Goal: Task Accomplishment & Management: Complete application form

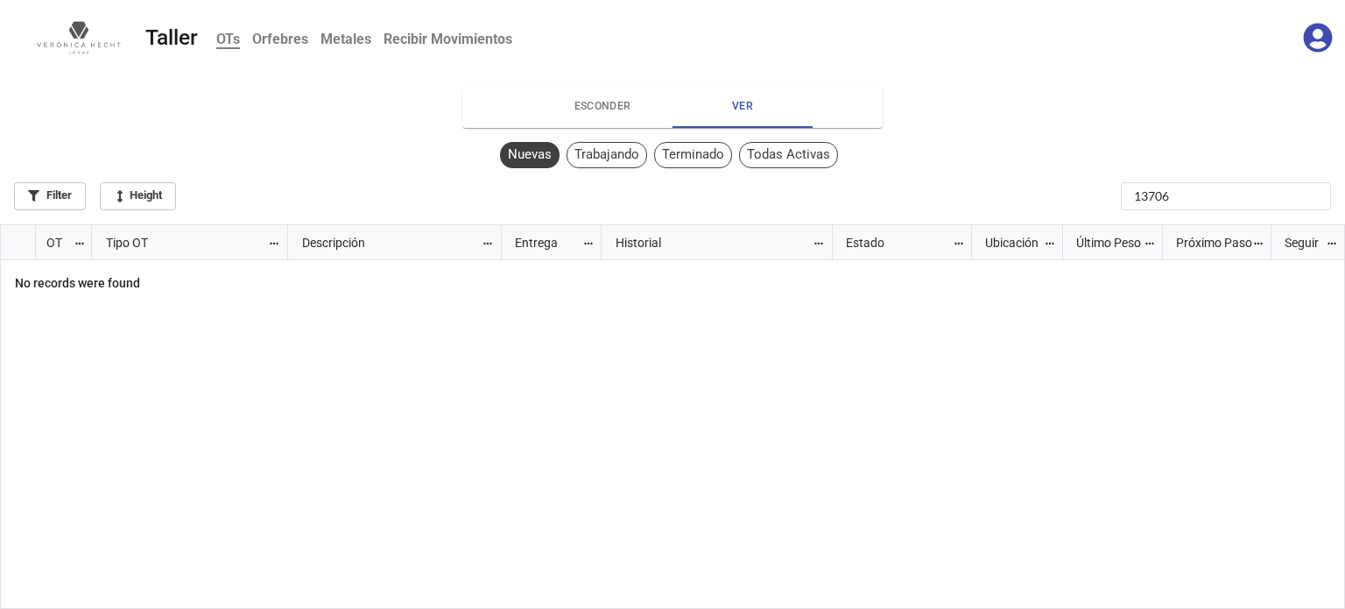
scroll to position [375, 1335]
click at [1196, 195] on input "13706" at bounding box center [1226, 196] width 210 height 28
type input "1"
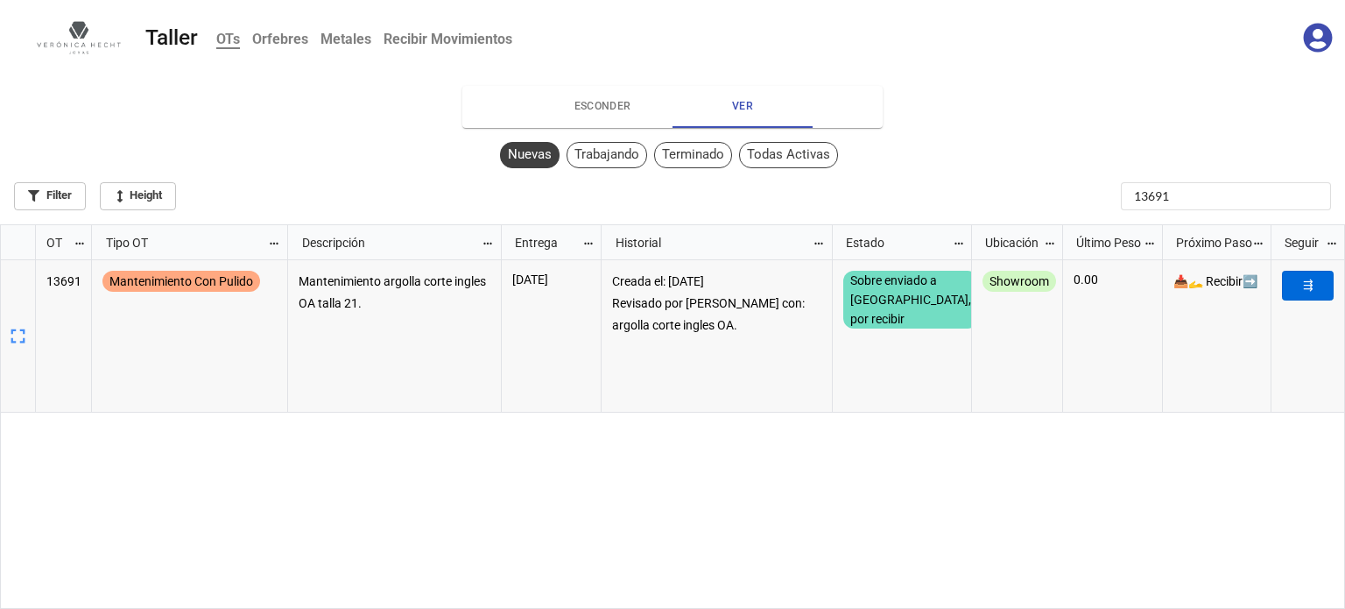
type input "13691"
click at [1302, 285] on link "⇶" at bounding box center [1308, 286] width 52 height 30
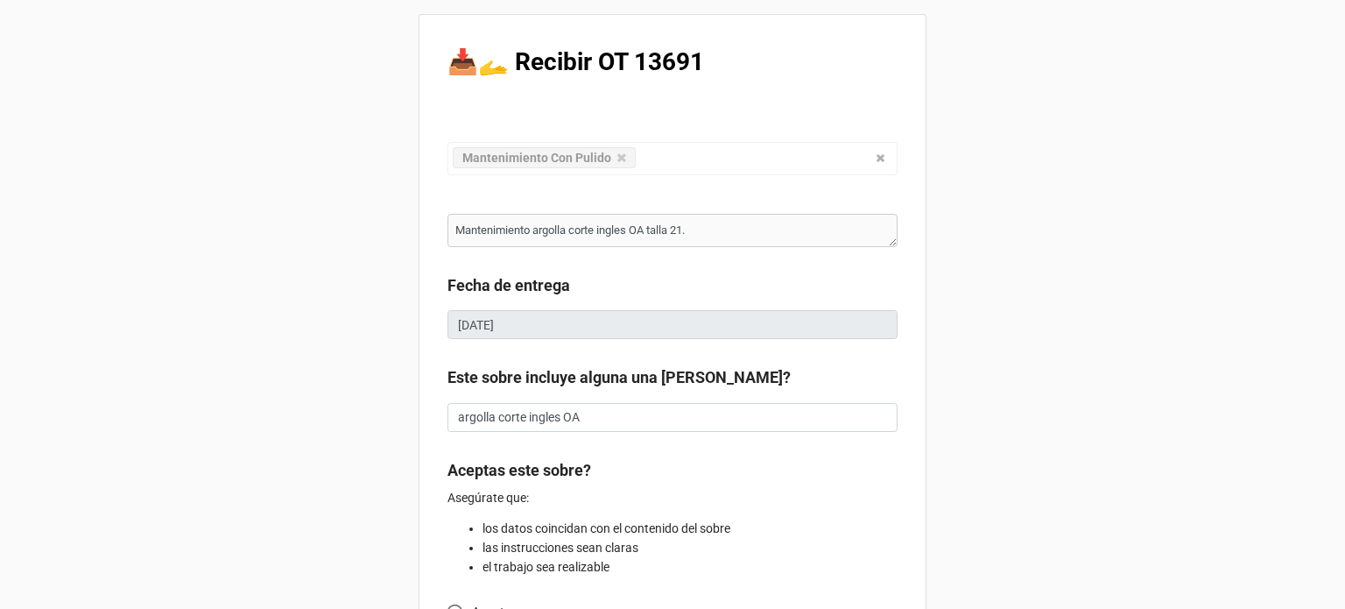
type textarea "x"
click at [1299, 407] on div "📥🫴 Recibir OT 13691 Mantenimiento Con Pulido Confección Ajuste Mantenimiento Jo…" at bounding box center [672, 462] width 1345 height 924
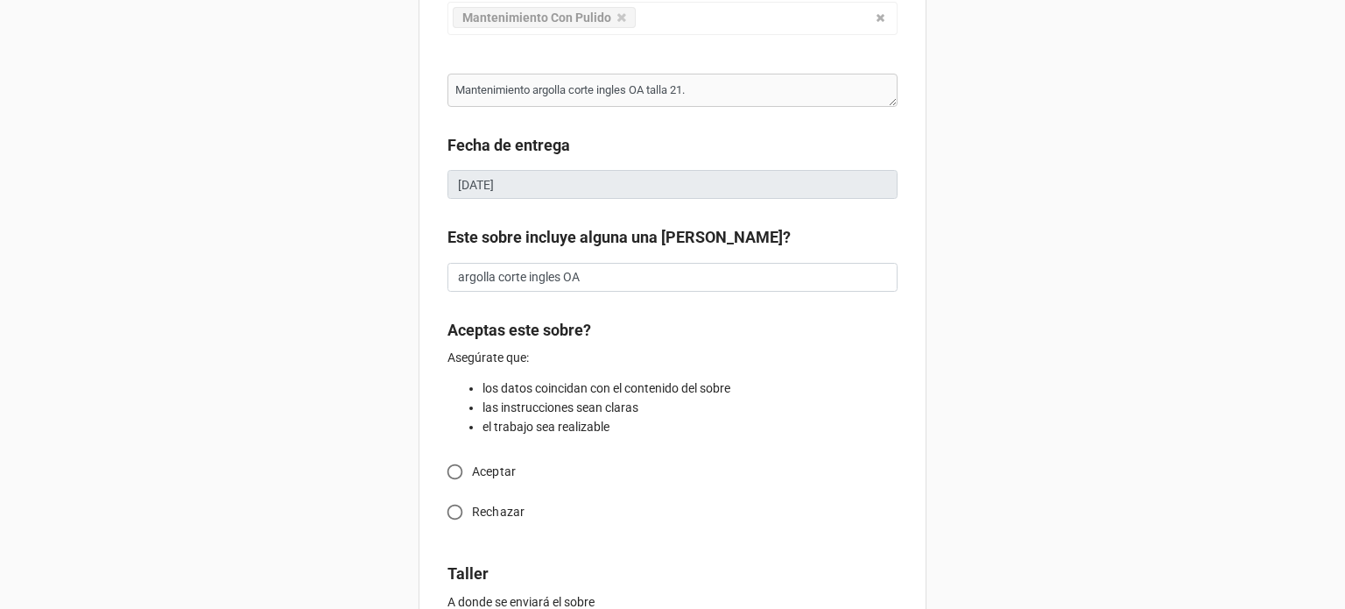
scroll to position [175, 0]
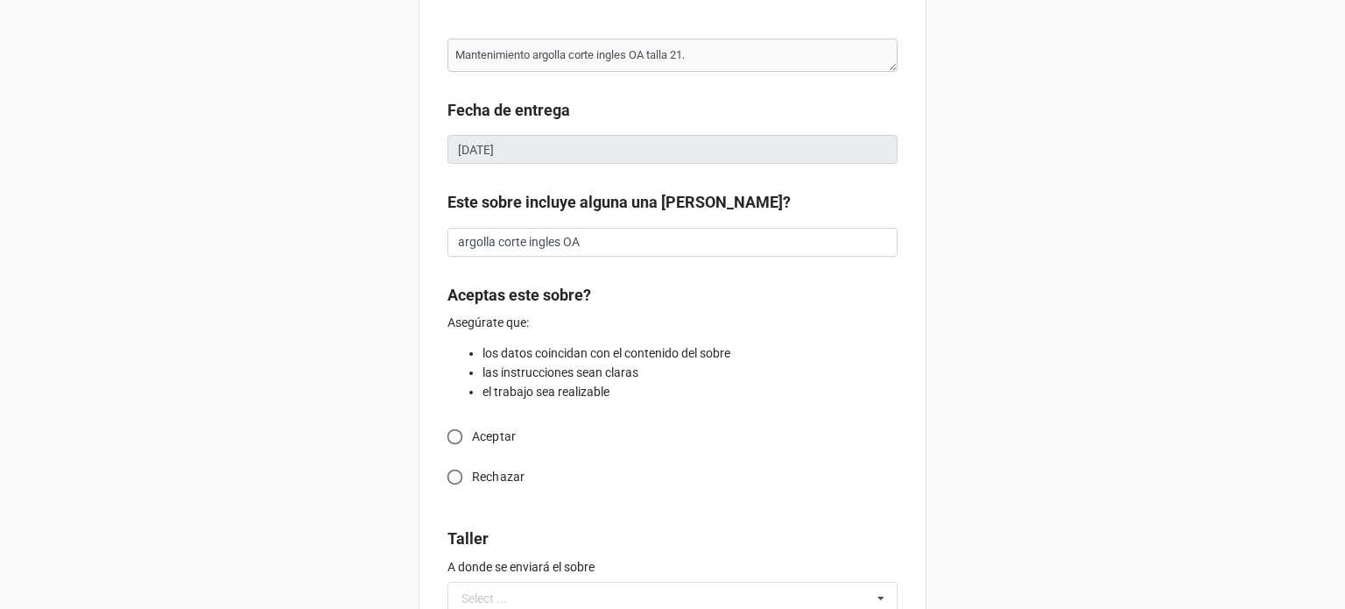
click at [449, 436] on input "Aceptar" at bounding box center [455, 436] width 34 height 34
radio input "true"
click at [1257, 482] on div "📥🫴 Recibir OT 13691 Mantenimiento Con Pulido Confección Ajuste Mantenimiento Jo…" at bounding box center [672, 344] width 1345 height 1038
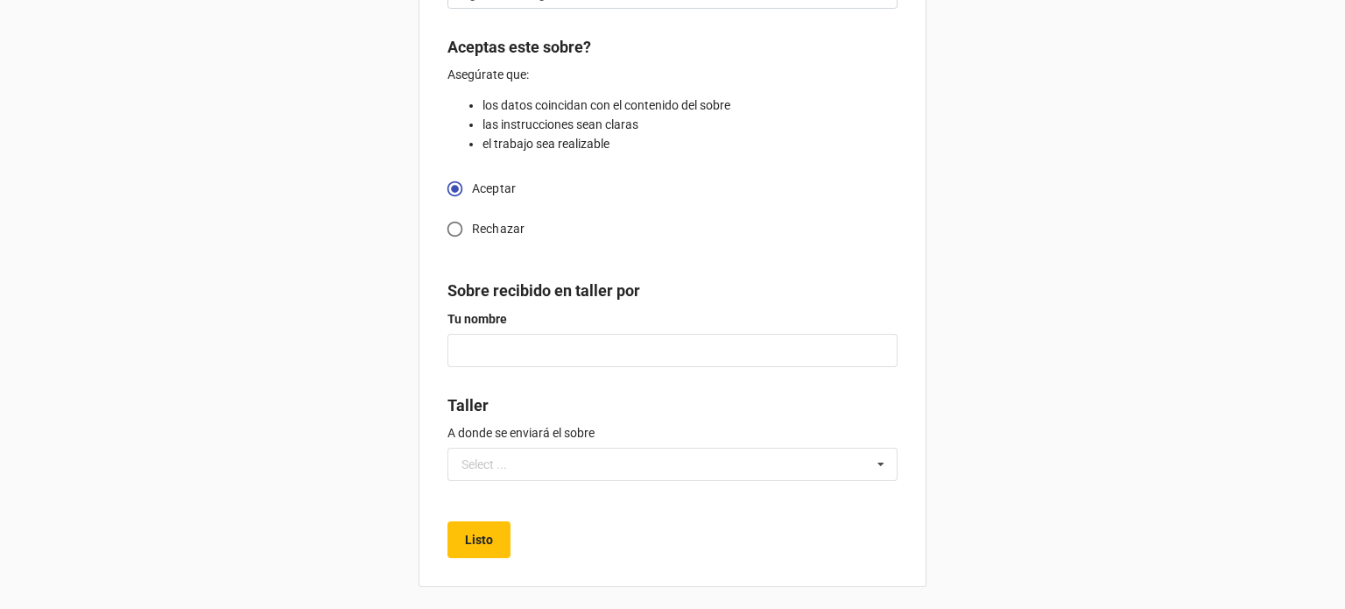
scroll to position [427, 0]
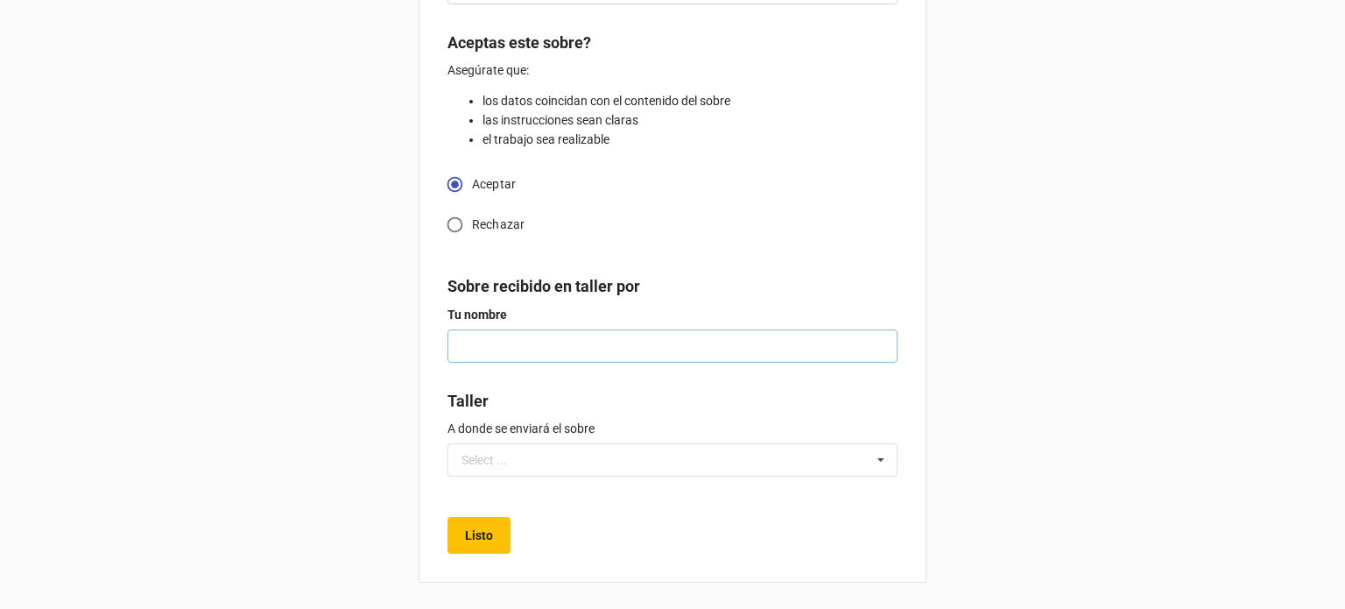
click at [799, 353] on input "text" at bounding box center [672, 345] width 450 height 33
type textarea "x"
type input "M"
type textarea "x"
type input "Mi"
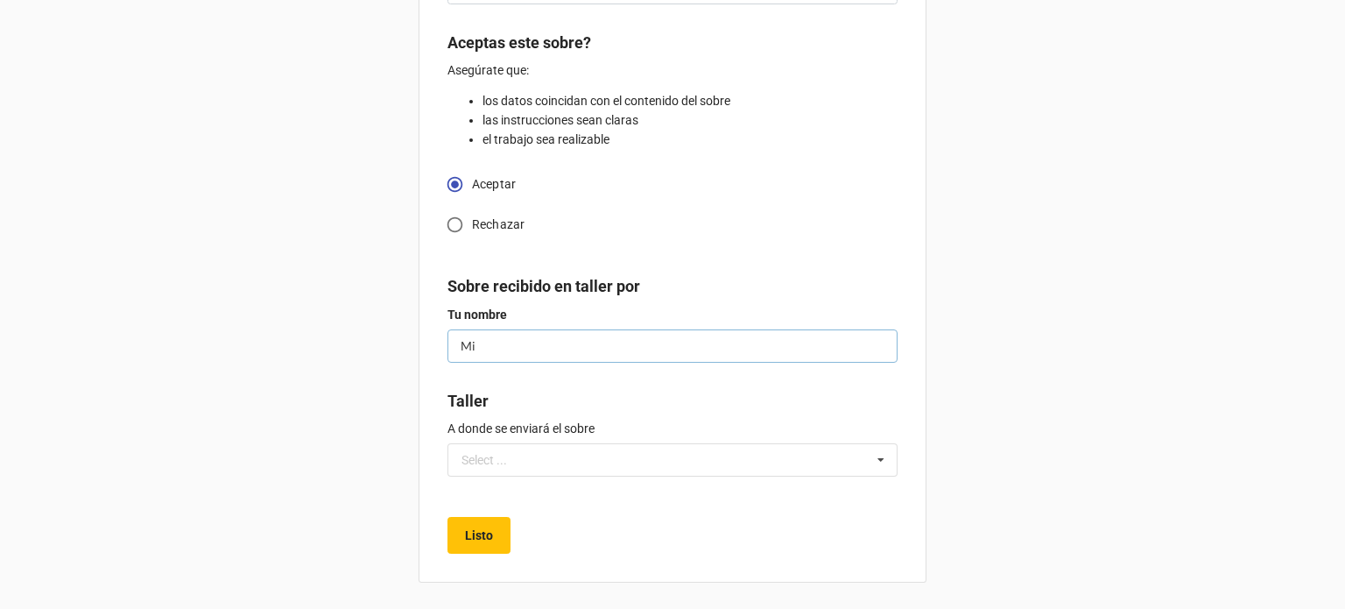
type textarea "x"
type input "Mig"
type textarea "x"
type input "Migu"
type textarea "x"
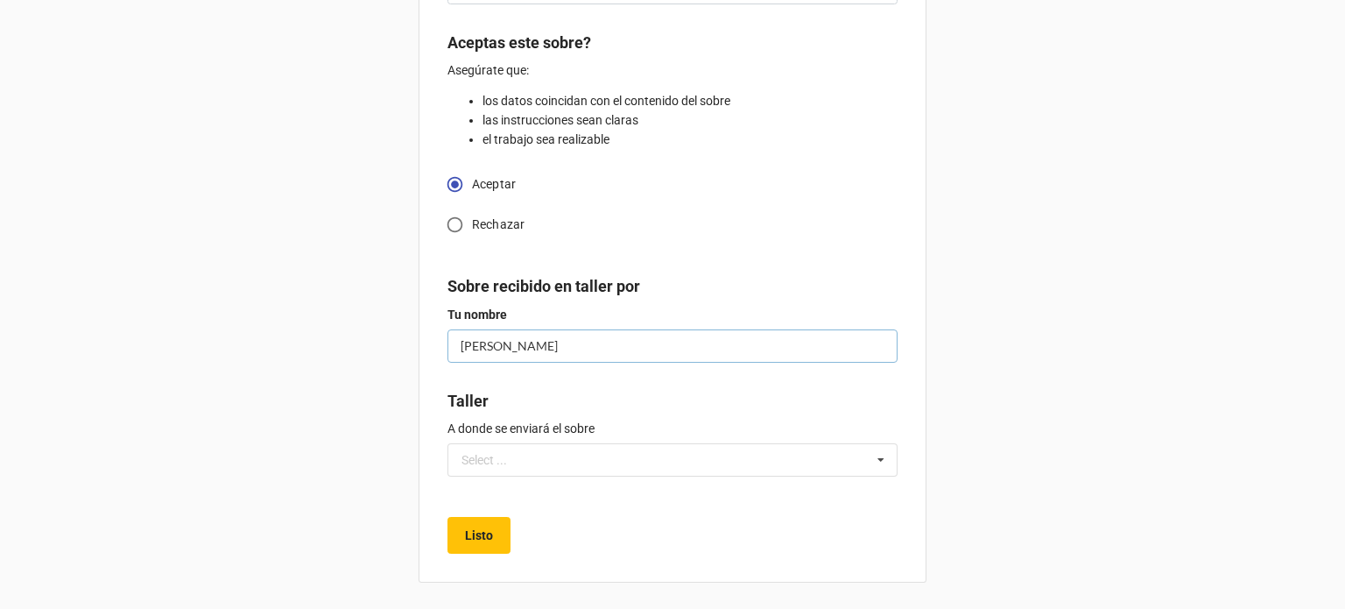
type input "Migue"
type textarea "x"
type input "Miguel"
click at [877, 464] on icon at bounding box center [881, 460] width 26 height 32
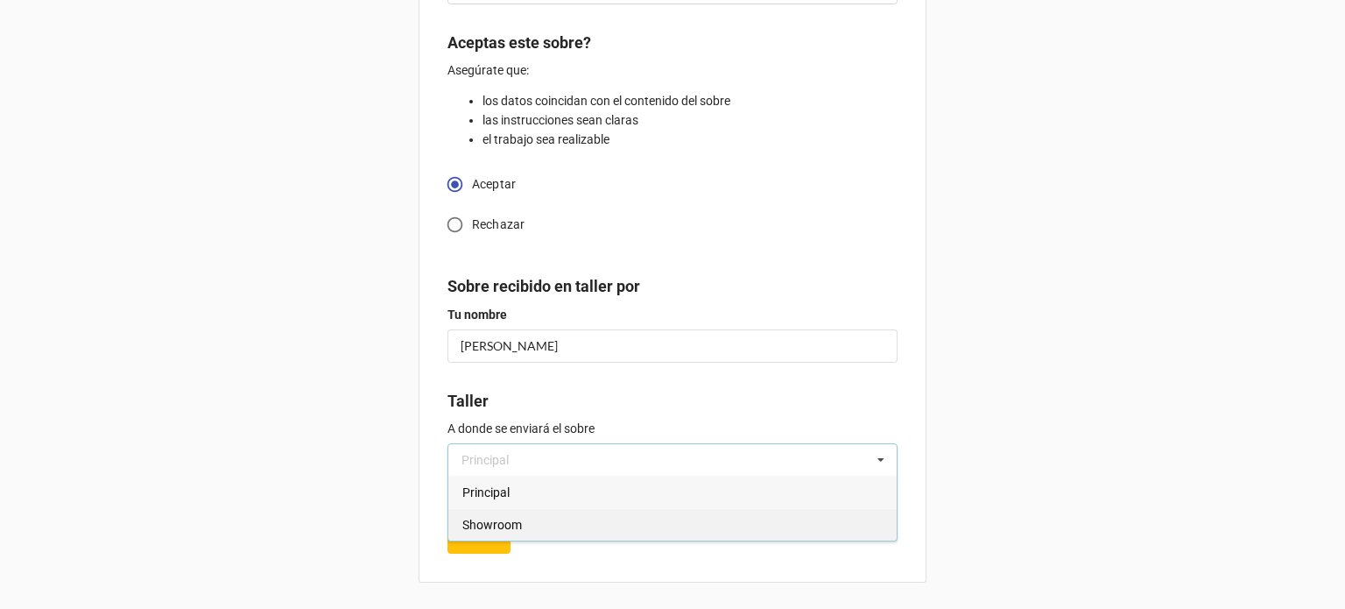
click at [778, 530] on div "Showroom" at bounding box center [672, 524] width 448 height 32
type textarea "x"
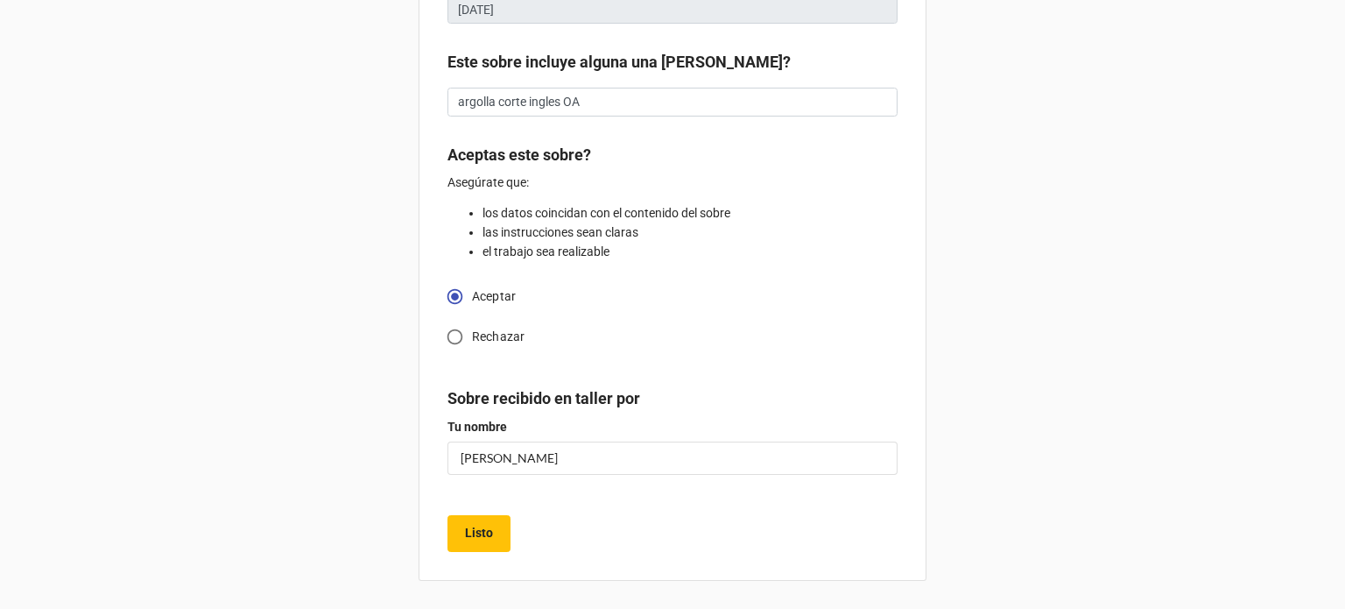
scroll to position [313, 0]
click at [474, 537] on b "Listo" at bounding box center [479, 534] width 28 height 18
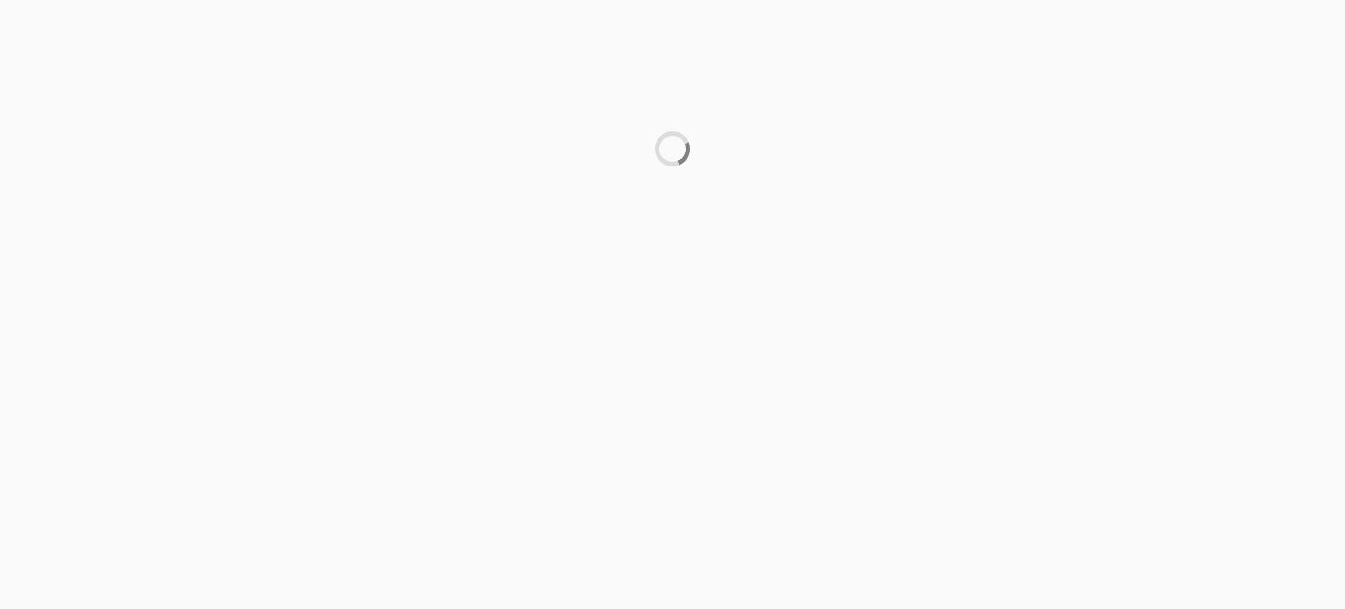
scroll to position [0, 0]
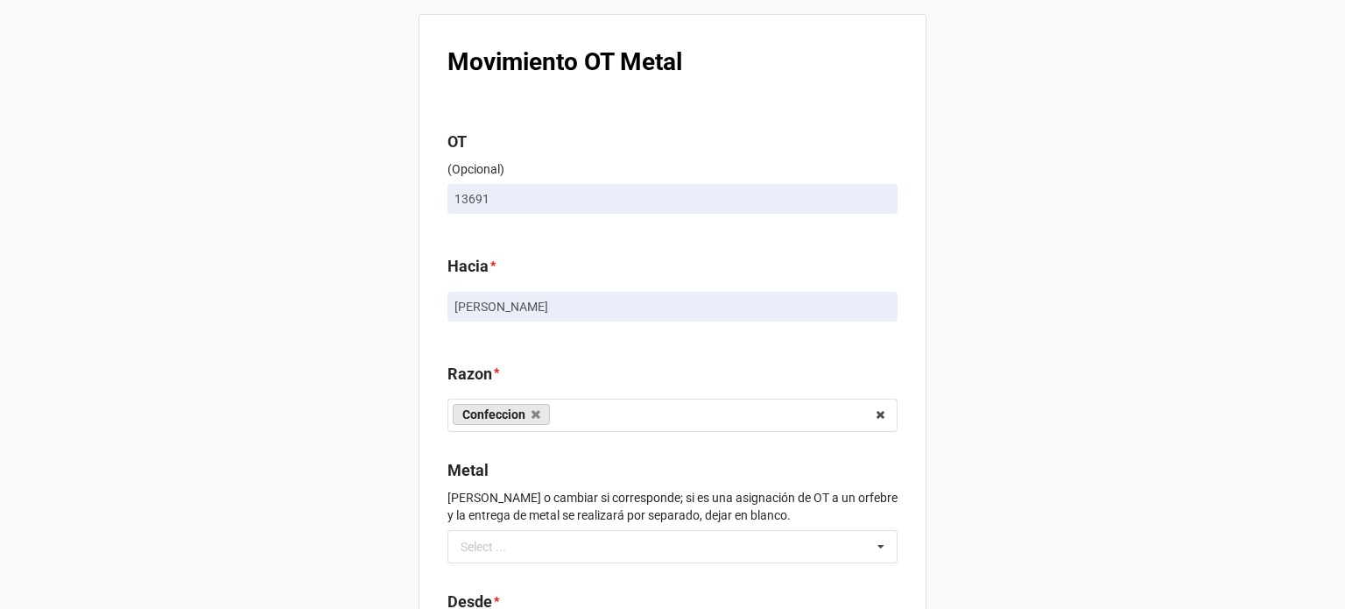
click at [1226, 361] on div "Movimiento OT Metal OT (Opcional) 13691 Hacia * [PERSON_NAME] * Confeccion Enga…" at bounding box center [672, 402] width 1345 height 804
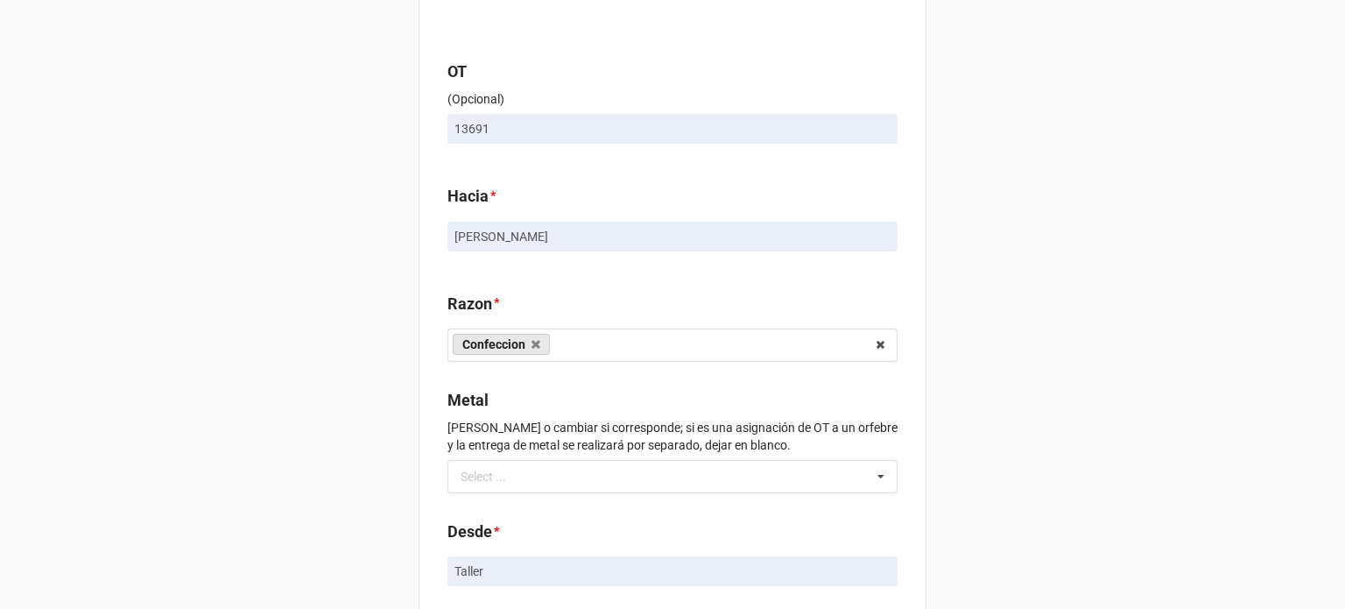
scroll to position [105, 0]
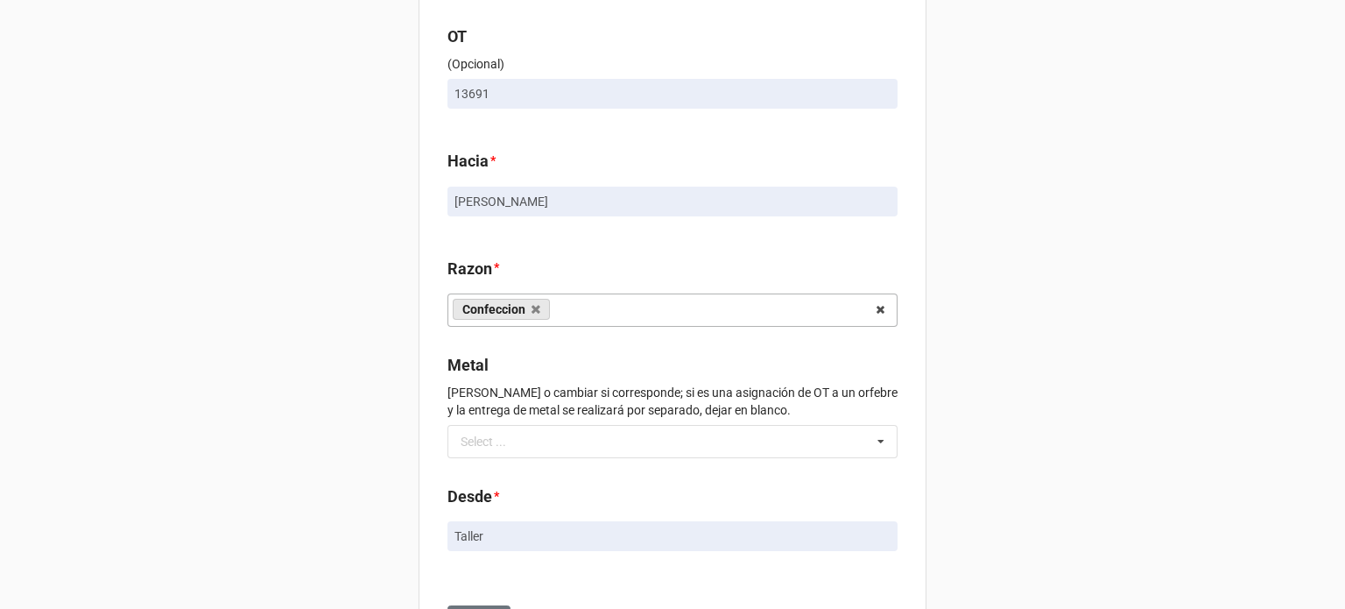
click at [824, 314] on div "Confeccion Engaste Pulido Terminado Enviado a Showroom Enviado a Taller Enviado…" at bounding box center [672, 309] width 450 height 33
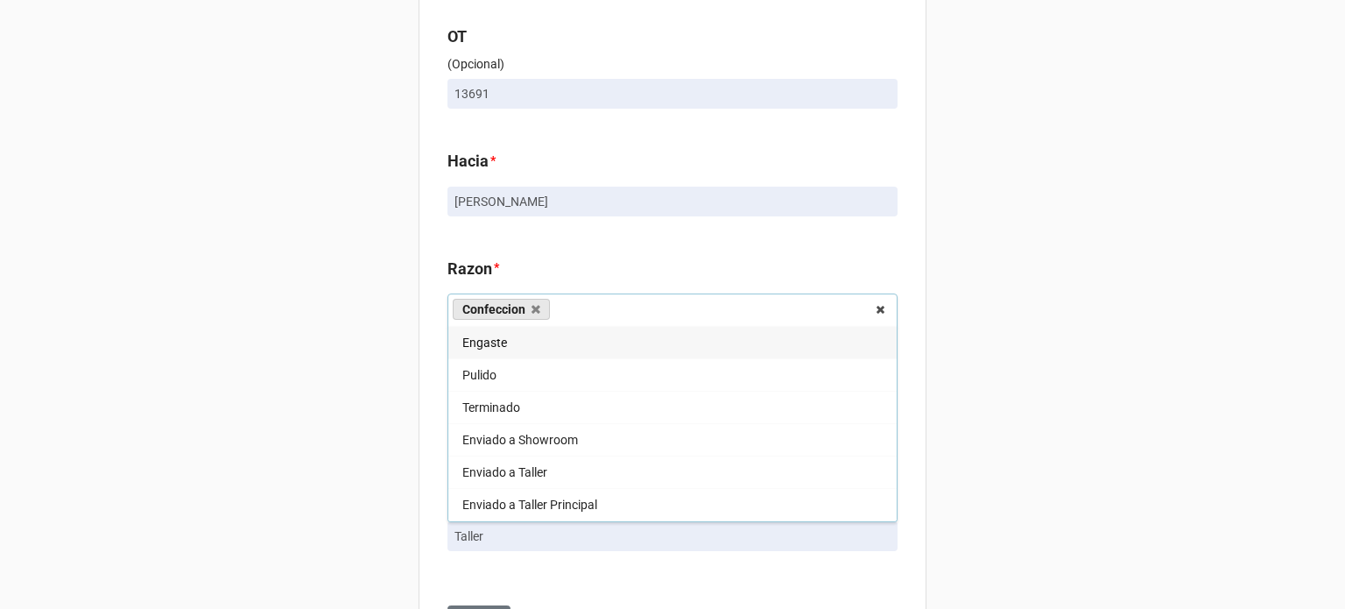
click at [893, 482] on div "Engaste Pulido Terminado Enviado a Showroom Enviado a Taller Enviado a Taller P…" at bounding box center [672, 424] width 450 height 196
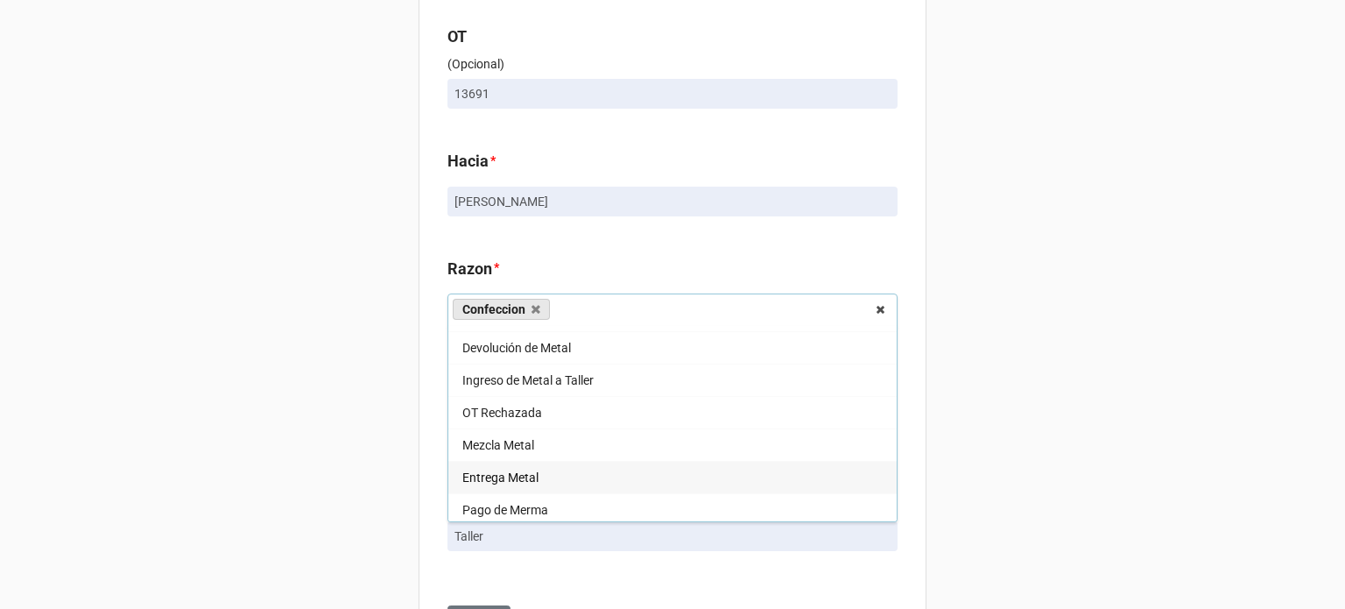
scroll to position [18, 0]
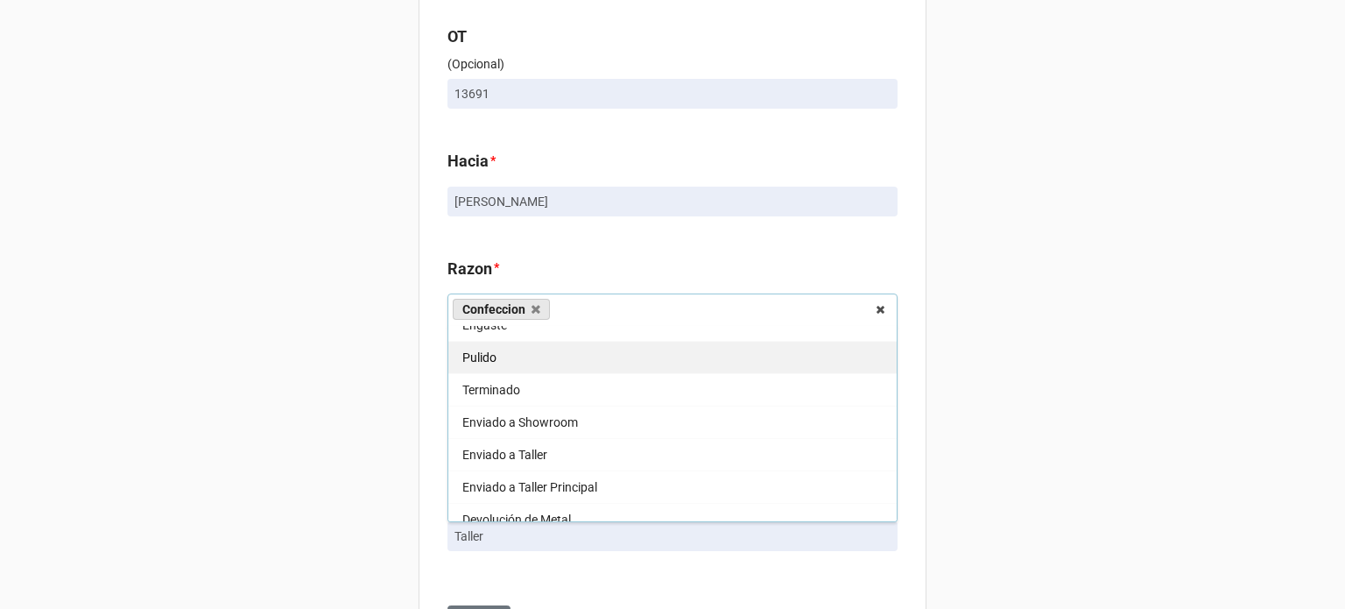
click at [486, 364] on div "Pulido" at bounding box center [672, 357] width 448 height 32
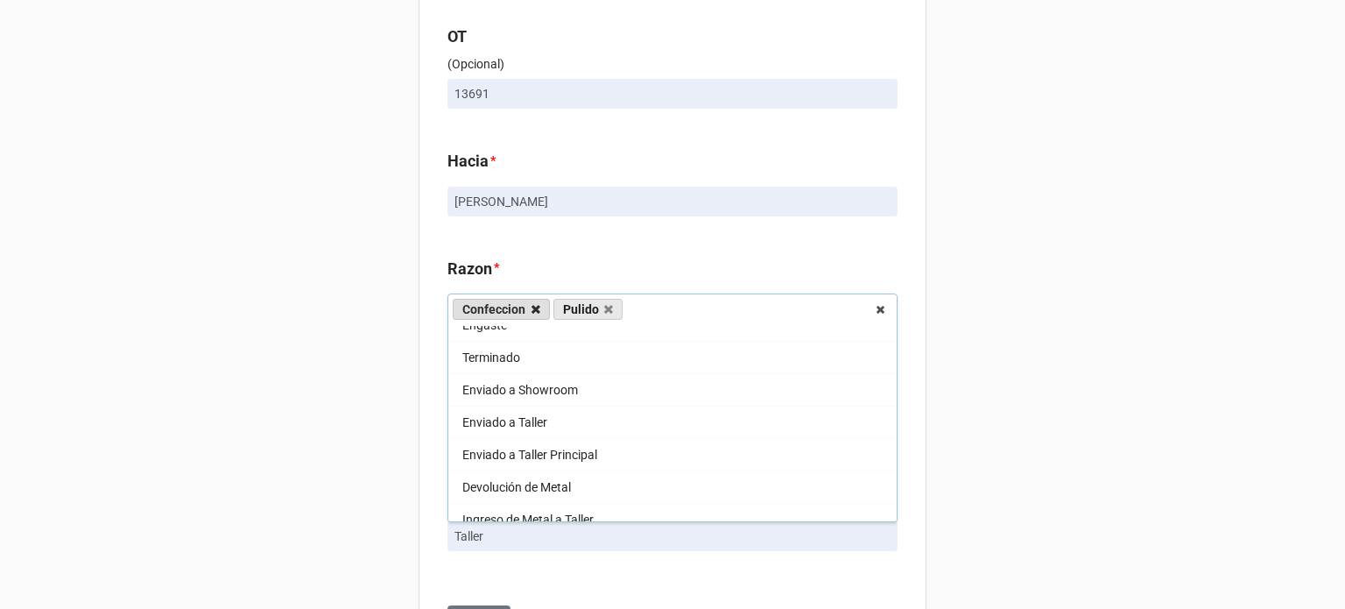
click at [532, 313] on icon at bounding box center [536, 309] width 9 height 11
click at [997, 296] on div "Movimiento OT Metal OT (Opcional) 13691 Hacia * Miguel Razon * Pulido Confeccio…" at bounding box center [672, 297] width 1345 height 804
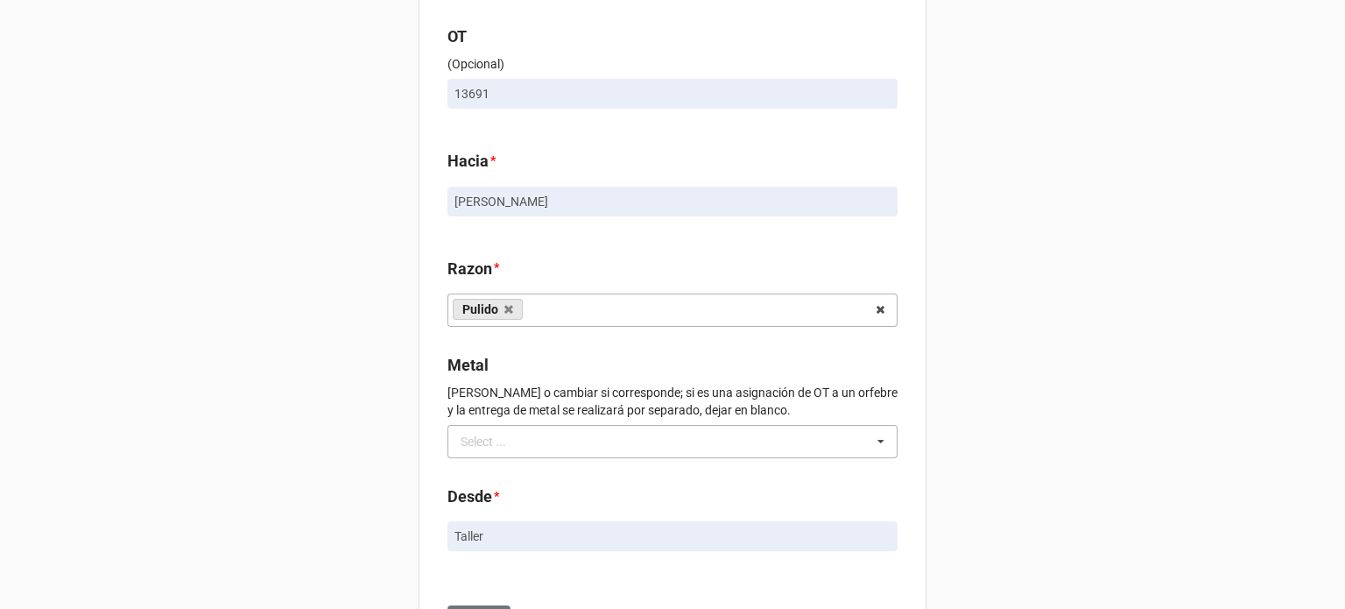
click at [882, 439] on icon at bounding box center [881, 442] width 26 height 32
click at [1078, 414] on div "Movimiento OT Metal OT (Opcional) 13691 Hacia * Miguel Razon * Pulido Confeccio…" at bounding box center [672, 297] width 1345 height 804
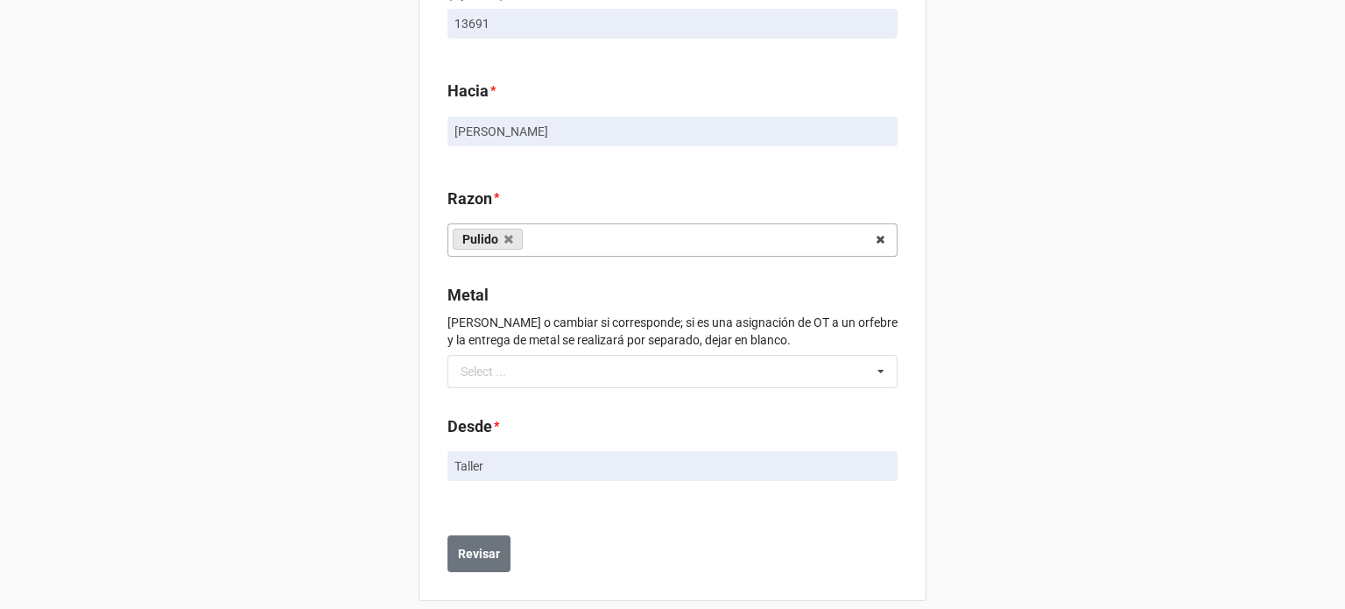
scroll to position [194, 0]
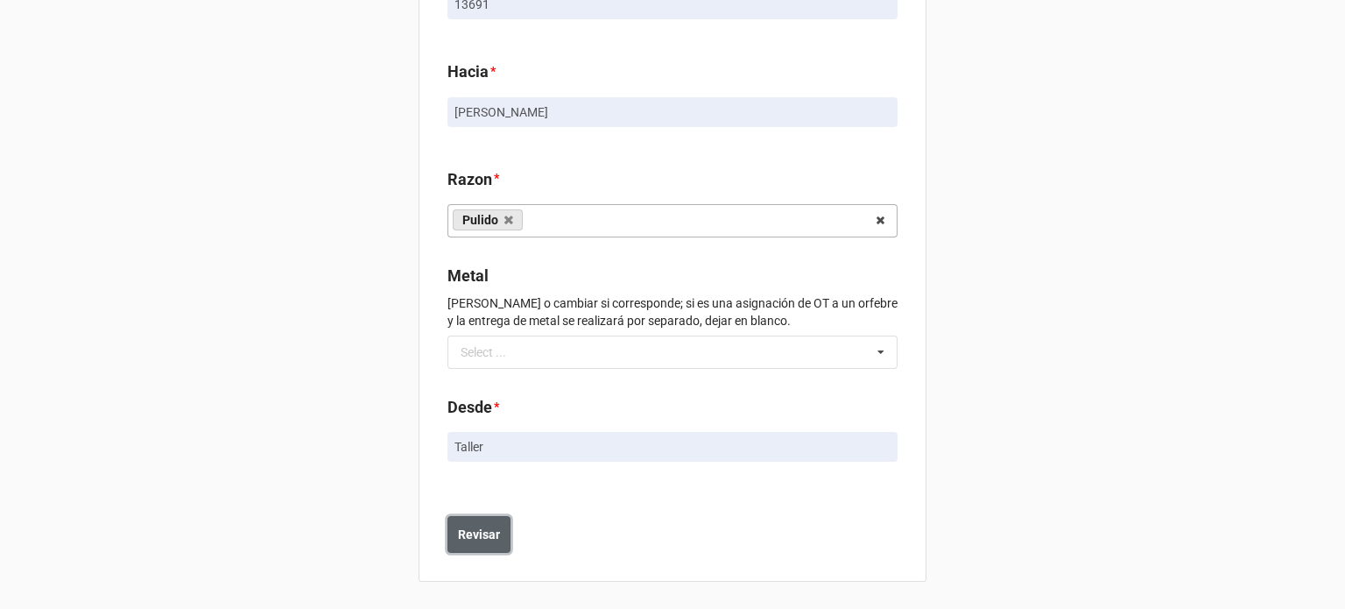
click at [487, 534] on b "Revisar" at bounding box center [479, 534] width 42 height 18
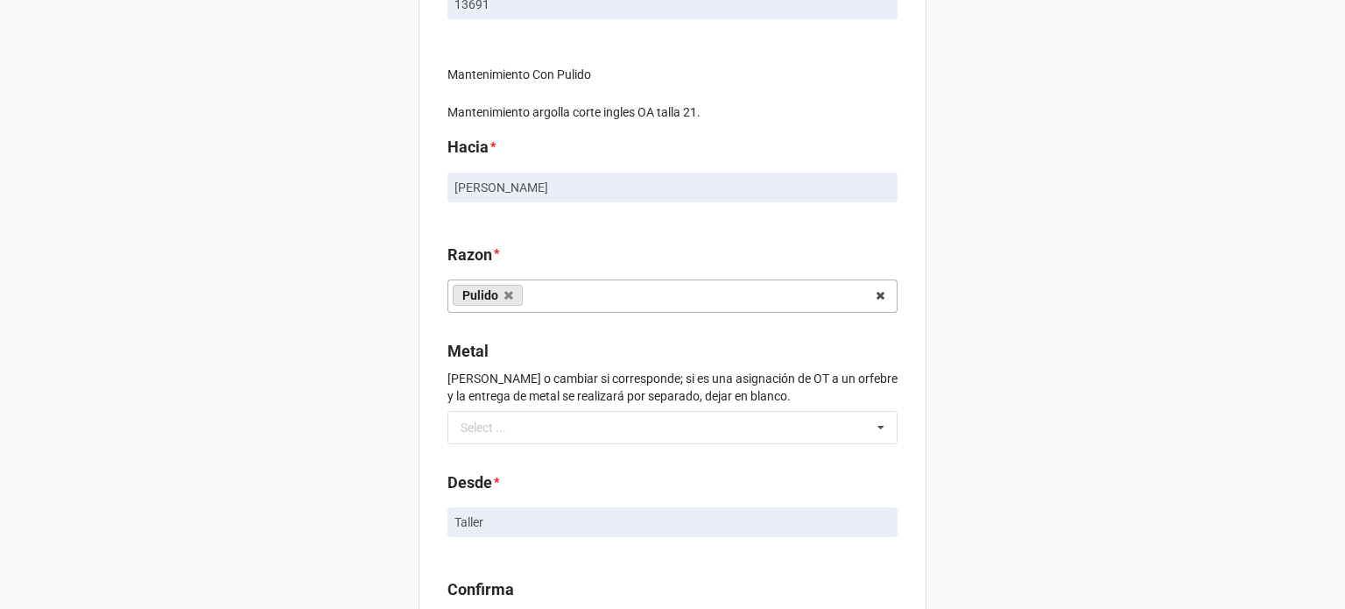
click at [969, 346] on div "Movimiento OT Metal OT (Opcional) 13691 Mantenimiento Con Pulido Mantenimiento …" at bounding box center [672, 277] width 1345 height 942
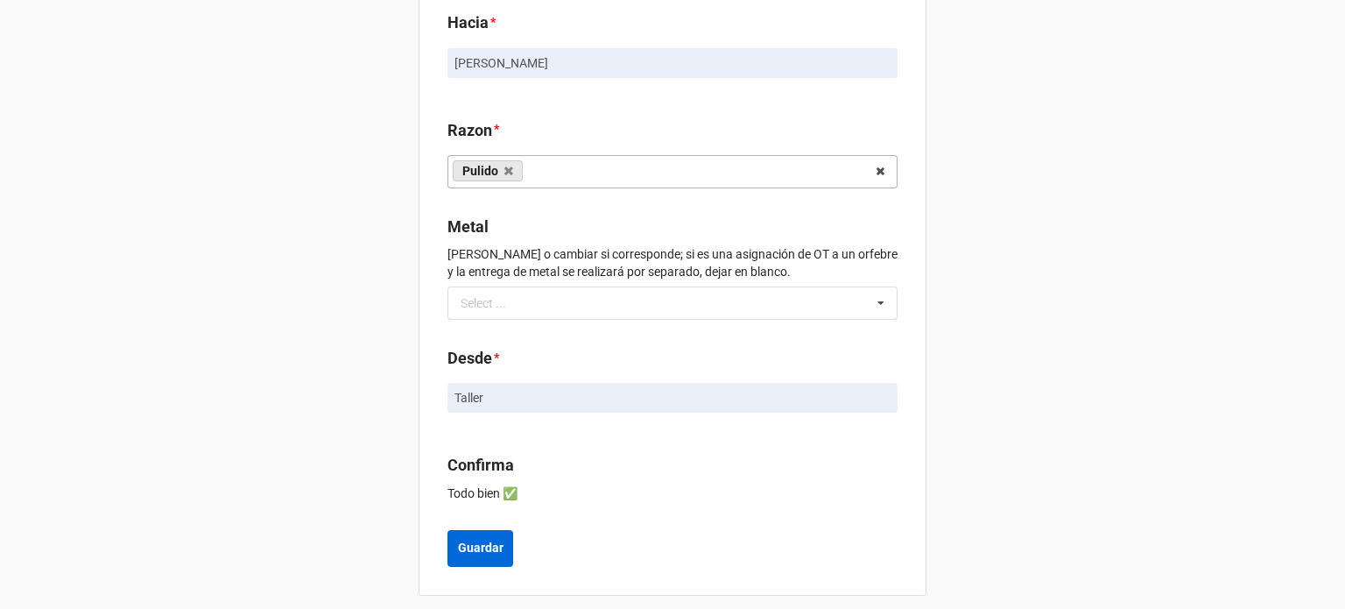
scroll to position [333, 0]
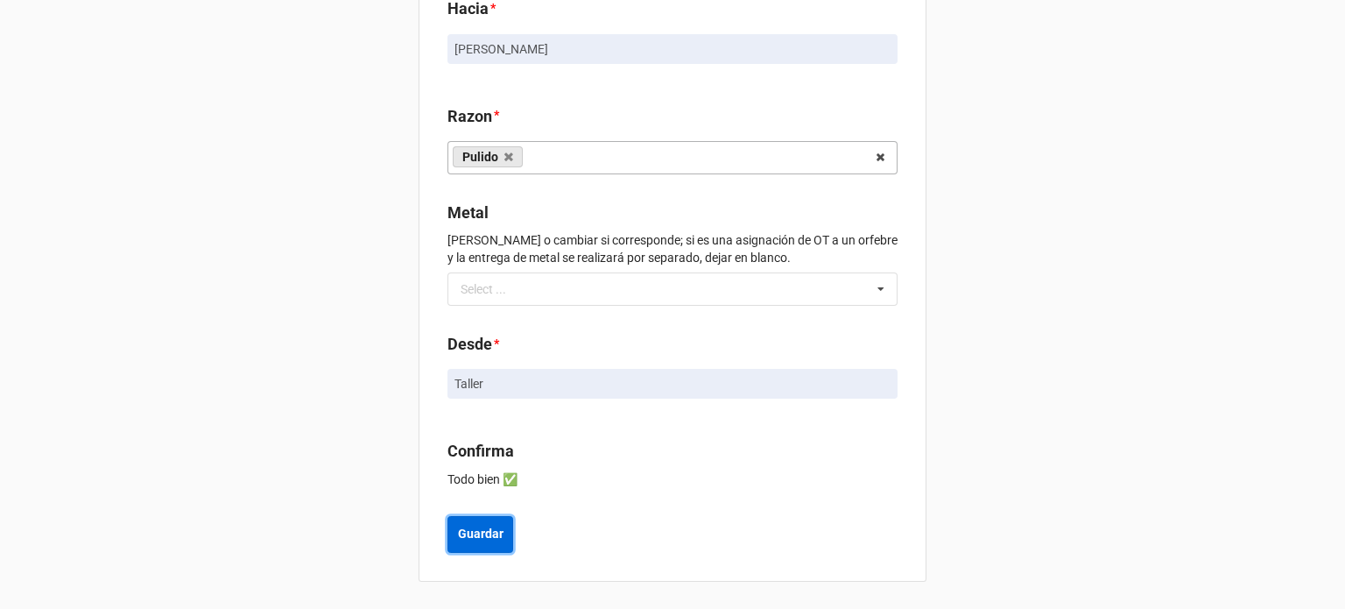
click at [486, 539] on b "Guardar" at bounding box center [481, 534] width 46 height 18
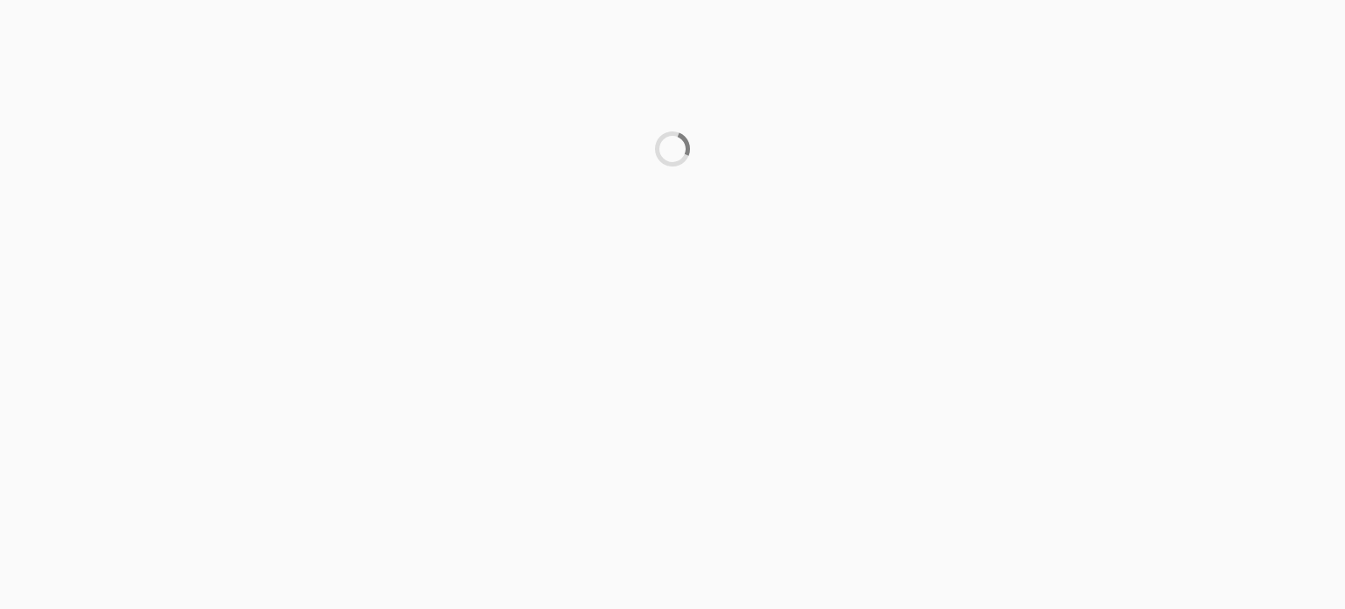
scroll to position [0, 0]
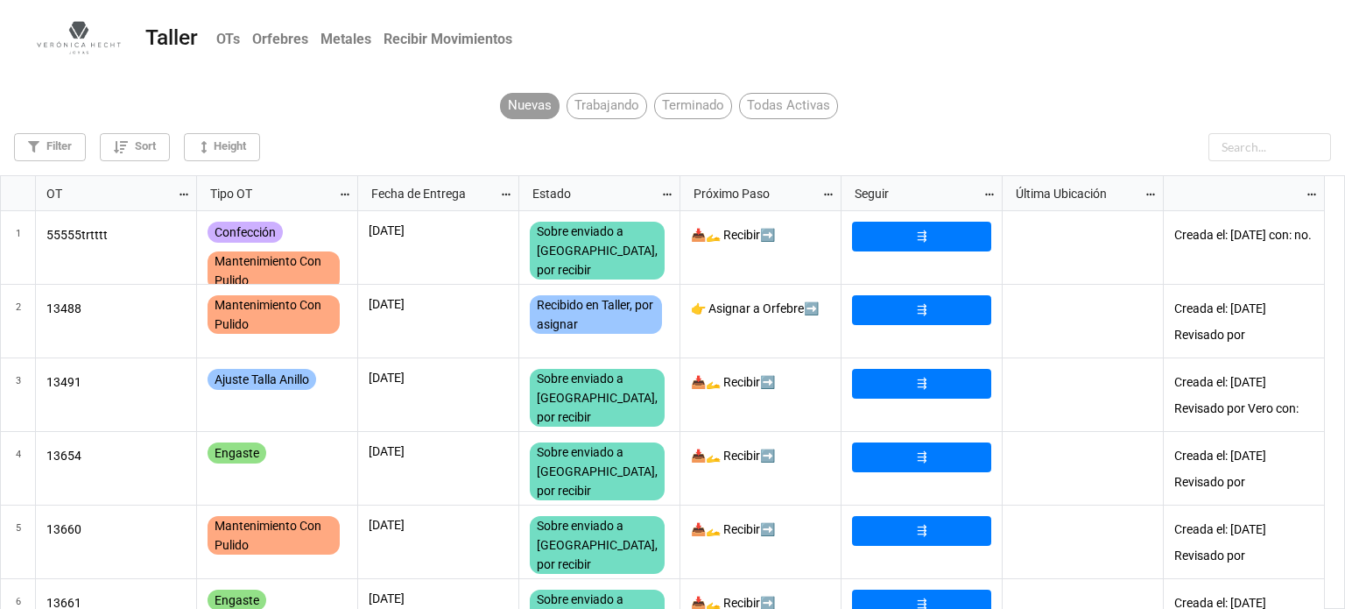
scroll to position [424, 1335]
click at [1251, 157] on input "text" at bounding box center [1226, 147] width 210 height 28
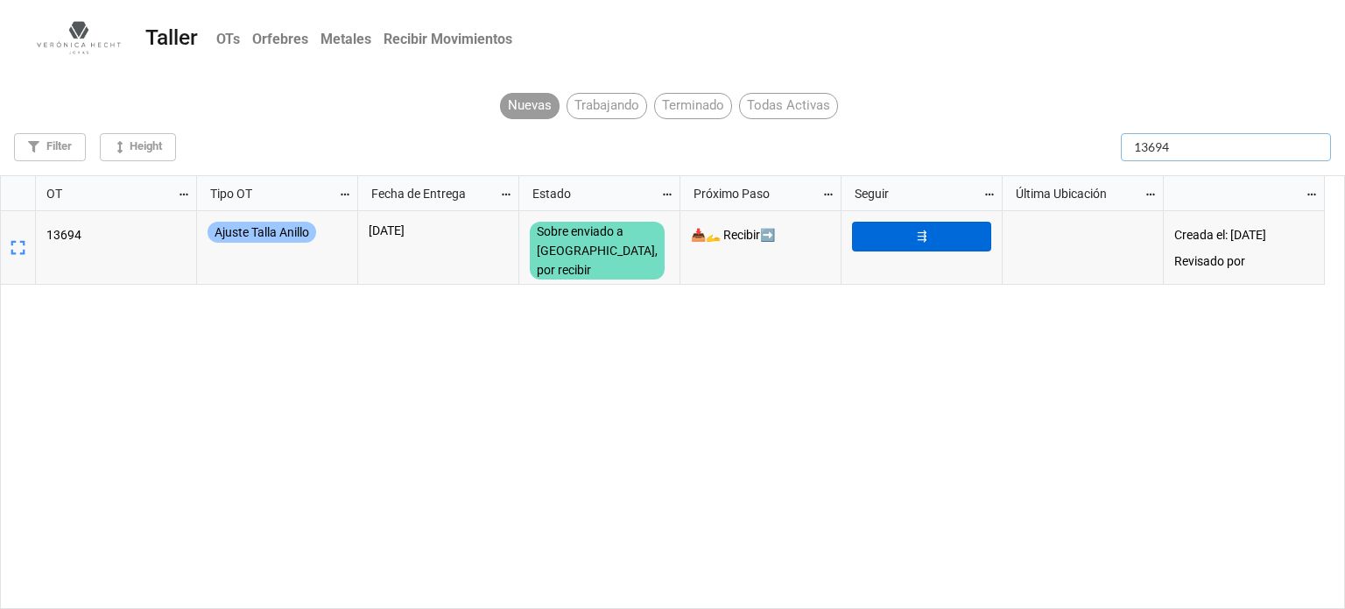
type input "13694"
click at [929, 227] on link "⇶" at bounding box center [921, 237] width 139 height 30
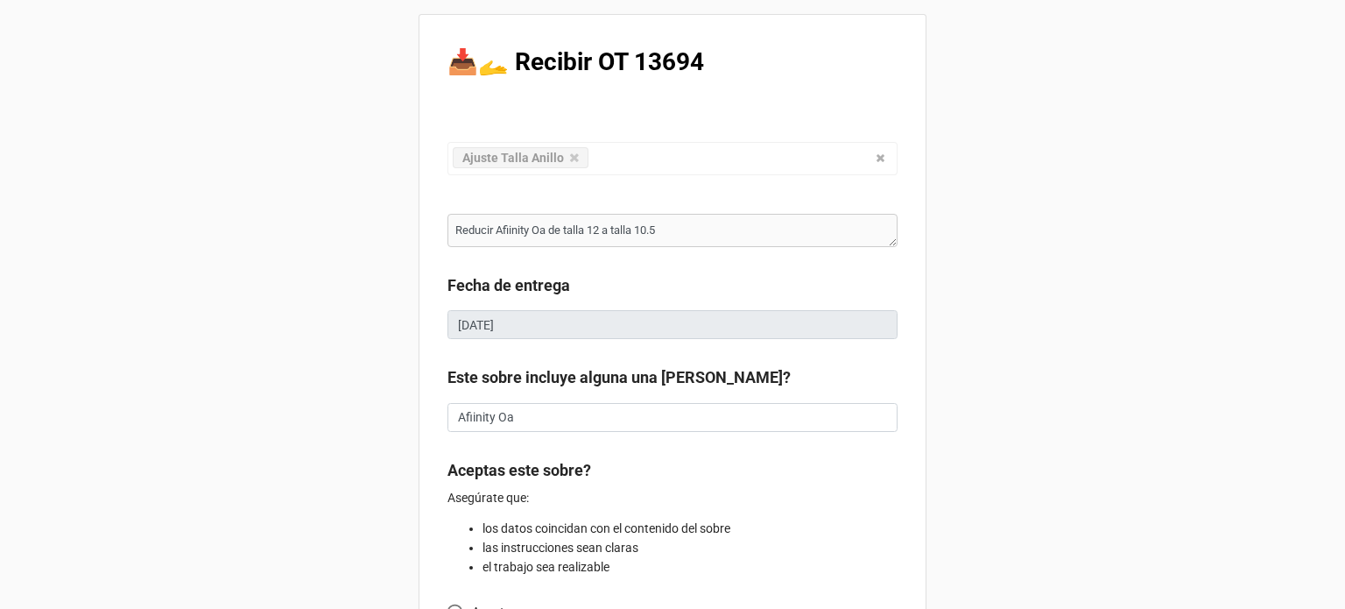
type textarea "x"
click at [1335, 461] on div "📥🫴 Recibir OT 13694 Ajuste Talla Anillo Confección Ajuste Mantenimiento Joya Pe…" at bounding box center [672, 462] width 1345 height 924
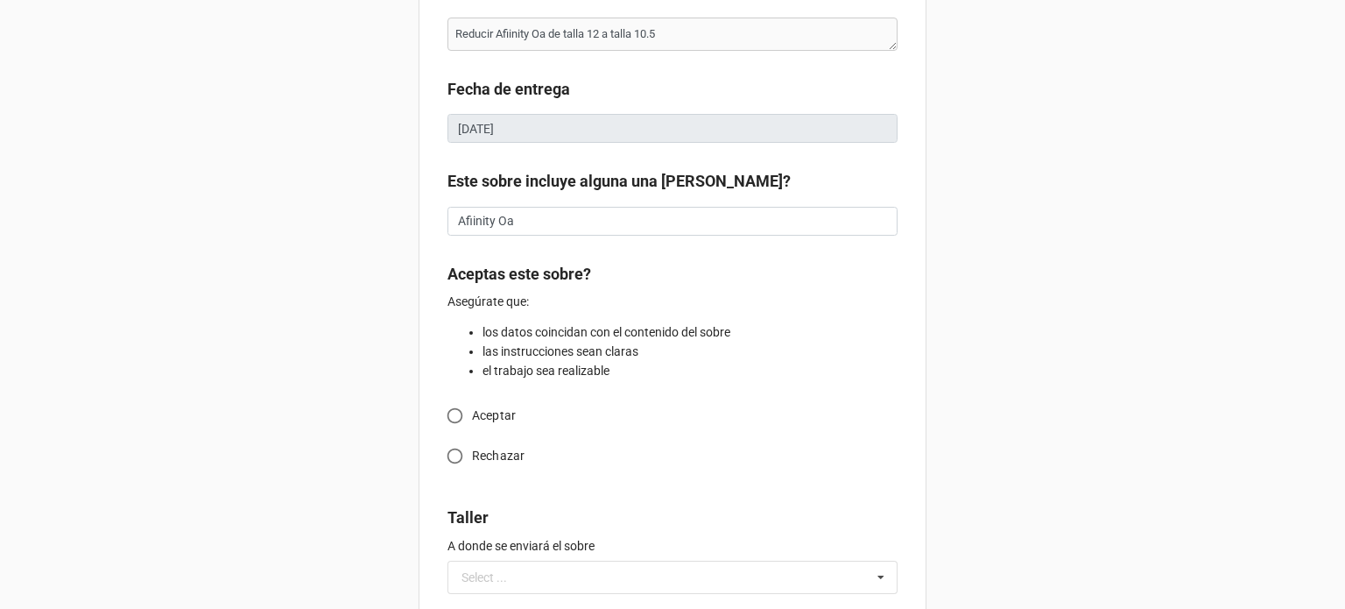
scroll to position [210, 0]
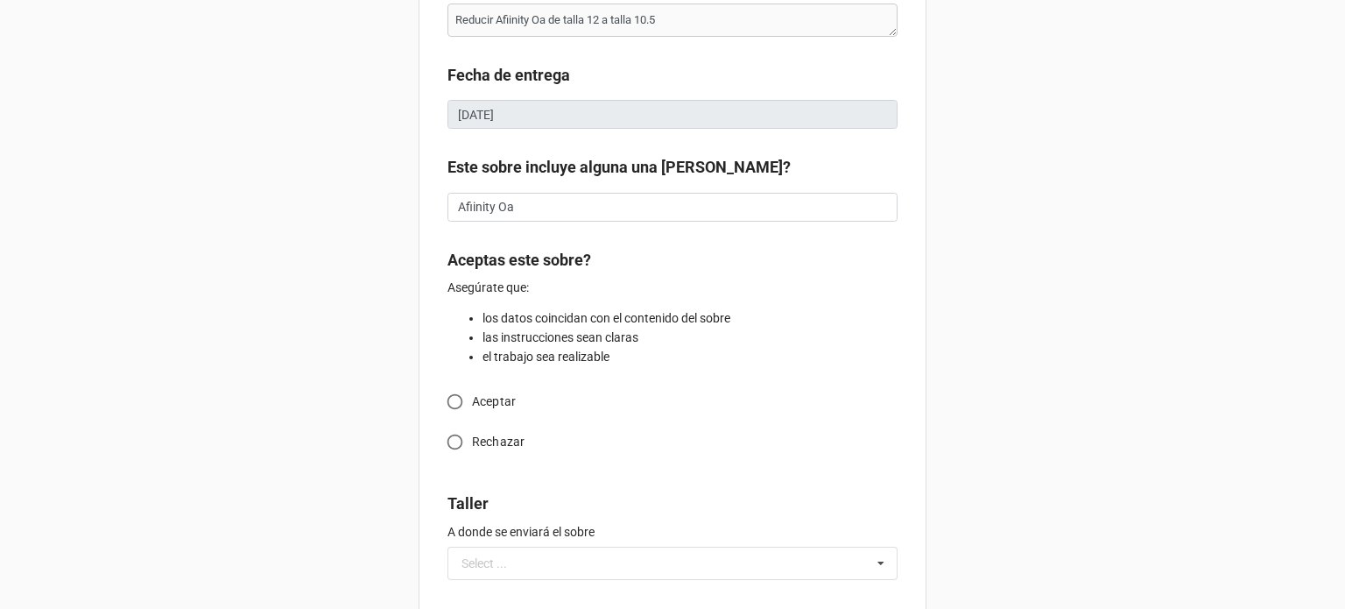
click at [454, 402] on input "Aceptar" at bounding box center [455, 401] width 34 height 34
radio input "true"
click at [851, 549] on input "text" at bounding box center [672, 562] width 450 height 33
type textarea "x"
type input "M"
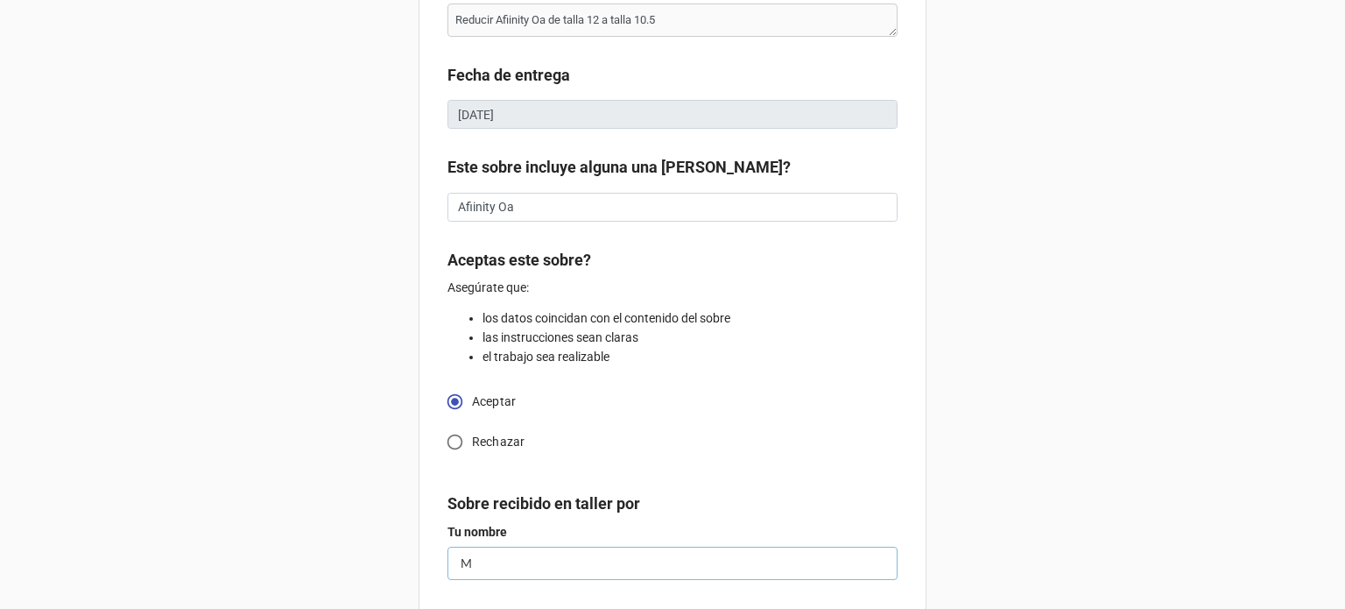
type textarea "x"
type input "MI"
type textarea "x"
type input "MIG"
type textarea "x"
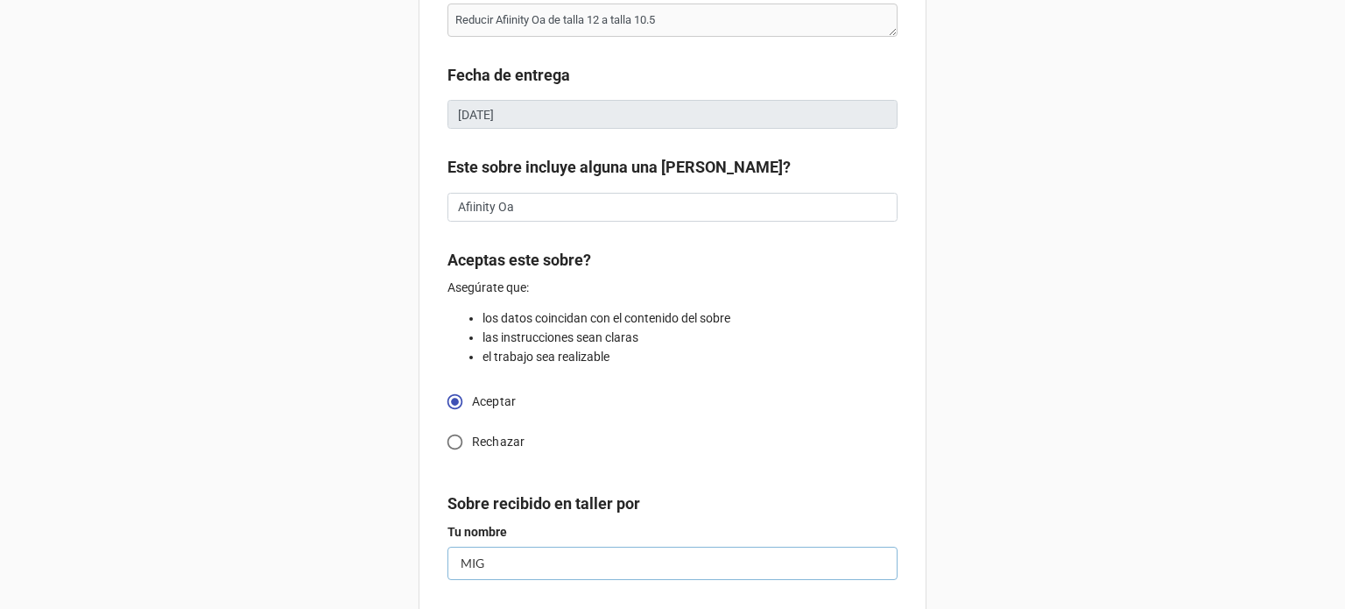
type input "MIGU"
type textarea "x"
type input "MIGUE"
type textarea "x"
type input "MIGUEL"
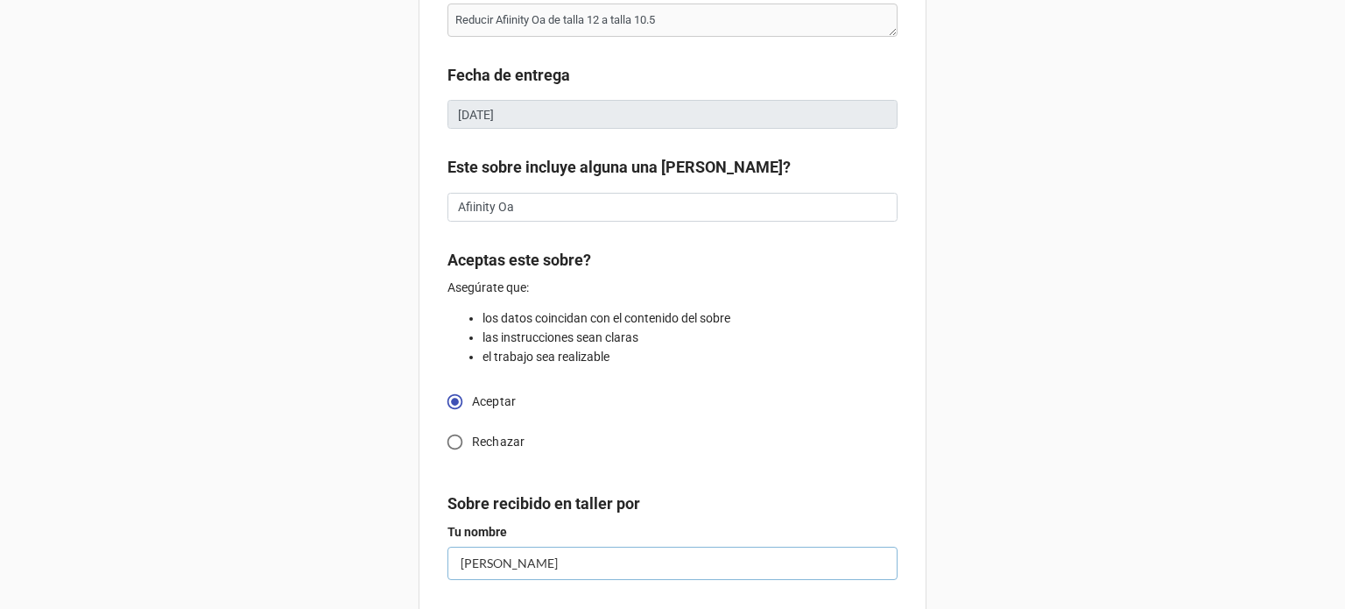
type textarea "x"
type input "MIGUE"
type textarea "x"
type input "MIGU"
type textarea "x"
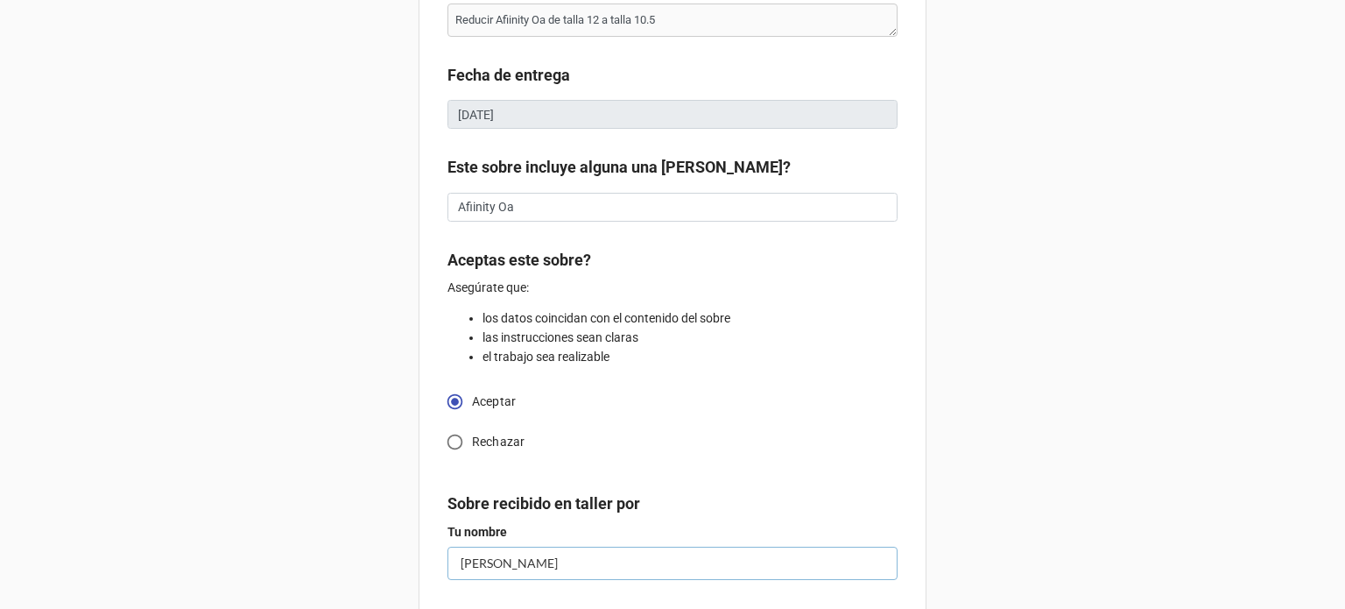
type input "MIG"
type textarea "x"
type input "MI"
type textarea "x"
type input "M"
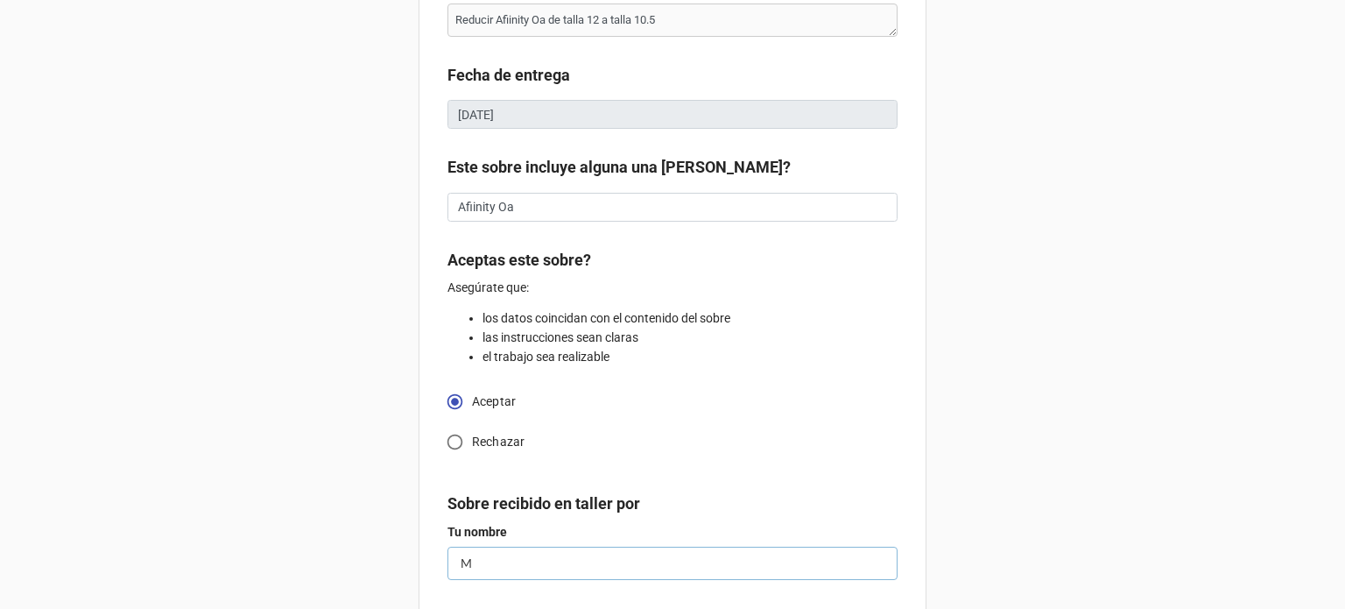
type textarea "x"
type input "Mi"
type textarea "x"
type input "Mig"
type textarea "x"
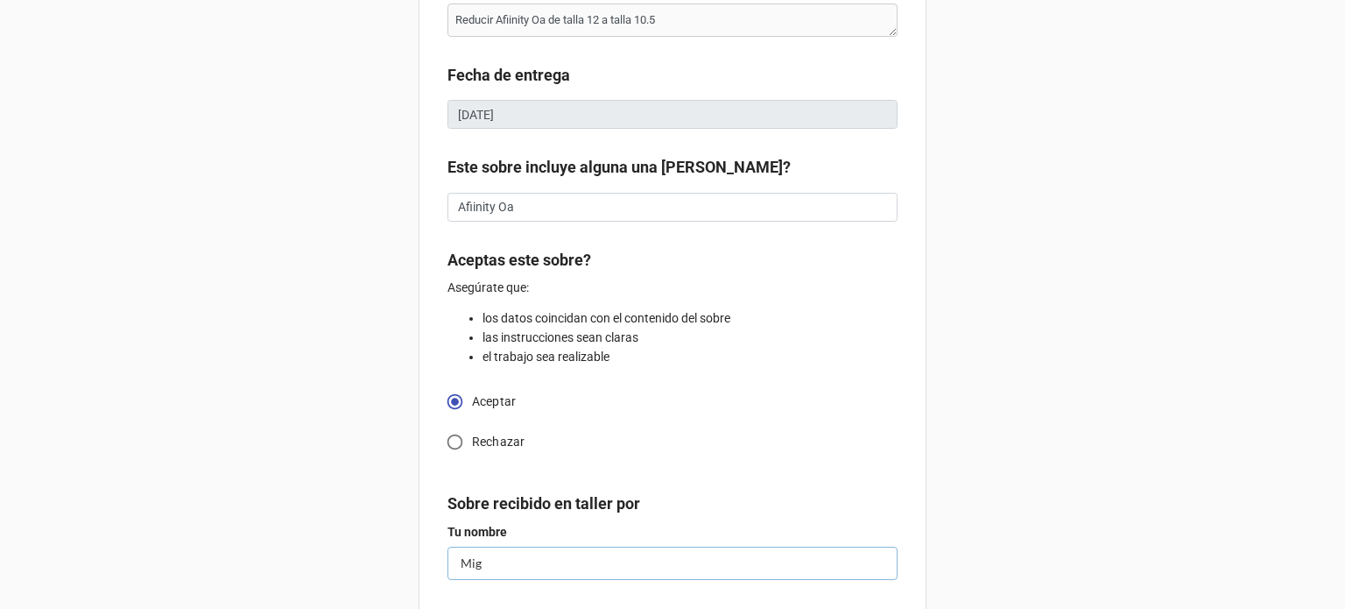
type input "Migu"
type textarea "x"
type input "Migur"
type textarea "x"
type input "Migu"
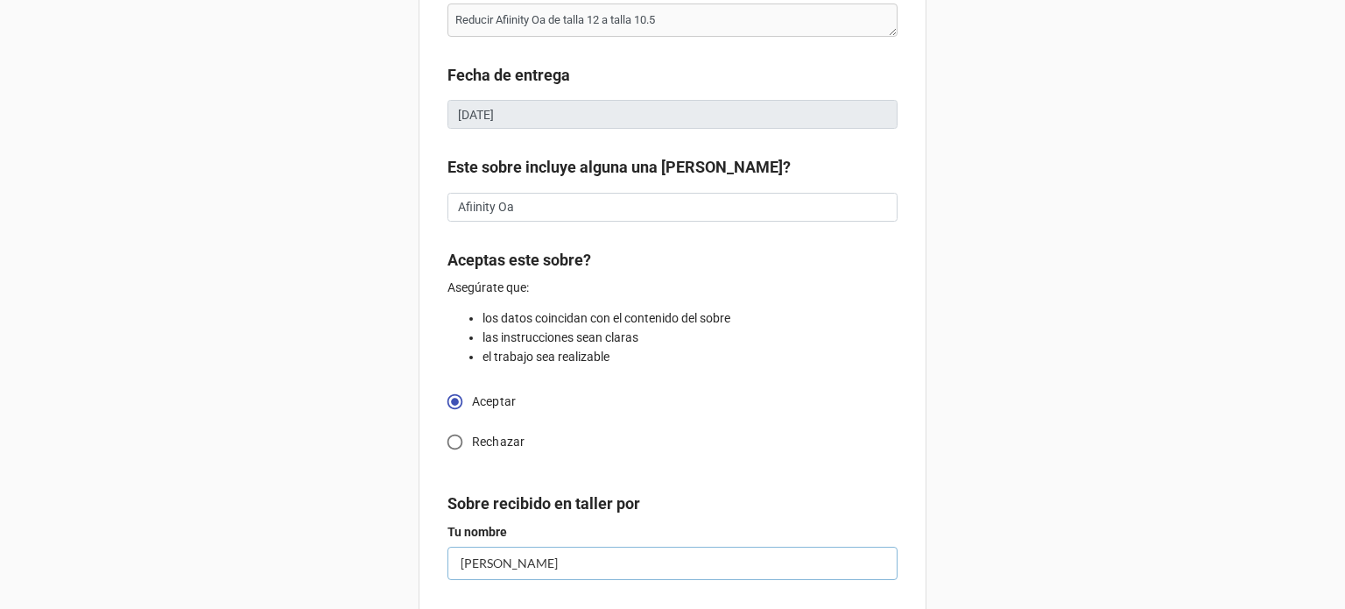
type textarea "x"
type input "Migue"
type textarea "x"
type input "[PERSON_NAME]"
click at [1248, 517] on div "📥🫴 Recibir OT 13694 Ajuste Talla Anillo Confección Ajuste Mantenimiento Joya Pe…" at bounding box center [672, 309] width 1345 height 1038
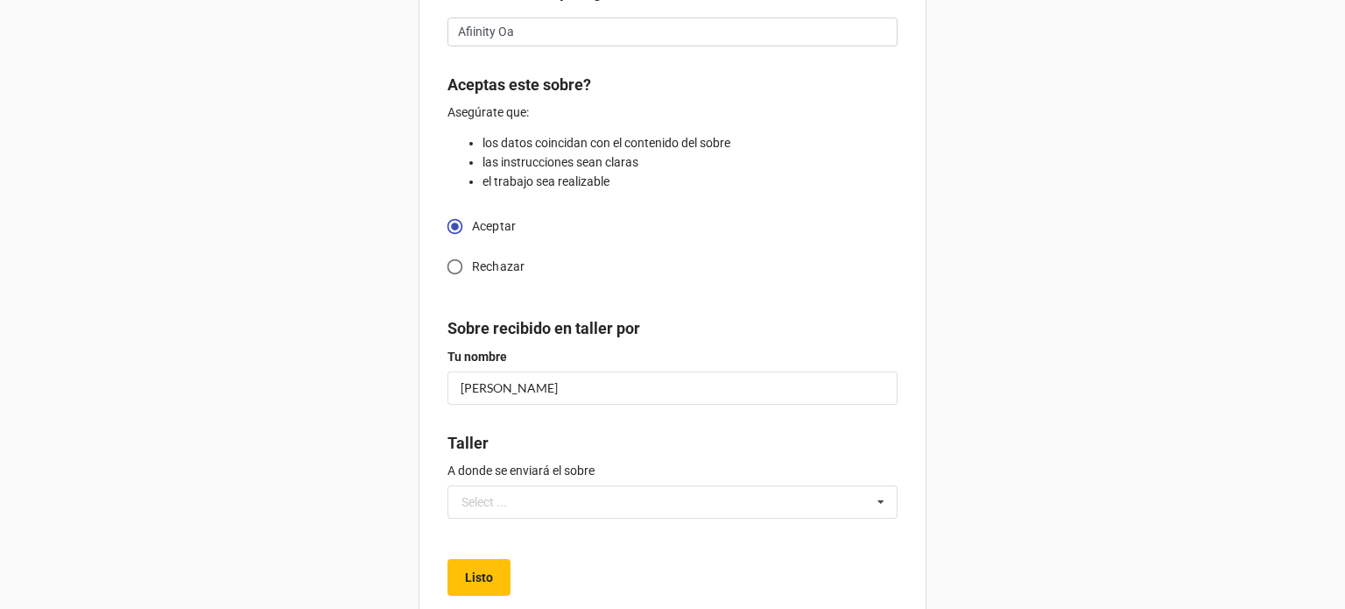
scroll to position [420, 0]
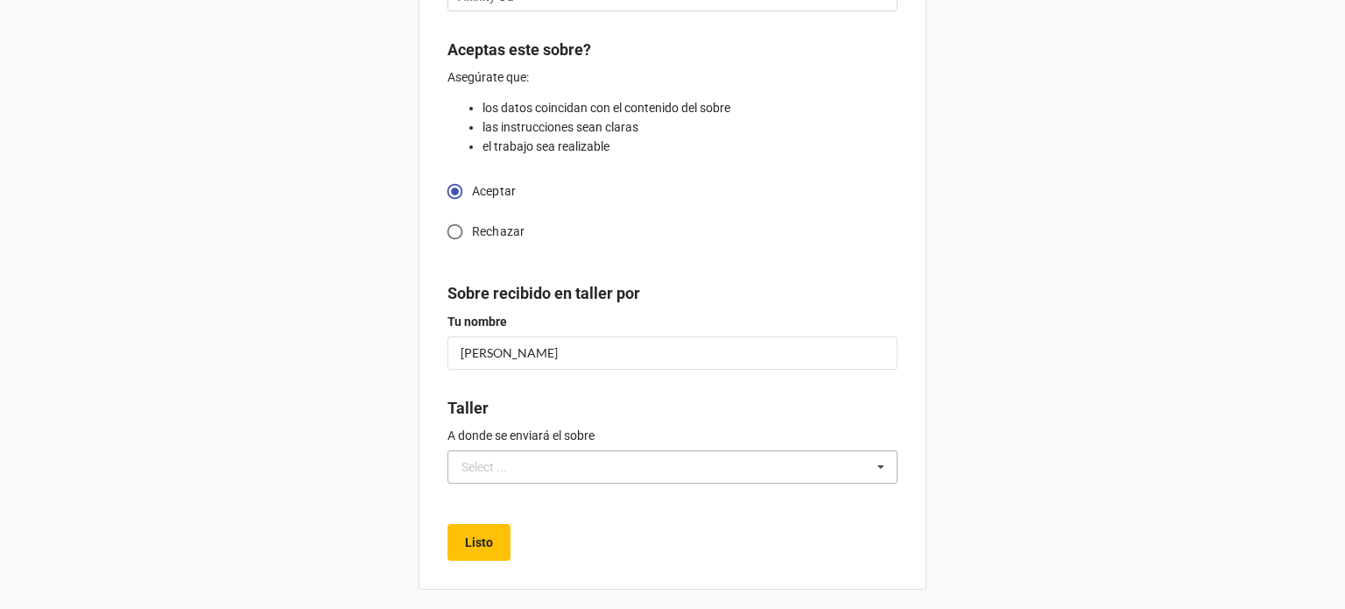
click at [871, 476] on icon at bounding box center [881, 467] width 26 height 32
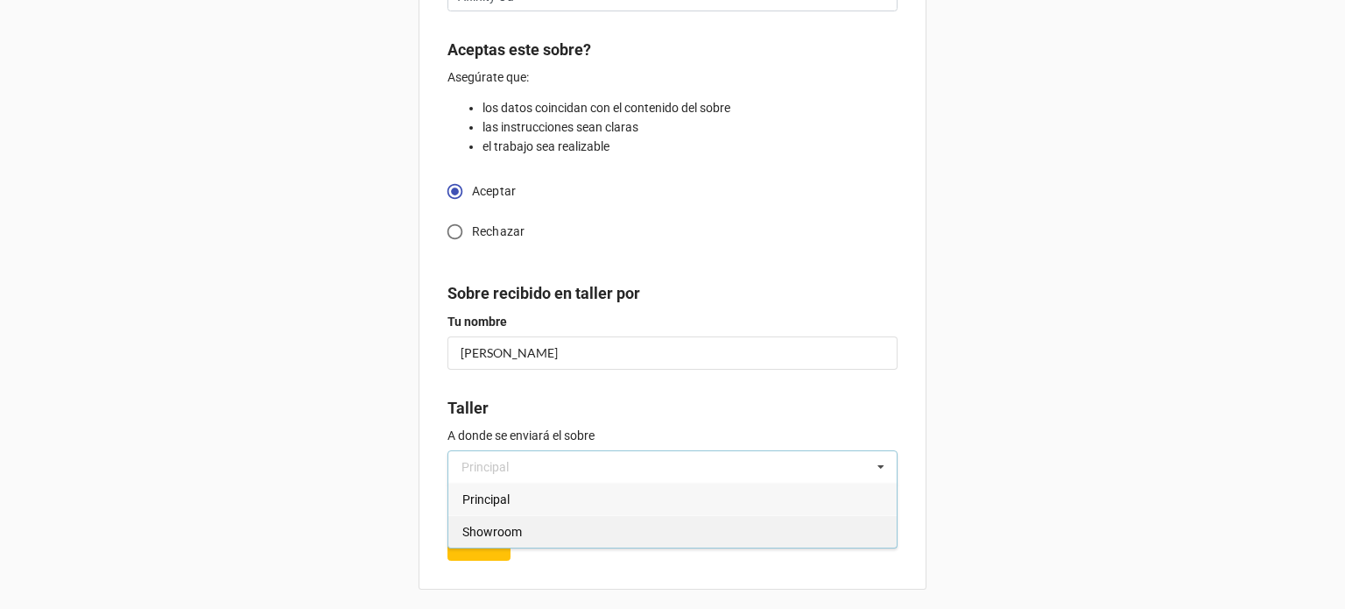
click at [661, 528] on div "Showroom" at bounding box center [672, 531] width 448 height 32
type textarea "x"
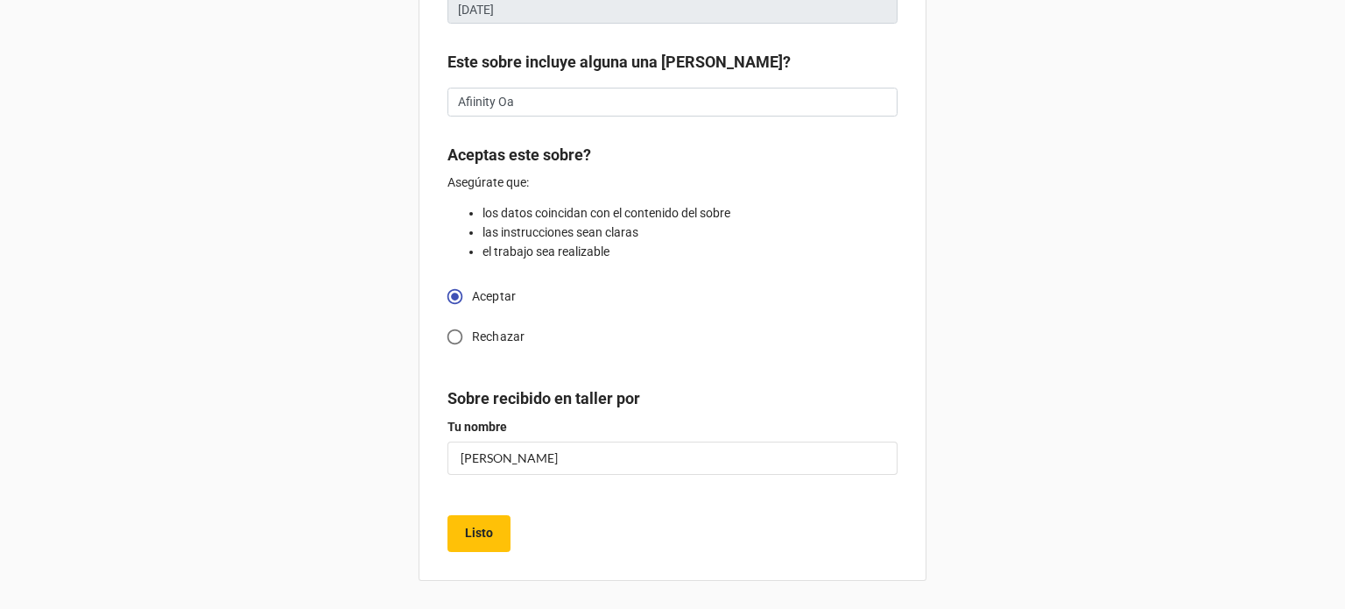
scroll to position [313, 0]
click at [480, 552] on button "Listo" at bounding box center [478, 535] width 63 height 37
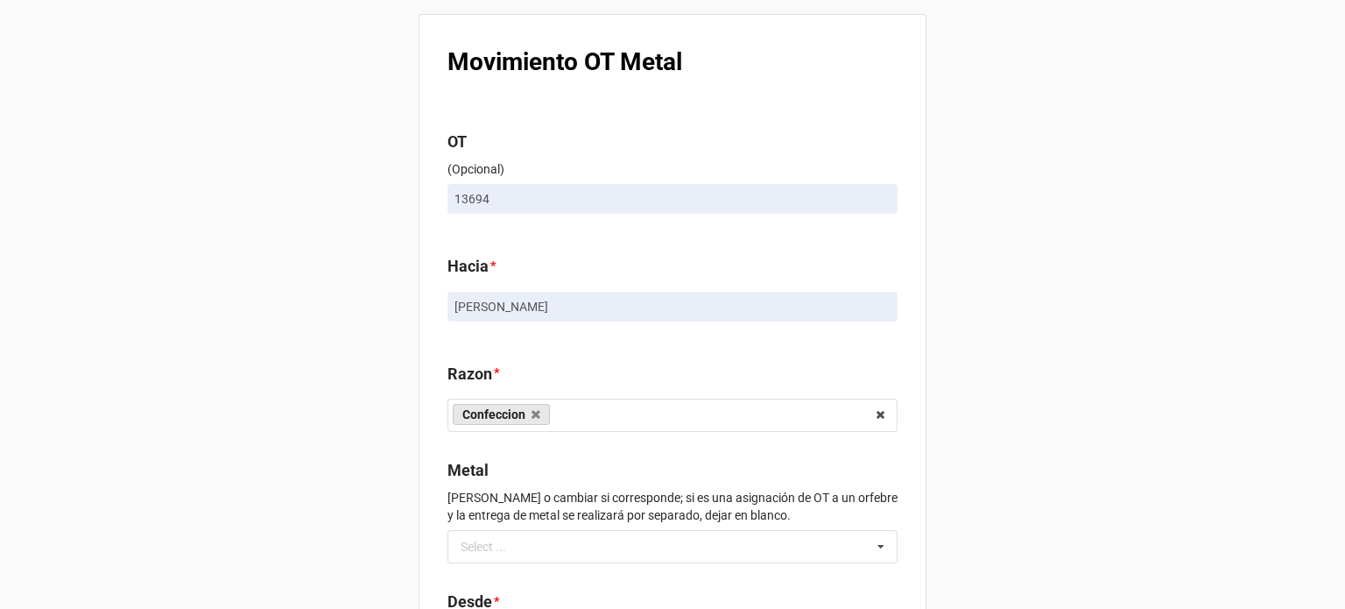
click at [1037, 377] on div "Movimiento OT Metal OT (Opcional) 13694 Hacia * [PERSON_NAME] * Confeccion Enga…" at bounding box center [672, 402] width 1345 height 804
click at [532, 415] on icon at bounding box center [536, 414] width 9 height 11
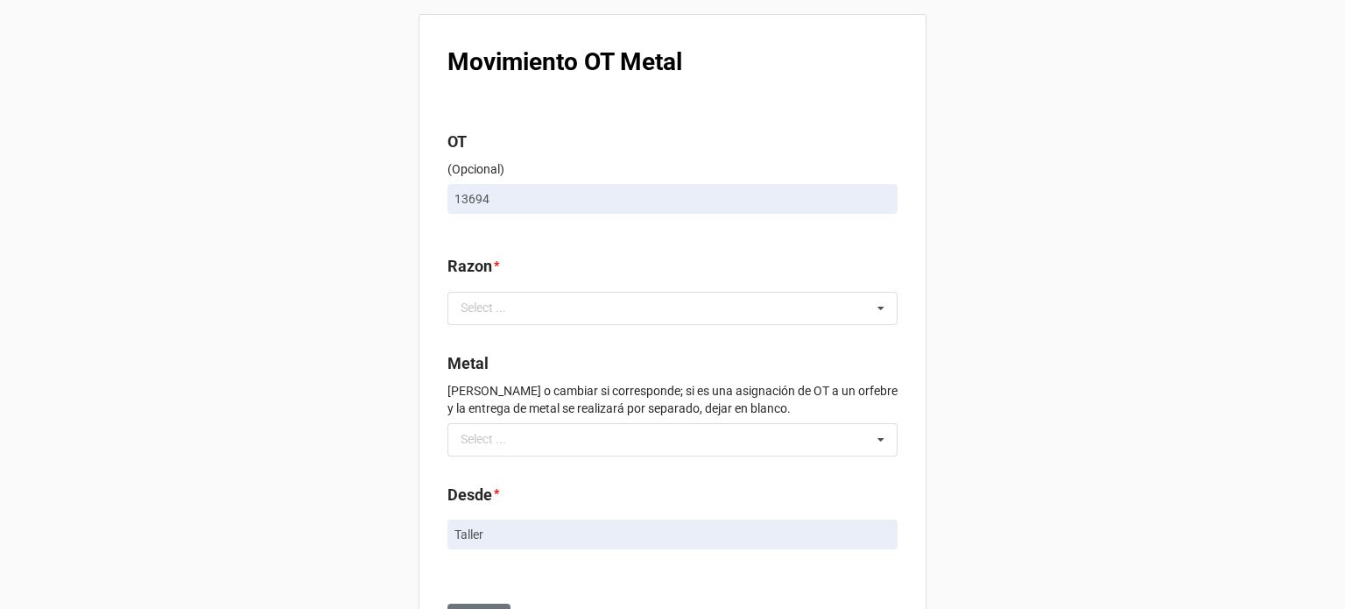
click at [1053, 357] on div "Movimiento OT Metal OT (Opcional) 13694 Razon * Select ... Confeccion Engaste P…" at bounding box center [672, 348] width 1345 height 697
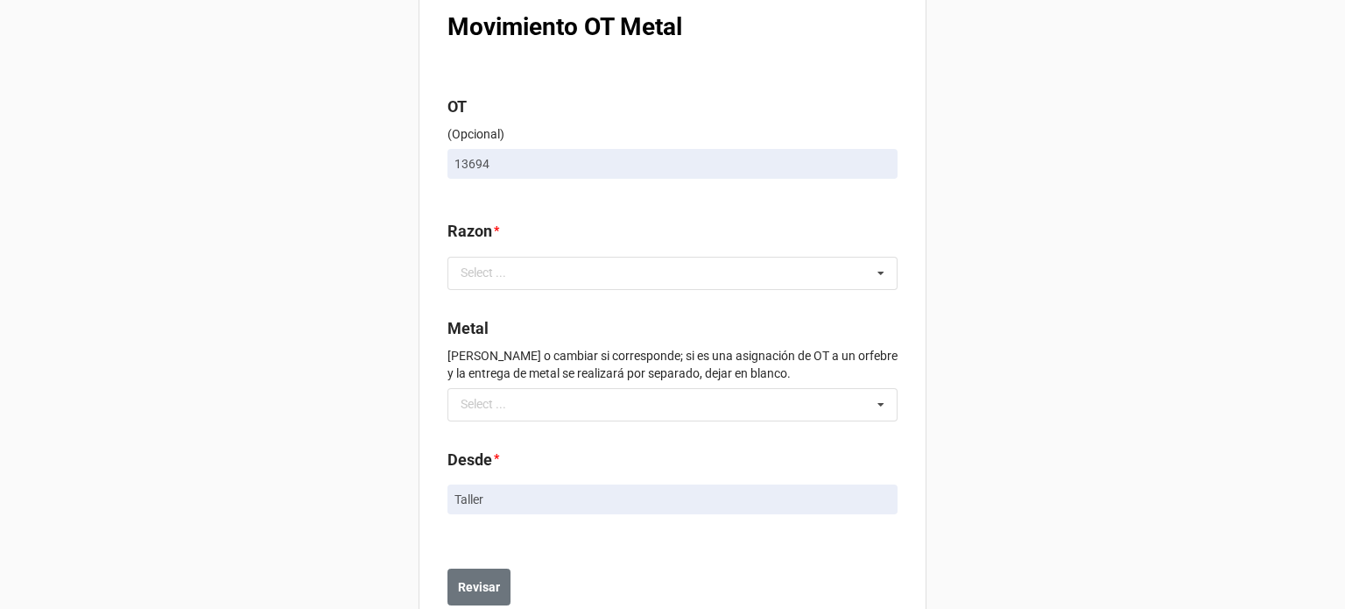
scroll to position [88, 0]
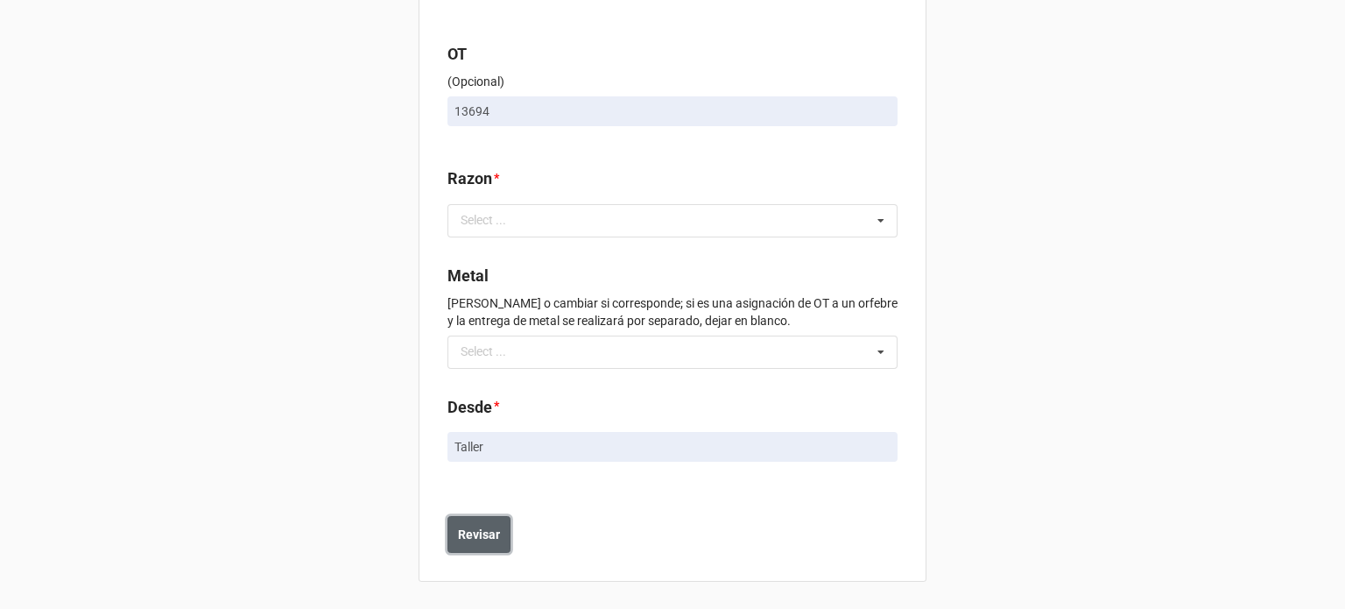
click at [488, 535] on b "Revisar" at bounding box center [479, 534] width 42 height 18
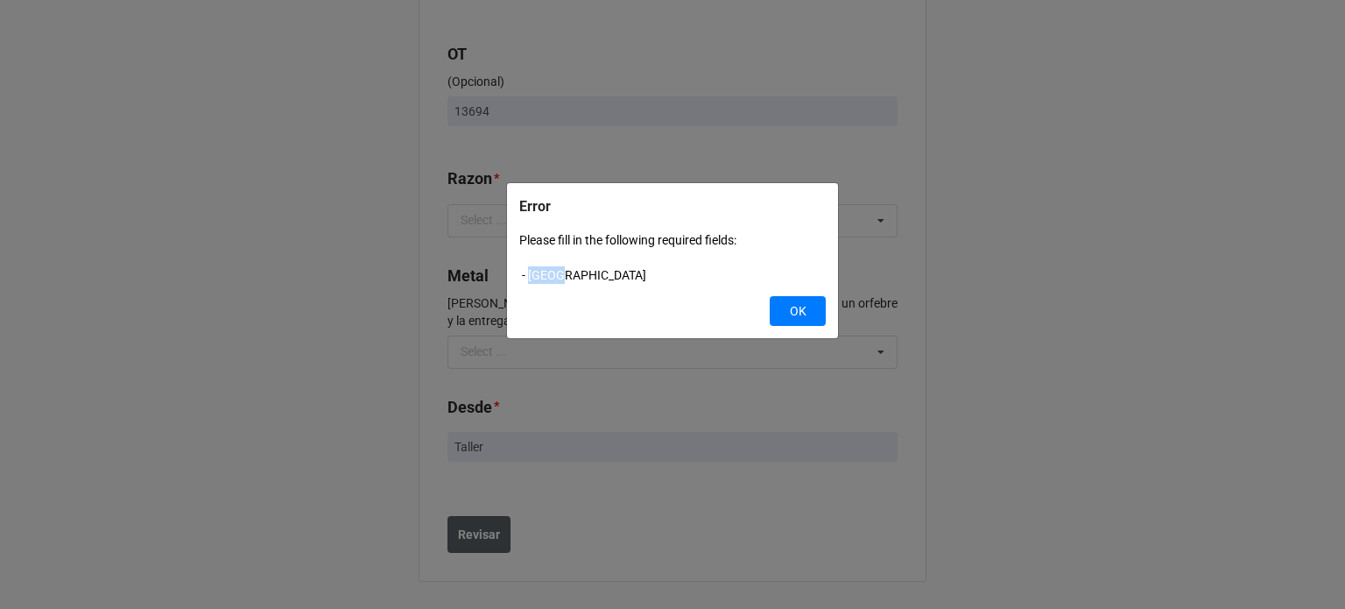
click at [488, 535] on div "Error Please fill in the following required fields: - Razon OK" at bounding box center [672, 304] width 1345 height 609
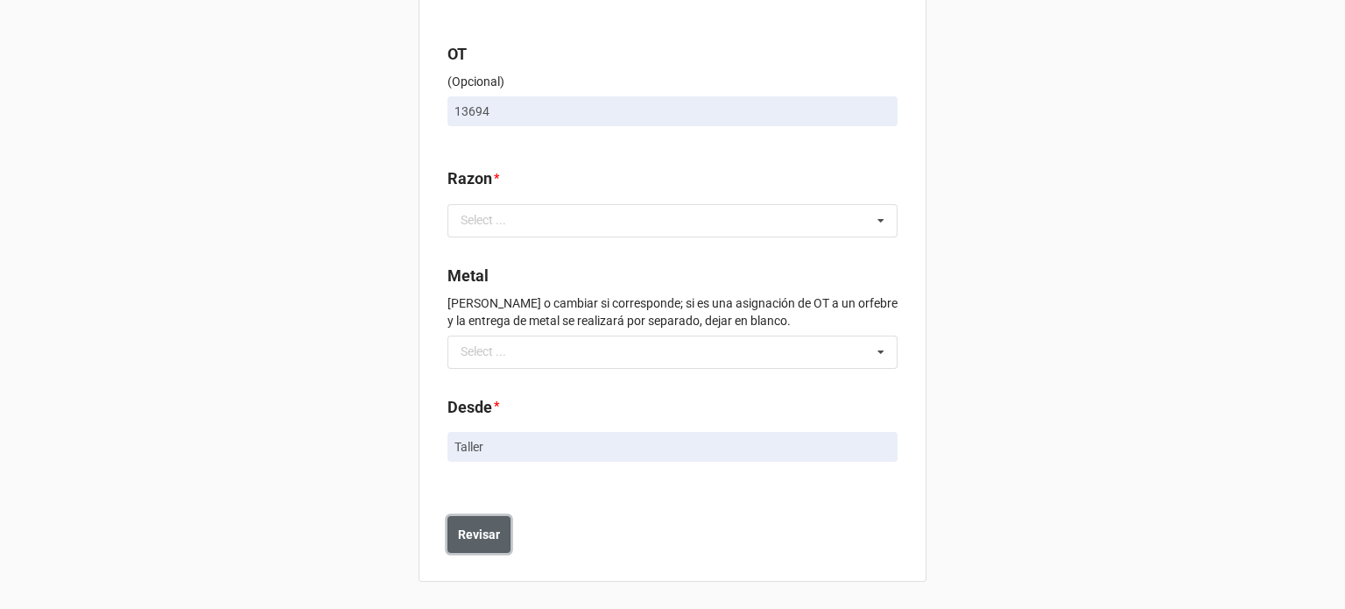
click at [488, 535] on b "Revisar" at bounding box center [479, 534] width 42 height 18
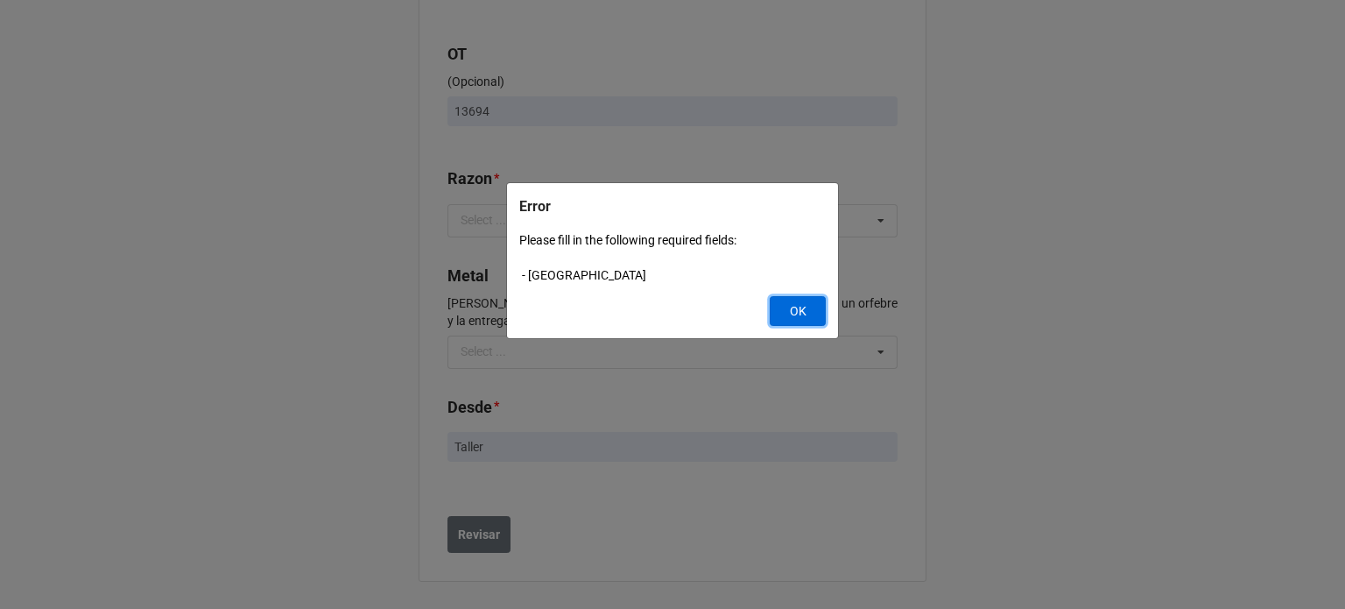
click at [799, 304] on button "OK" at bounding box center [798, 311] width 56 height 30
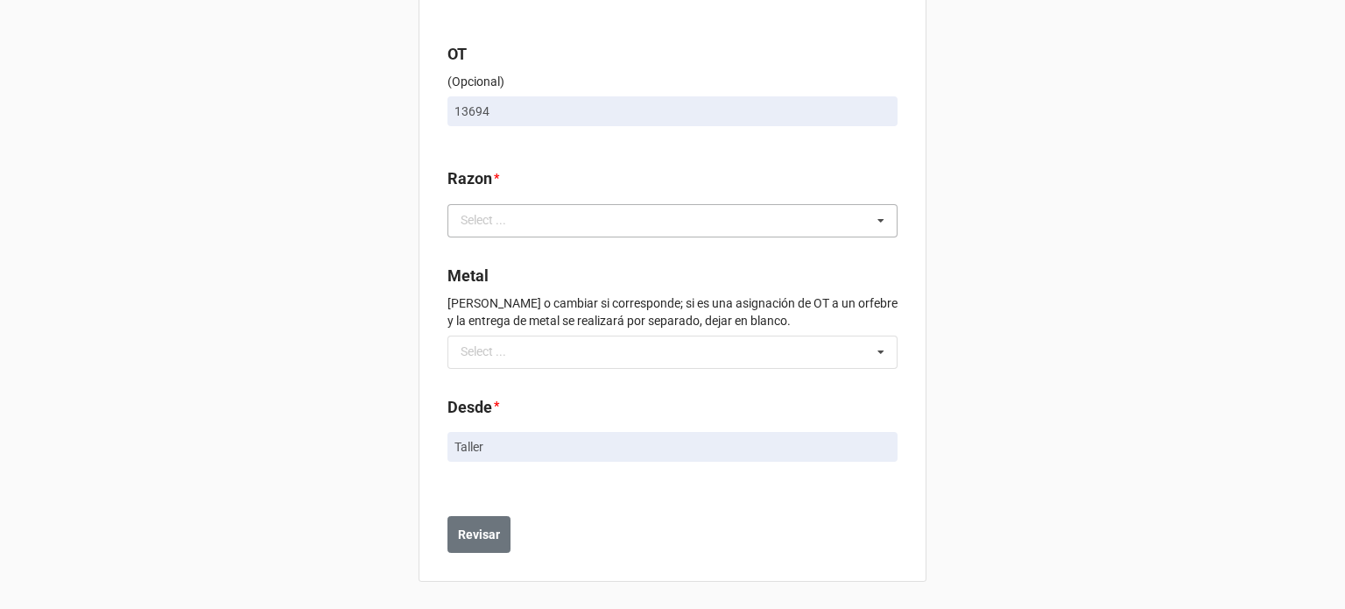
click at [880, 222] on icon at bounding box center [881, 221] width 26 height 32
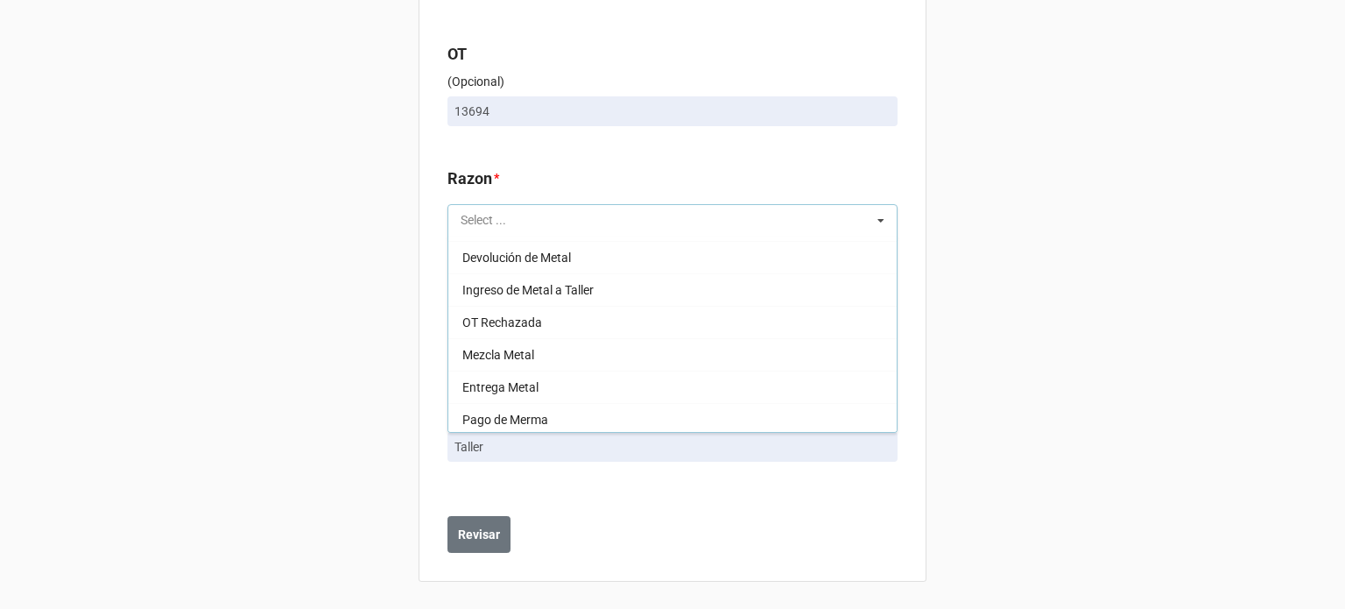
scroll to position [0, 0]
click at [718, 219] on div "Select ... Confeccion Engaste Pulido Terminado Enviado a Showroom Enviado a Tal…" at bounding box center [672, 220] width 450 height 33
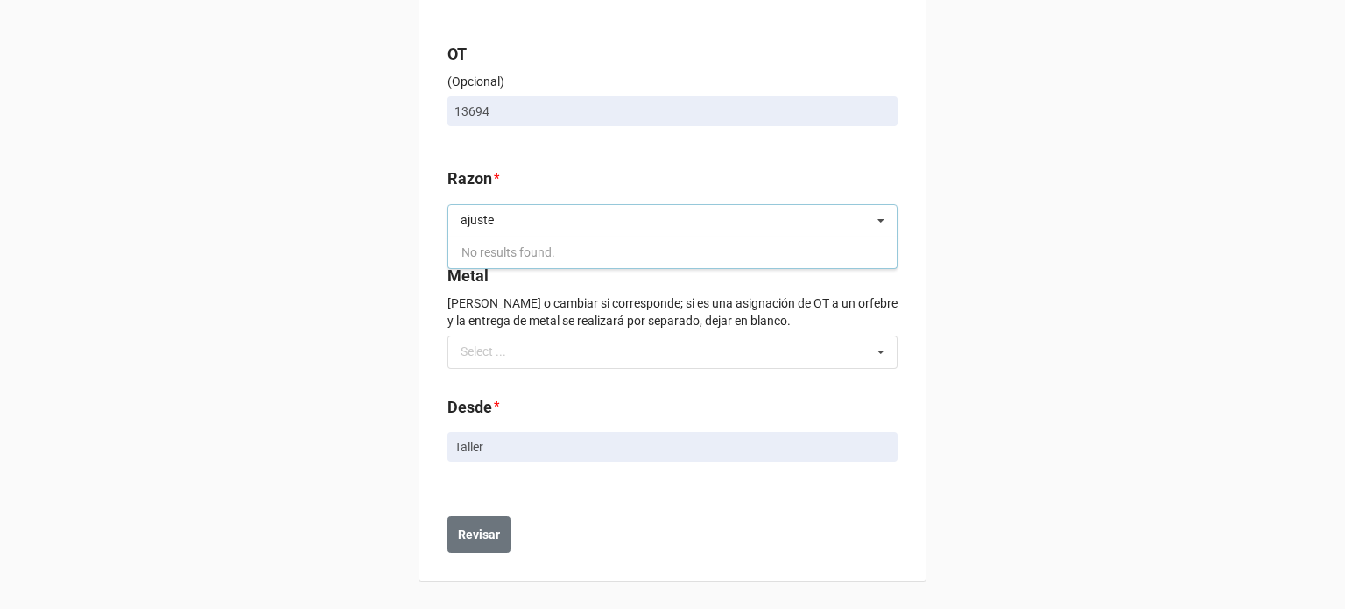
type input "ajuste"
click at [570, 258] on div "No results found." at bounding box center [672, 252] width 450 height 32
click at [1110, 234] on div "Movimiento OT Metal OT (Opcional) 13694 Razon * ajuste Select ... No results fo…" at bounding box center [672, 260] width 1345 height 697
click at [497, 520] on button "Revisar" at bounding box center [478, 534] width 63 height 37
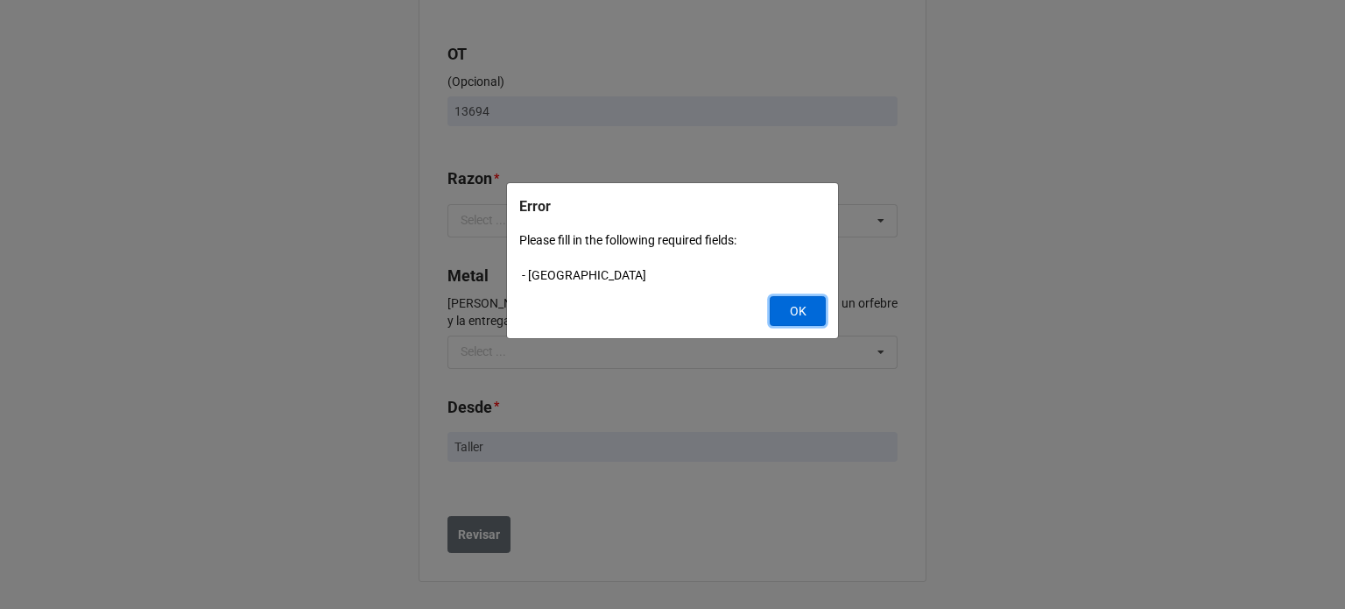
click at [780, 316] on button "OK" at bounding box center [798, 311] width 56 height 30
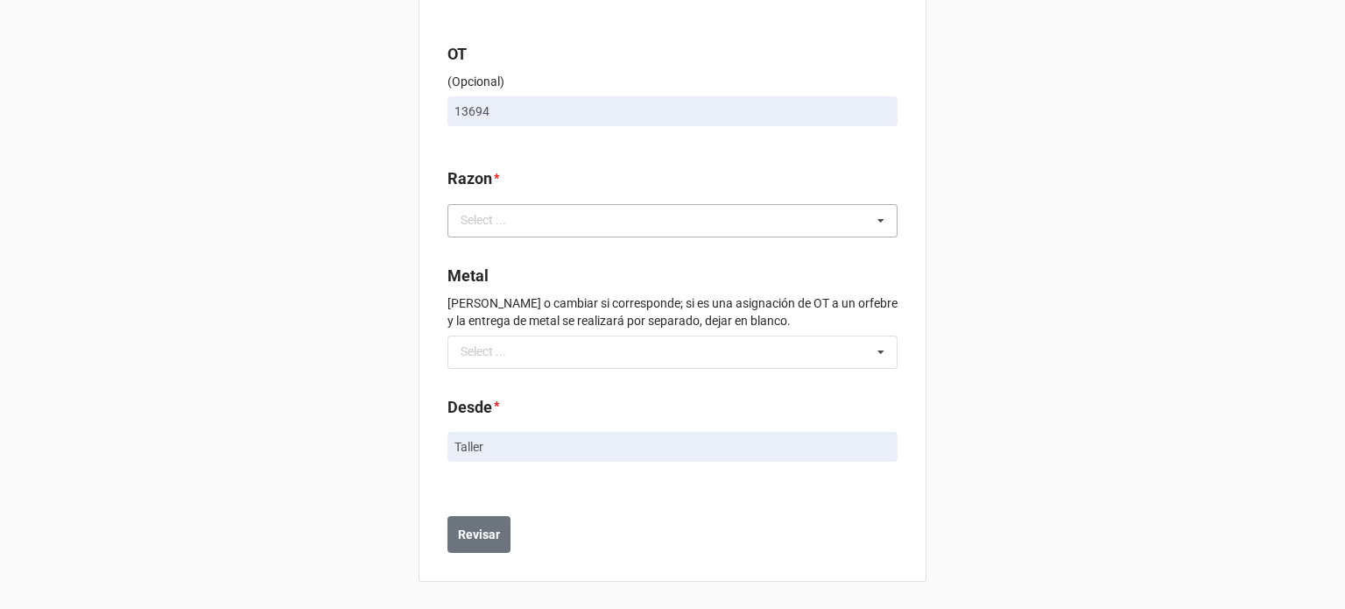
click at [677, 221] on div "ajuste Select ... Confeccion Engaste Pulido Terminado Enviado a Showroom Enviad…" at bounding box center [672, 220] width 450 height 33
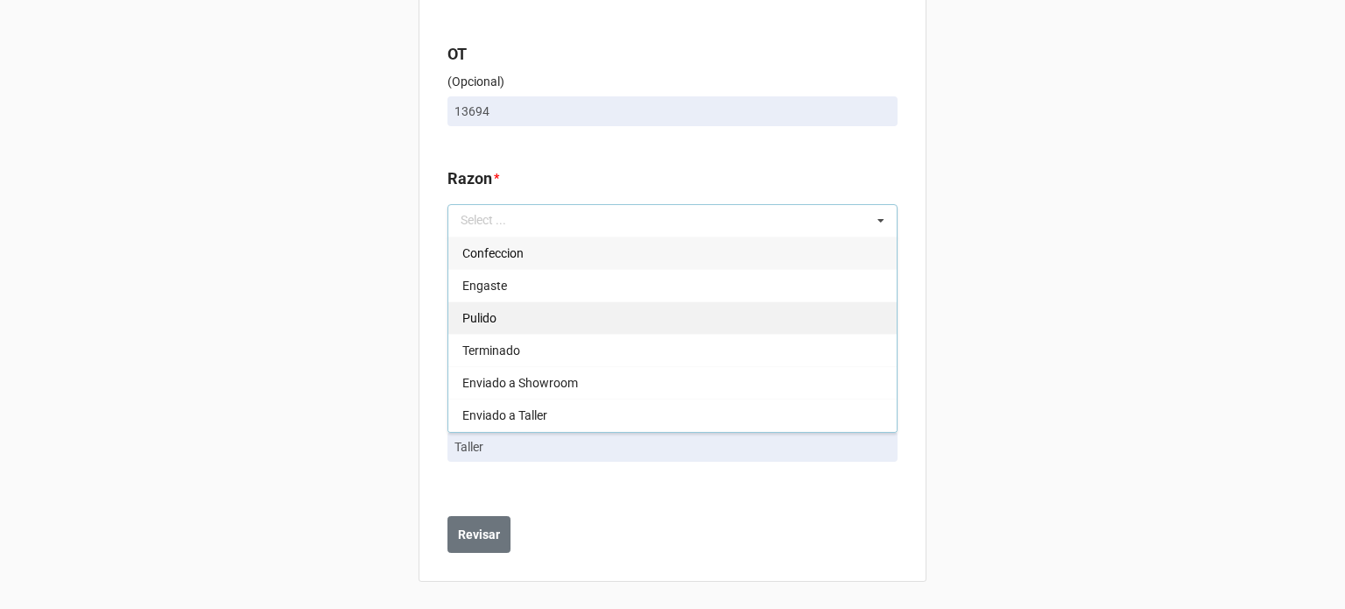
click at [546, 313] on div "Pulido" at bounding box center [672, 317] width 448 height 32
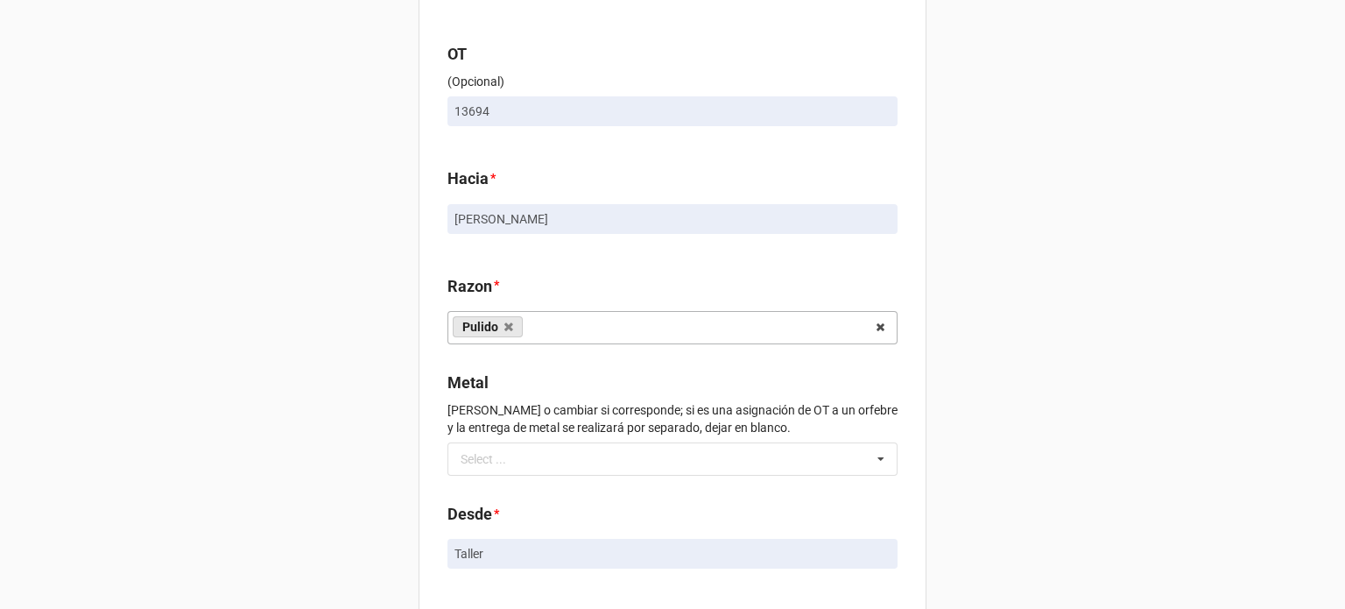
click at [985, 316] on div "Movimiento OT Metal OT (Opcional) 13694 Hacia * Miguel Razon * Pulido ajuste Co…" at bounding box center [672, 314] width 1345 height 804
click at [1076, 419] on div "Movimiento OT Metal OT (Opcional) 13694 Hacia * Miguel Razon * Pulido ajuste Co…" at bounding box center [672, 314] width 1345 height 804
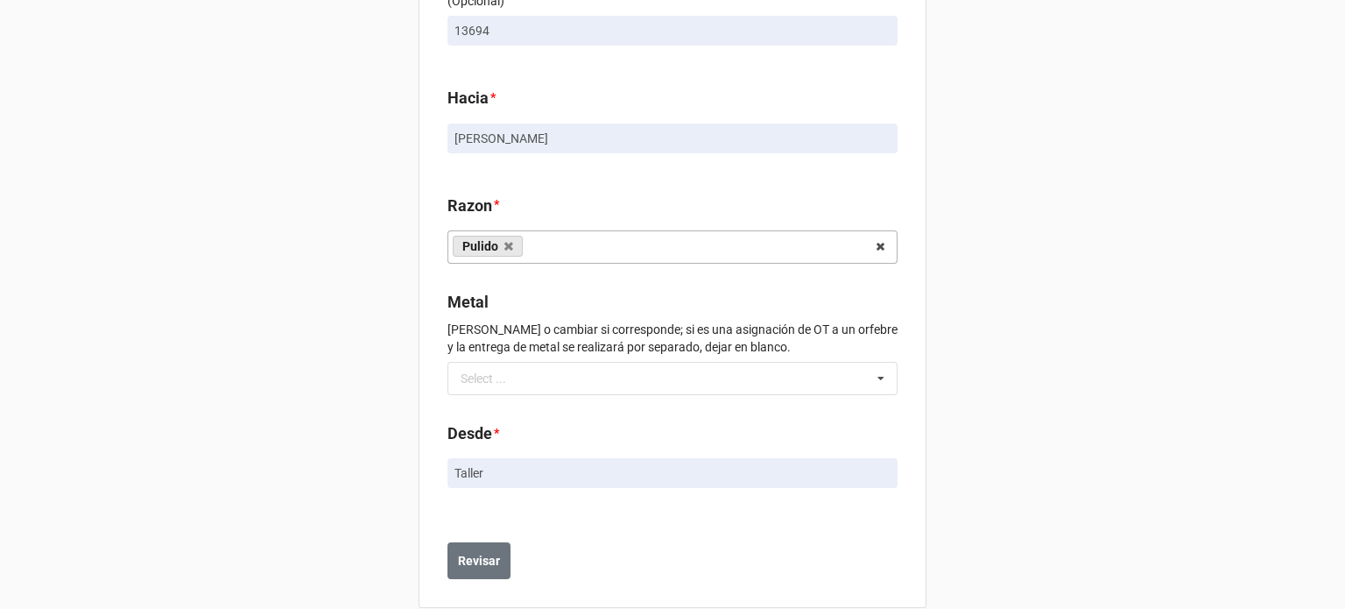
scroll to position [194, 0]
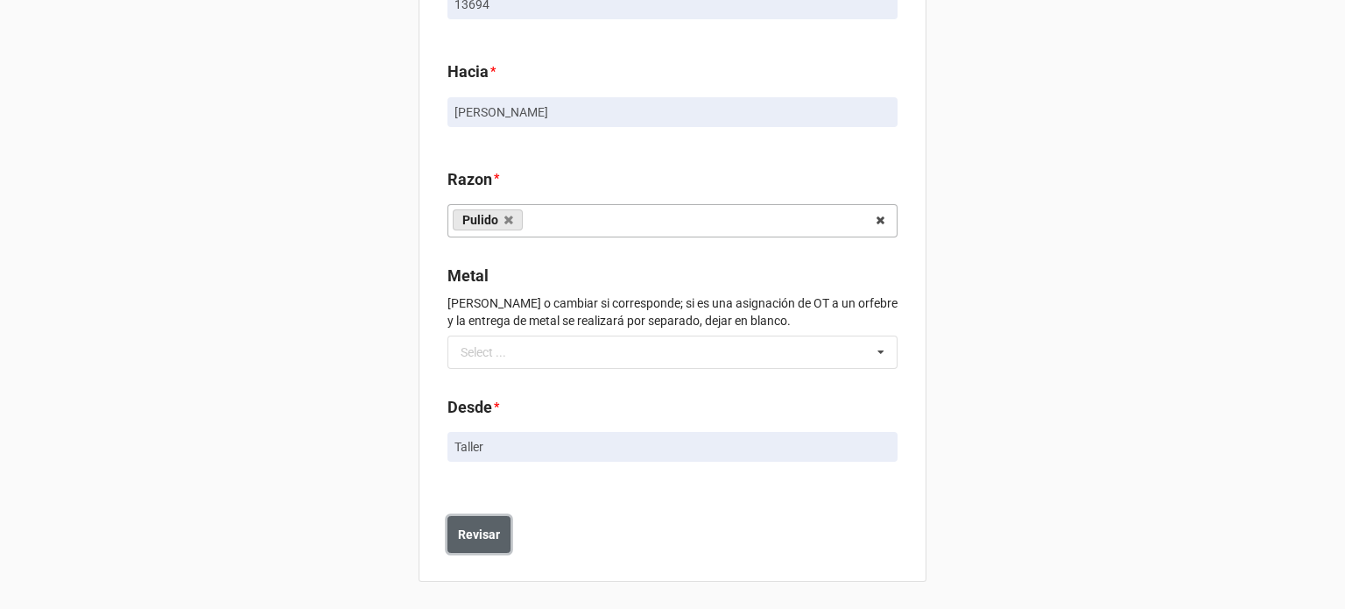
click at [478, 536] on b "Revisar" at bounding box center [479, 534] width 42 height 18
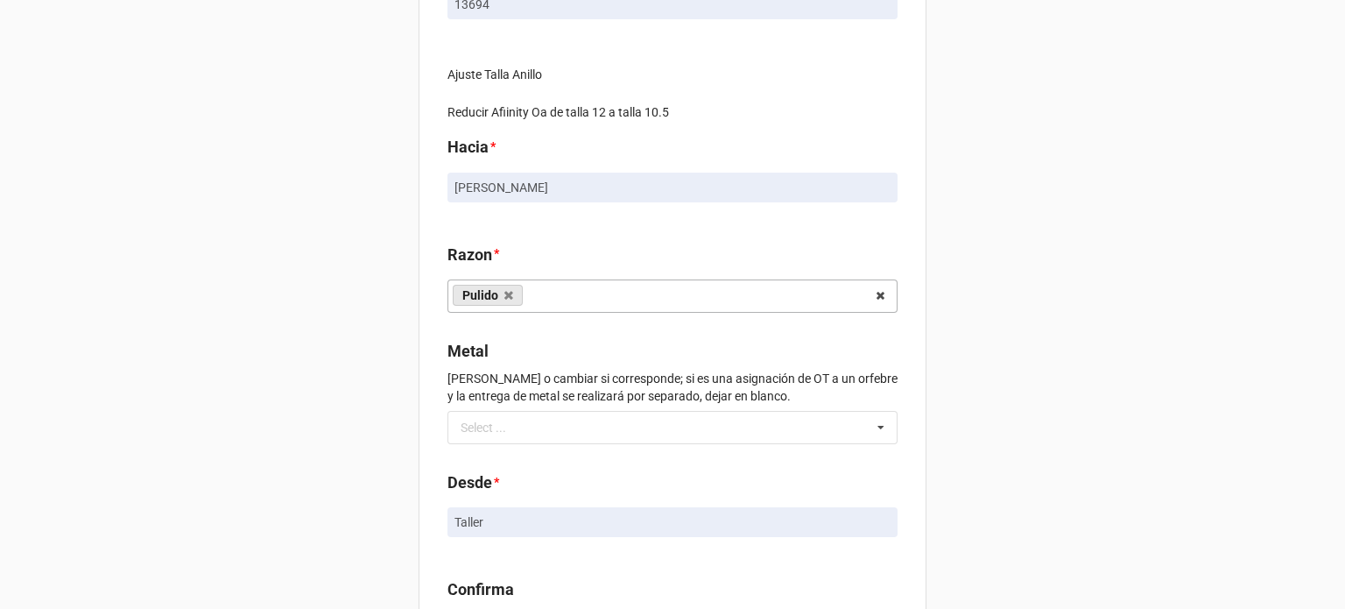
click at [1091, 372] on div "Movimiento OT Metal OT (Opcional) 13694 Ajuste Talla Anillo Reducir Afiinity Oa…" at bounding box center [672, 277] width 1345 height 942
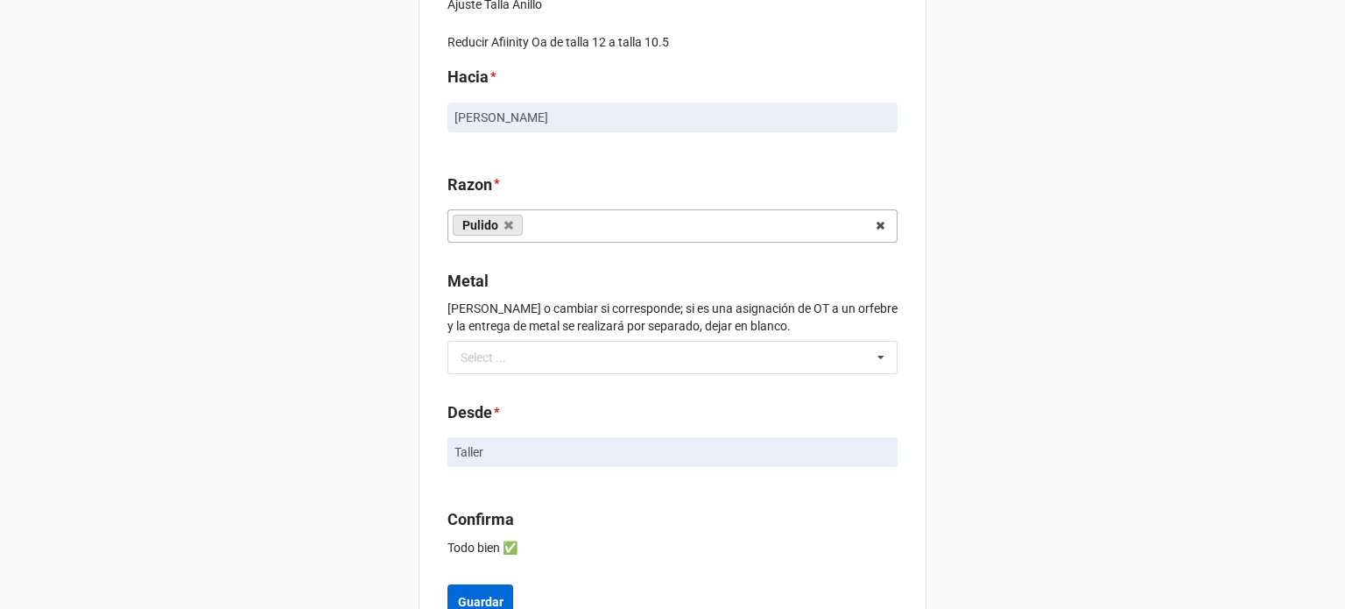
scroll to position [333, 0]
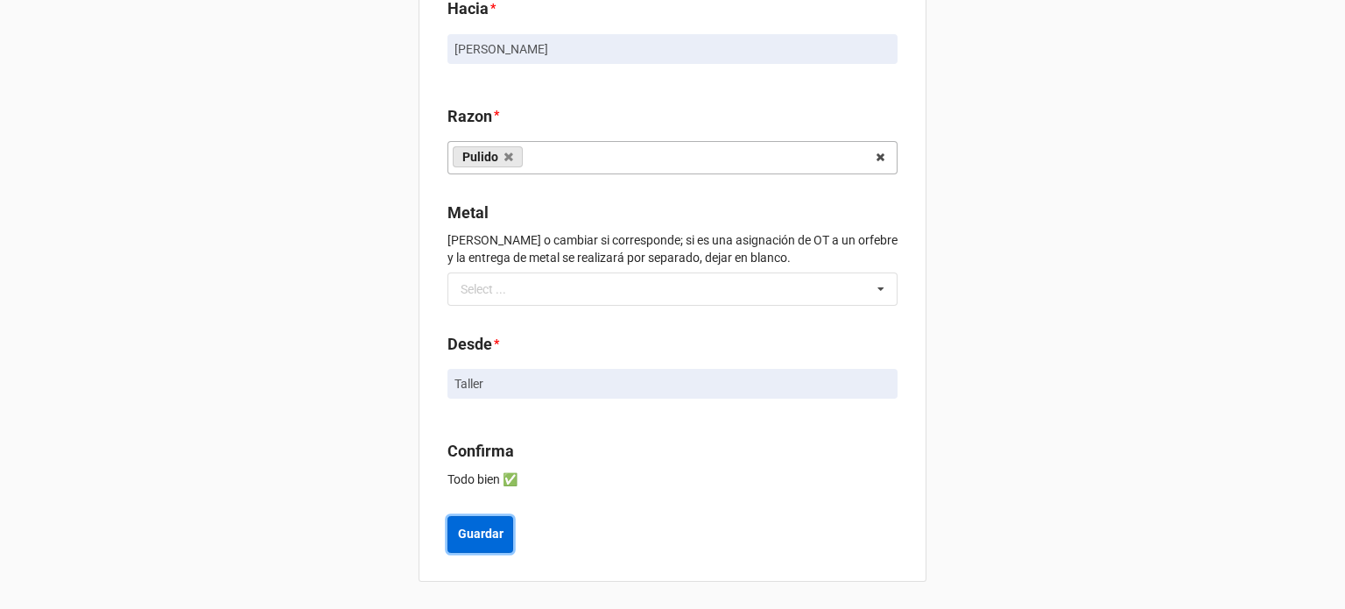
click at [490, 530] on b "Guardar" at bounding box center [481, 534] width 46 height 18
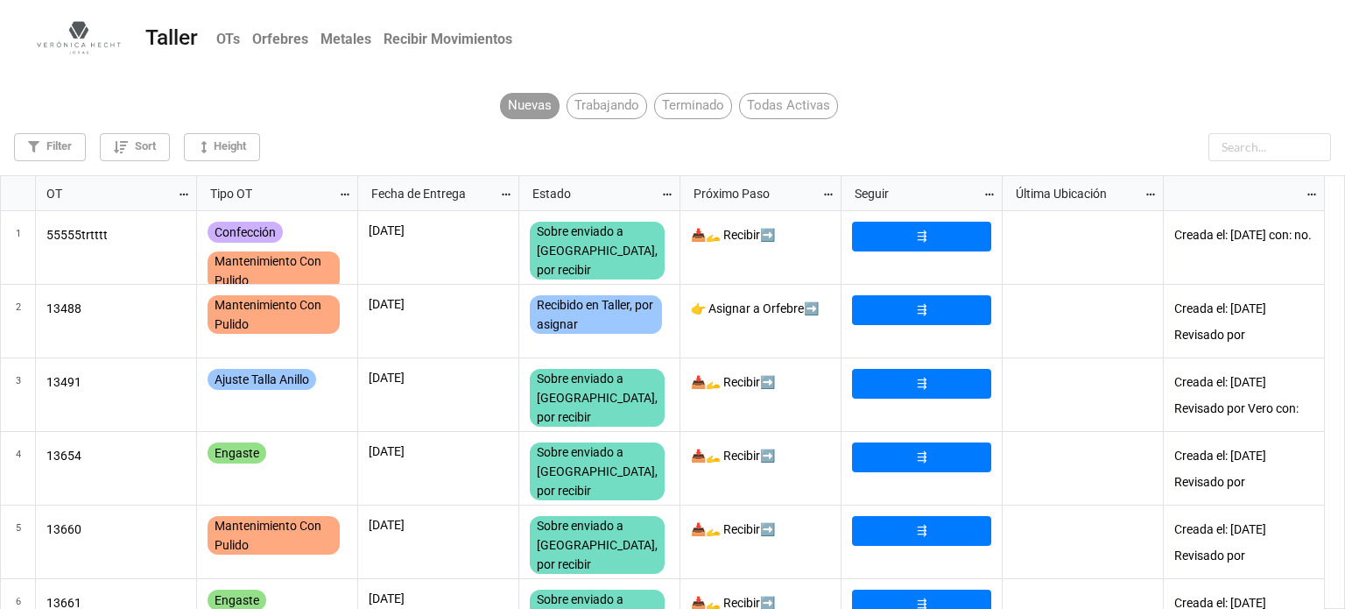
scroll to position [424, 1335]
click at [1276, 144] on input "text" at bounding box center [1226, 147] width 210 height 28
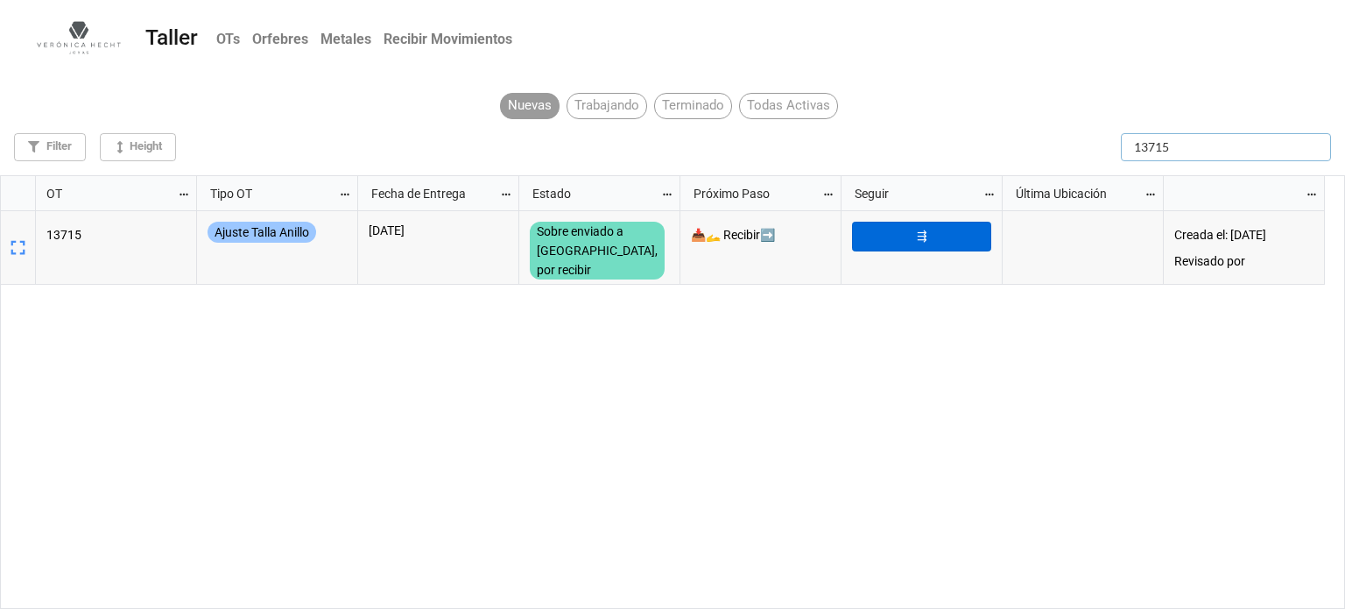
type input "13715"
click at [963, 244] on link "⇶" at bounding box center [921, 237] width 139 height 30
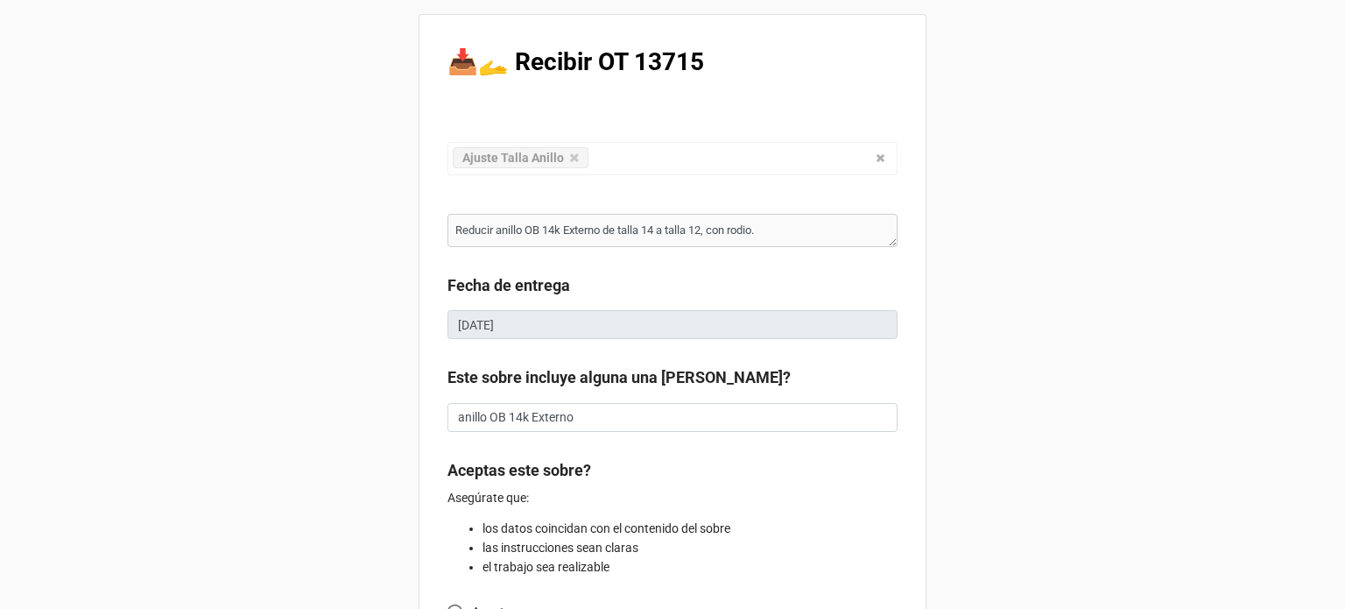
type textarea "x"
click at [1054, 225] on div "📥🫴 Recibir OT 13715 Ajuste Talla Anillo Confección Ajuste Mantenimiento Joya Pe…" at bounding box center [672, 462] width 1345 height 924
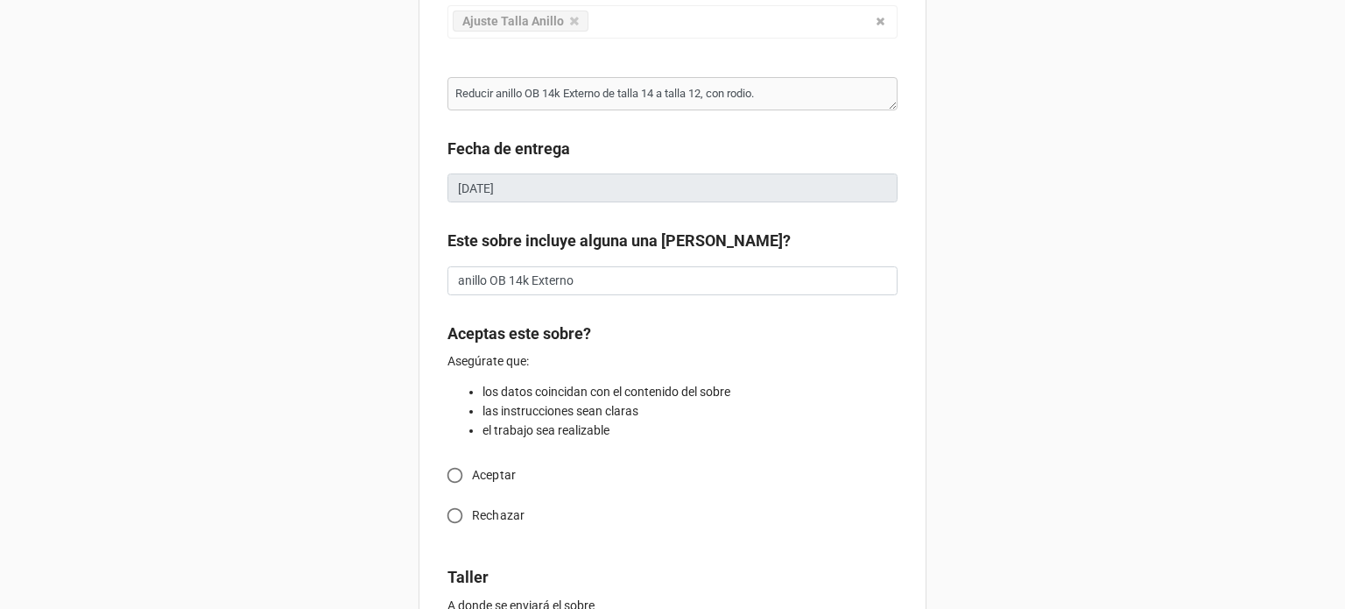
scroll to position [140, 0]
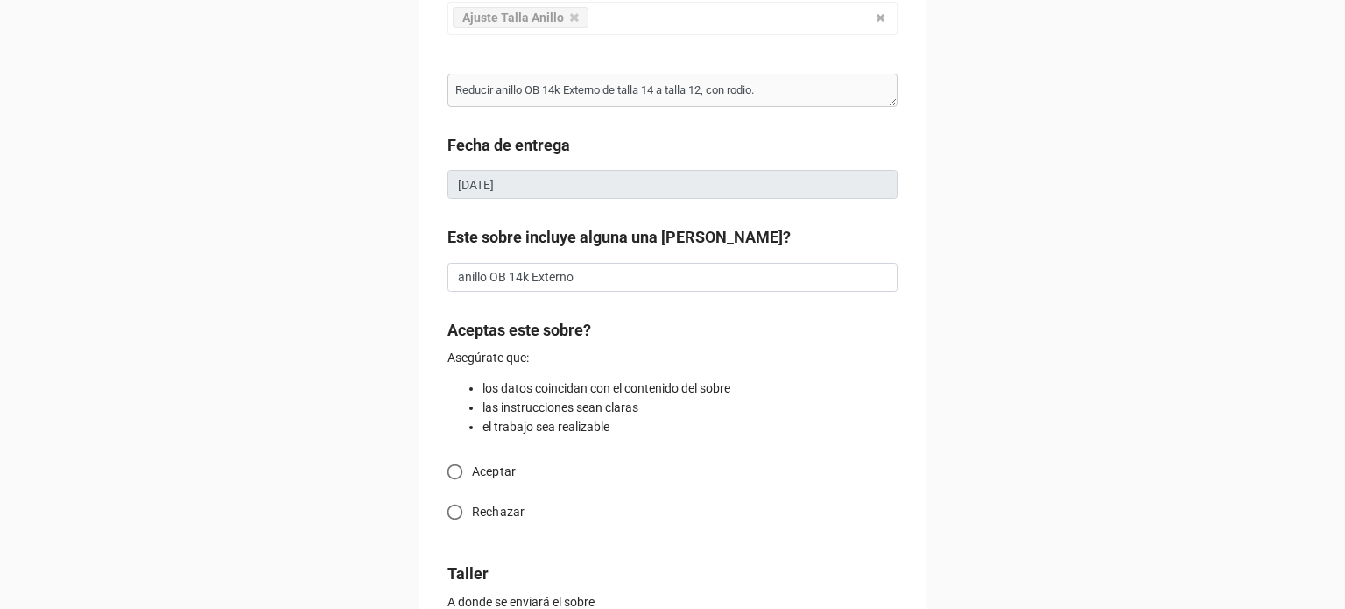
click at [449, 474] on input "Aceptar" at bounding box center [455, 471] width 34 height 34
radio input "true"
type textarea "x"
click at [438, 495] on input "Rechazar" at bounding box center [455, 512] width 34 height 34
radio input "true"
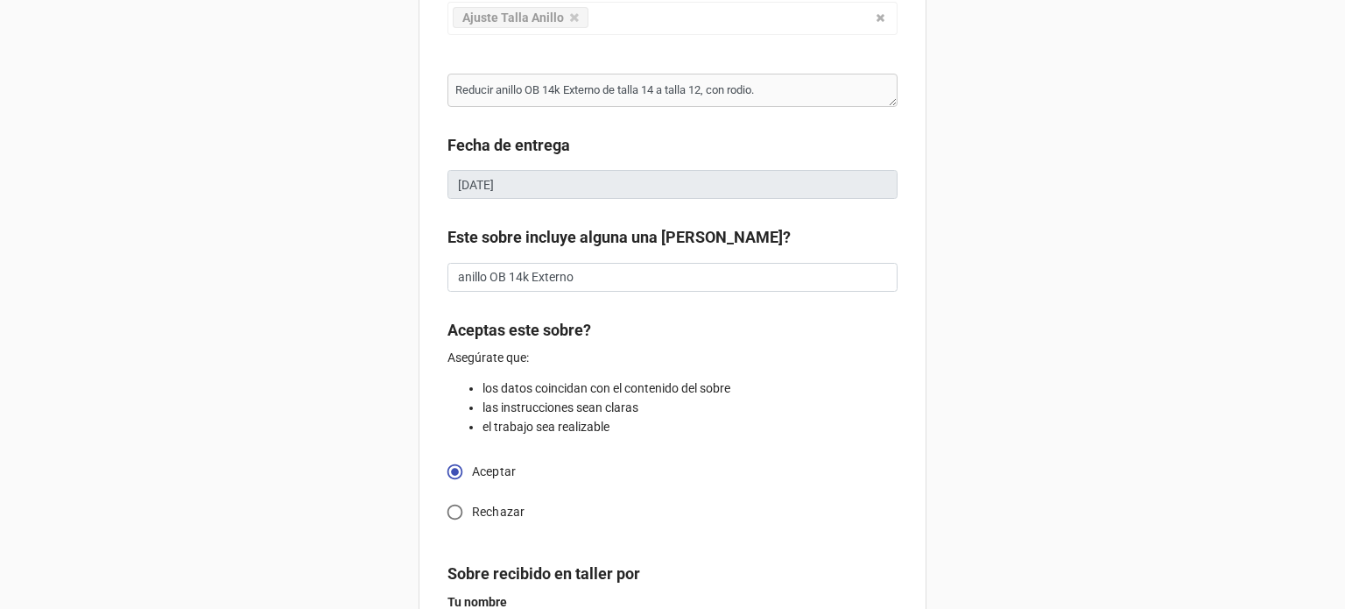
type textarea "x"
click at [447, 468] on input "Aceptar" at bounding box center [455, 471] width 34 height 34
radio input "true"
click at [1024, 361] on div "📥🫴 Recibir OT 13715 Ajuste Talla Anillo Confección Ajuste Mantenimiento Joya Pe…" at bounding box center [672, 379] width 1345 height 1038
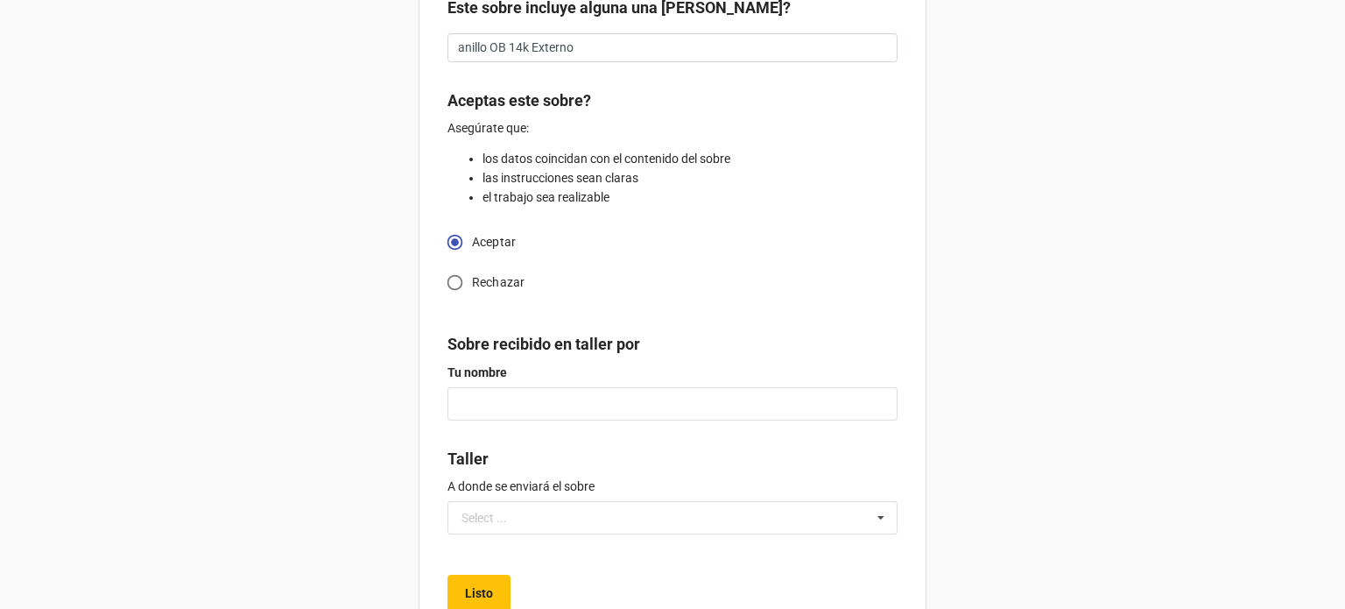
scroll to position [385, 0]
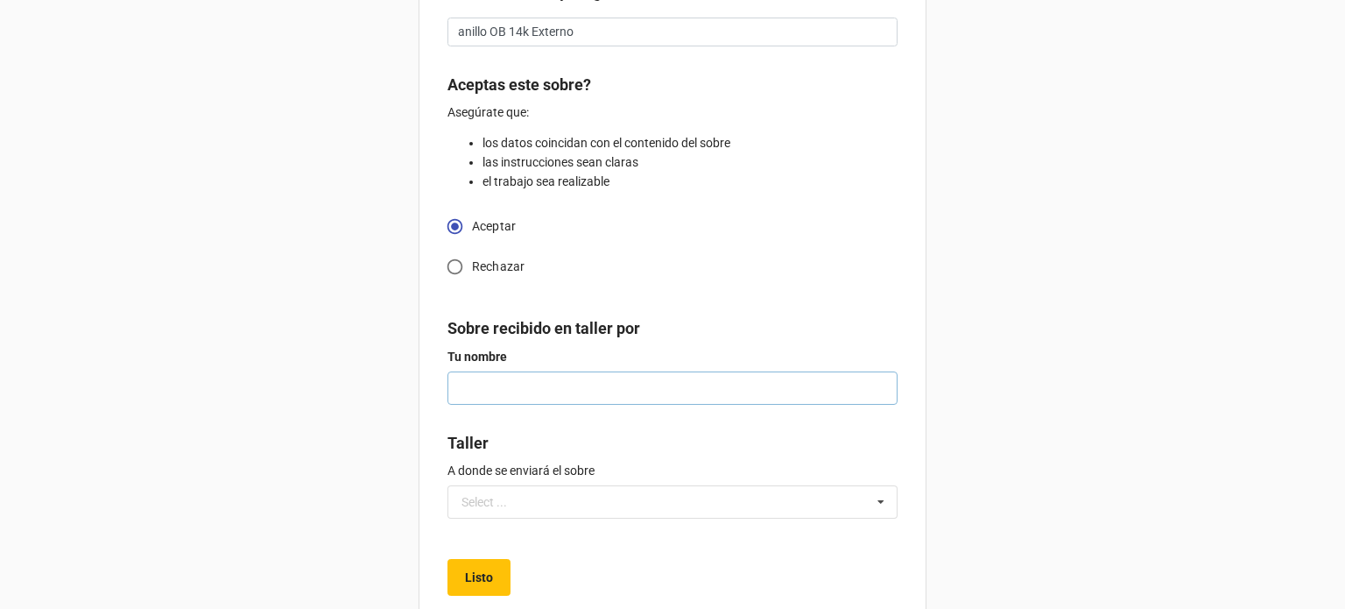
click at [536, 379] on input "text" at bounding box center [672, 387] width 450 height 33
type textarea "x"
type input "M"
type textarea "x"
type input "Mi"
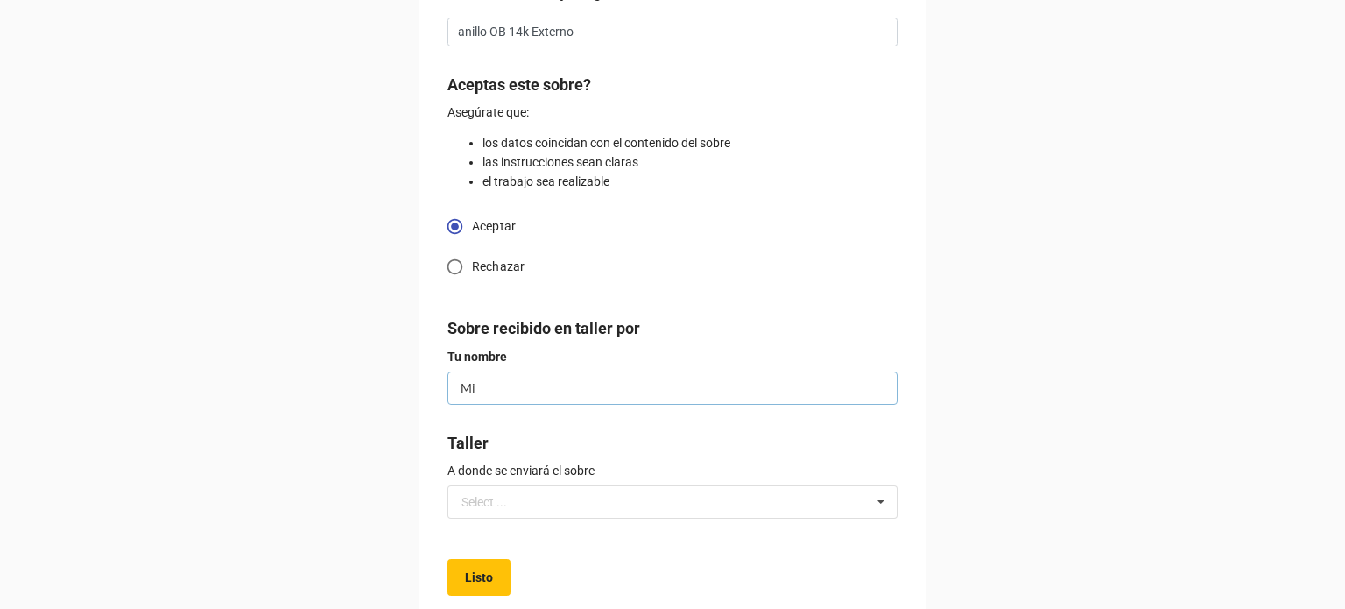
type textarea "x"
type input "Mig"
type textarea "x"
type input "Migu"
type textarea "x"
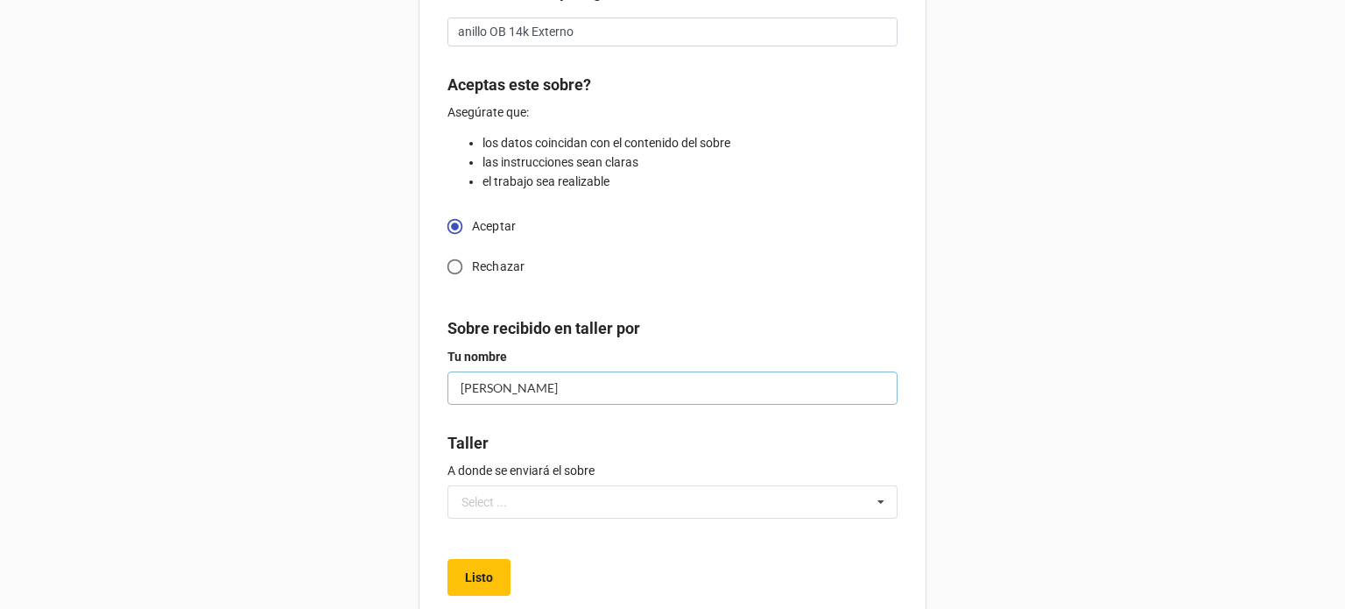
type input "Migue"
type textarea "x"
type input "[PERSON_NAME]"
click at [540, 502] on input "text" at bounding box center [673, 502] width 448 height 32
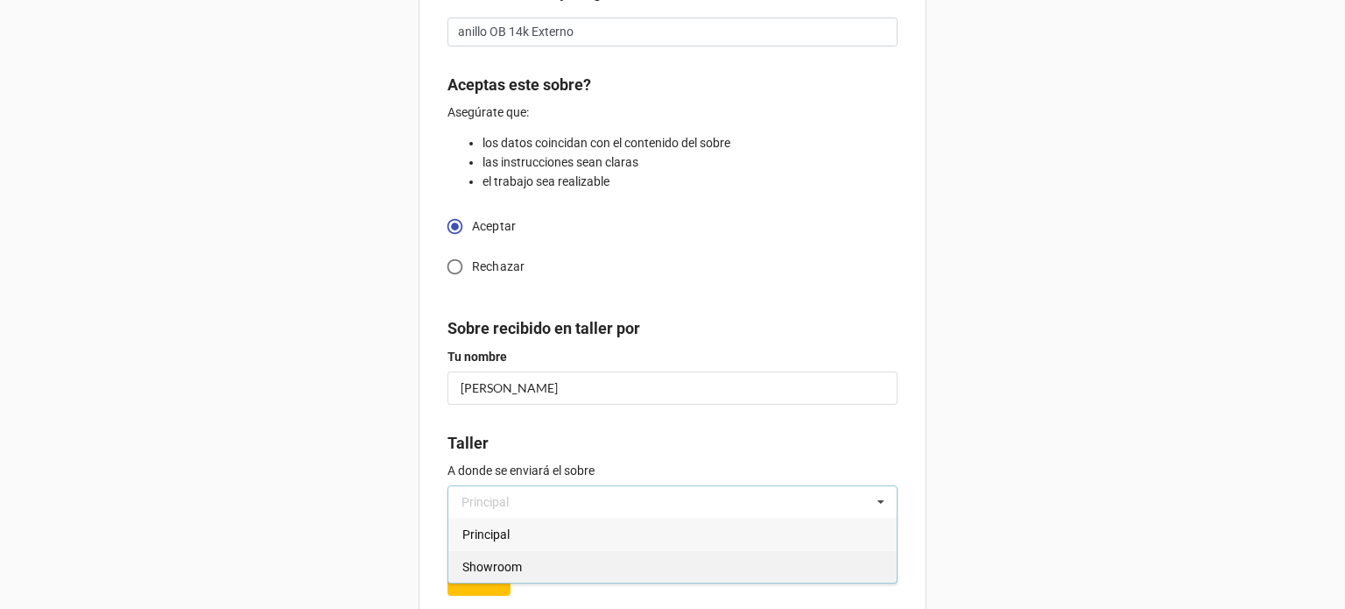
click at [500, 570] on span "Showroom" at bounding box center [492, 567] width 60 height 14
type textarea "x"
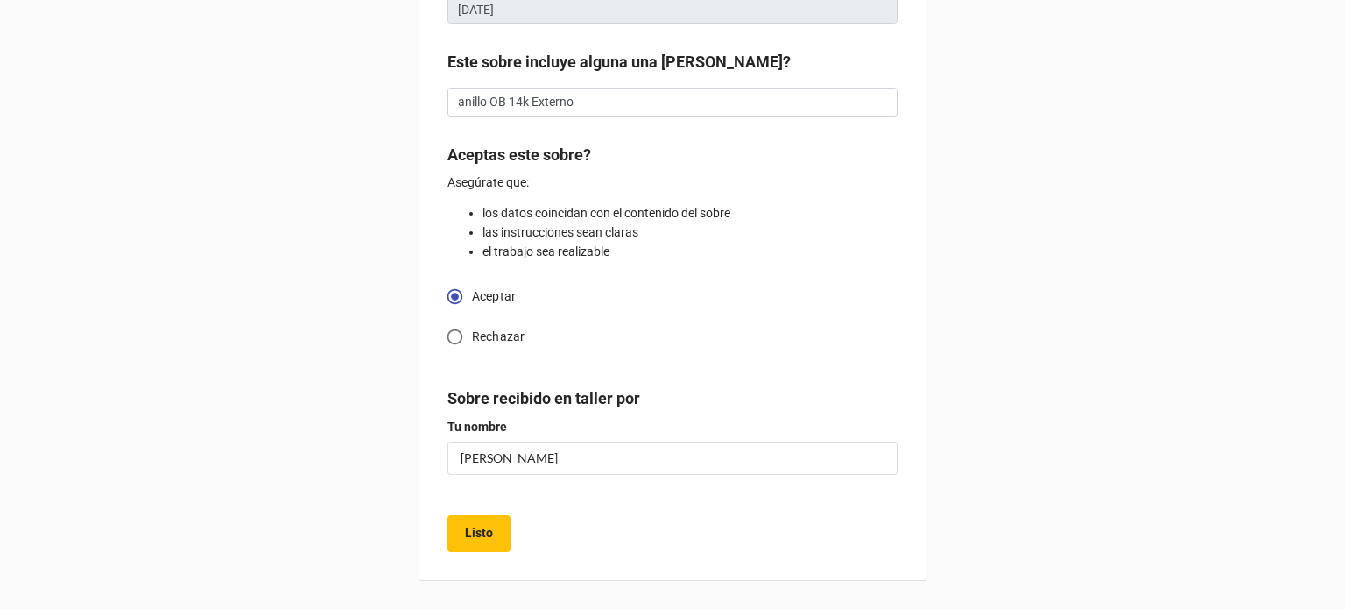
scroll to position [313, 0]
click at [478, 540] on b "Listo" at bounding box center [479, 534] width 28 height 18
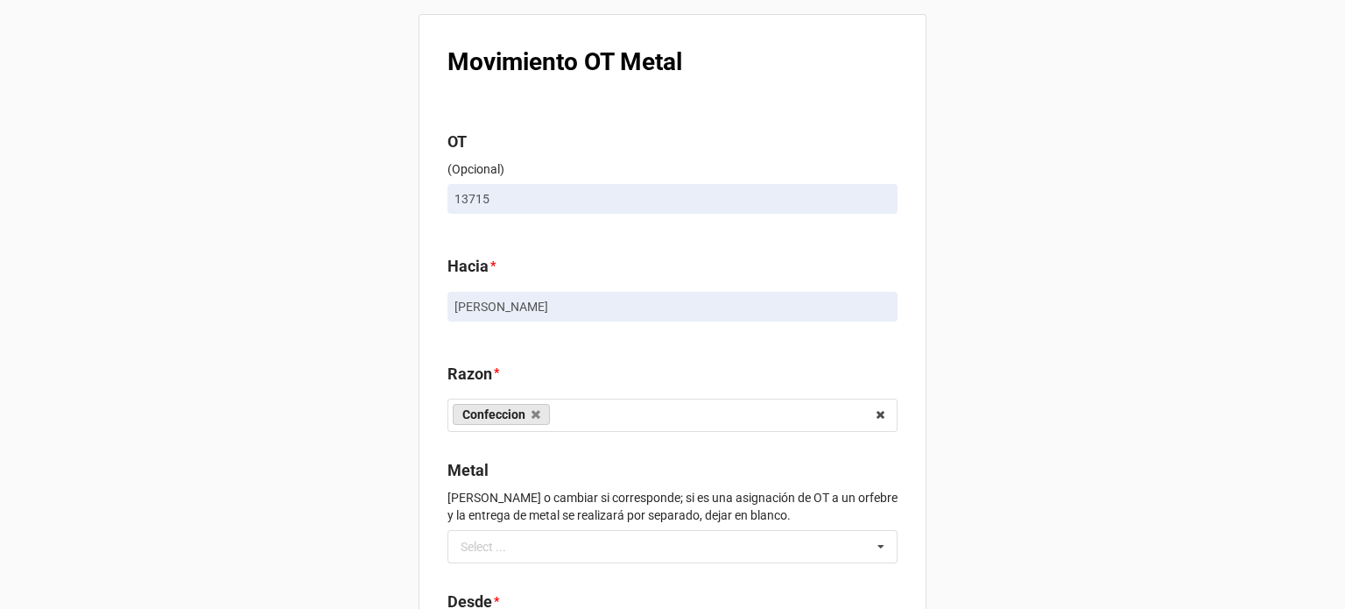
click at [1058, 389] on div "Movimiento OT Metal OT (Opcional) 13715 Hacia * [PERSON_NAME] * Confeccion Enga…" at bounding box center [672, 402] width 1345 height 804
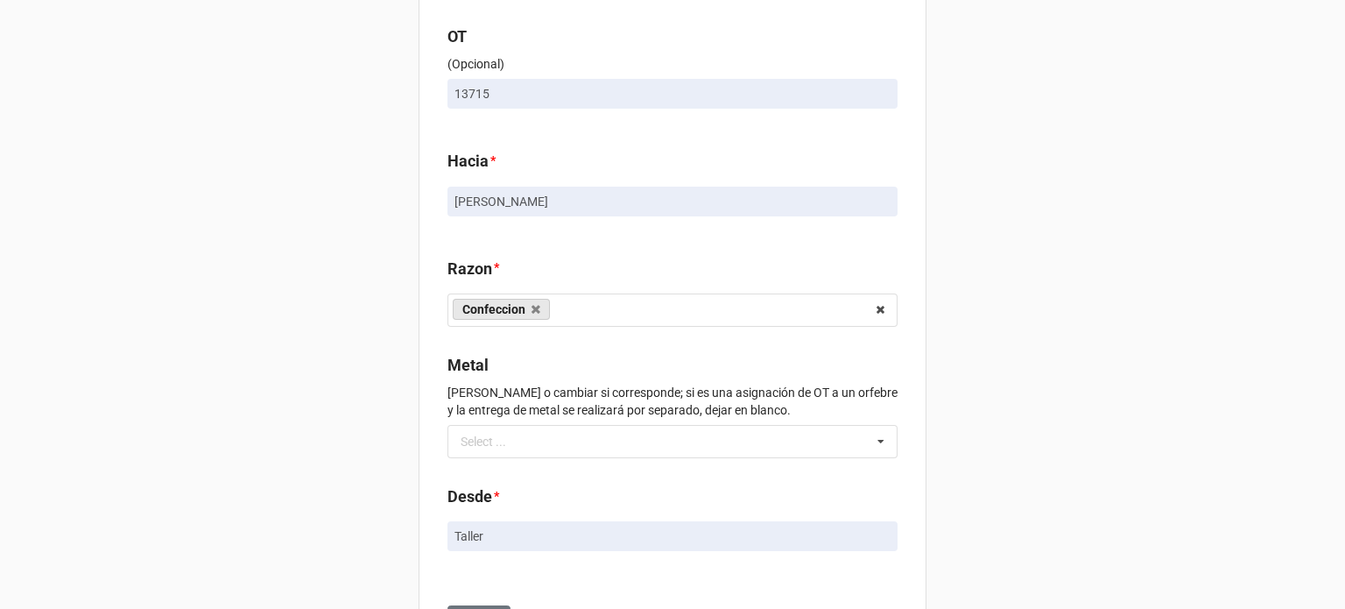
scroll to position [194, 0]
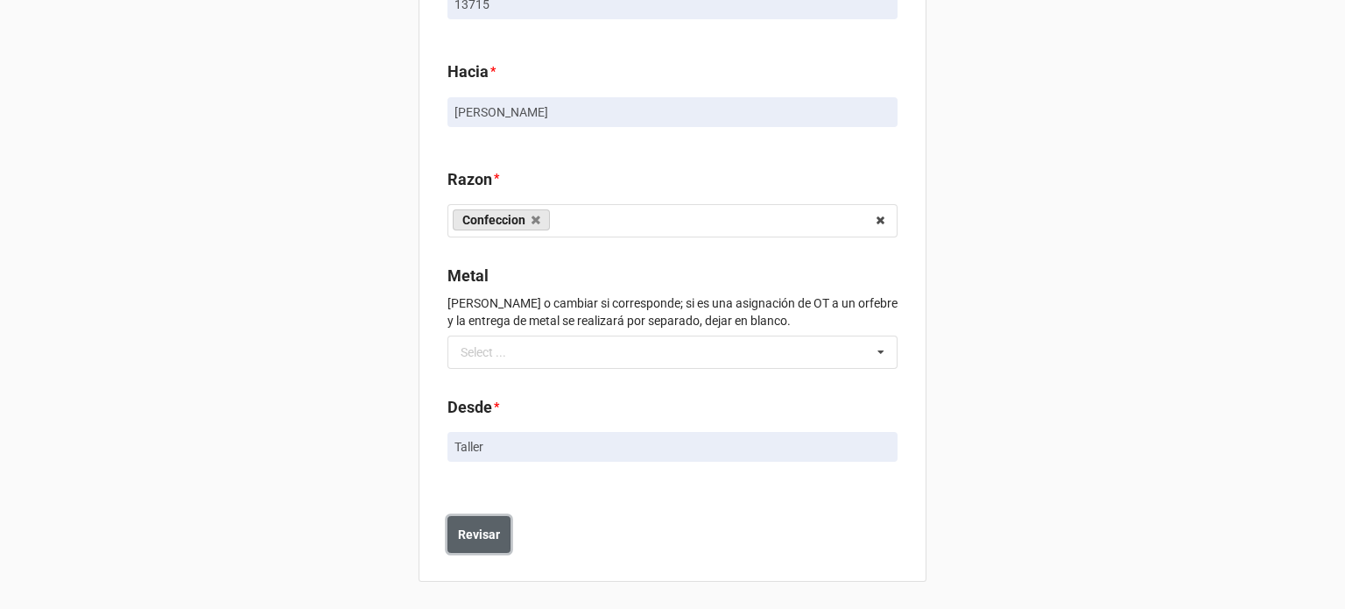
click at [478, 528] on b "Revisar" at bounding box center [479, 534] width 42 height 18
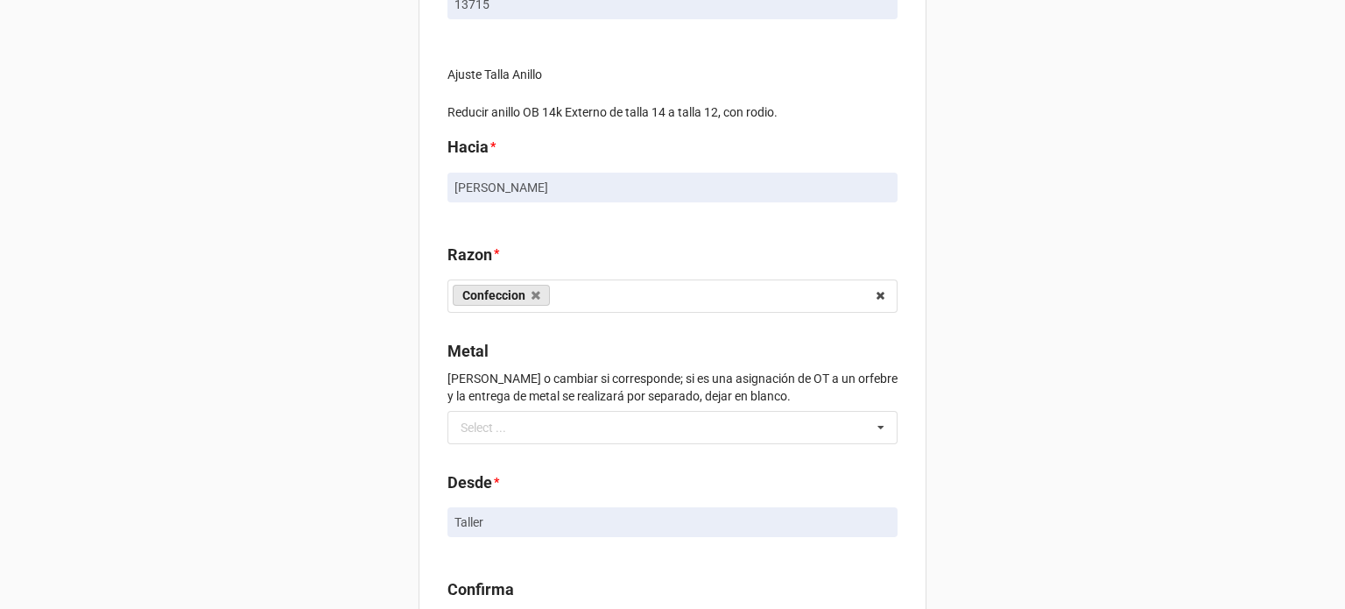
click at [1051, 328] on div "Movimiento OT Metal OT (Opcional) 13715 Ajuste Talla Anillo Reducir anillo OB 1…" at bounding box center [672, 277] width 1345 height 942
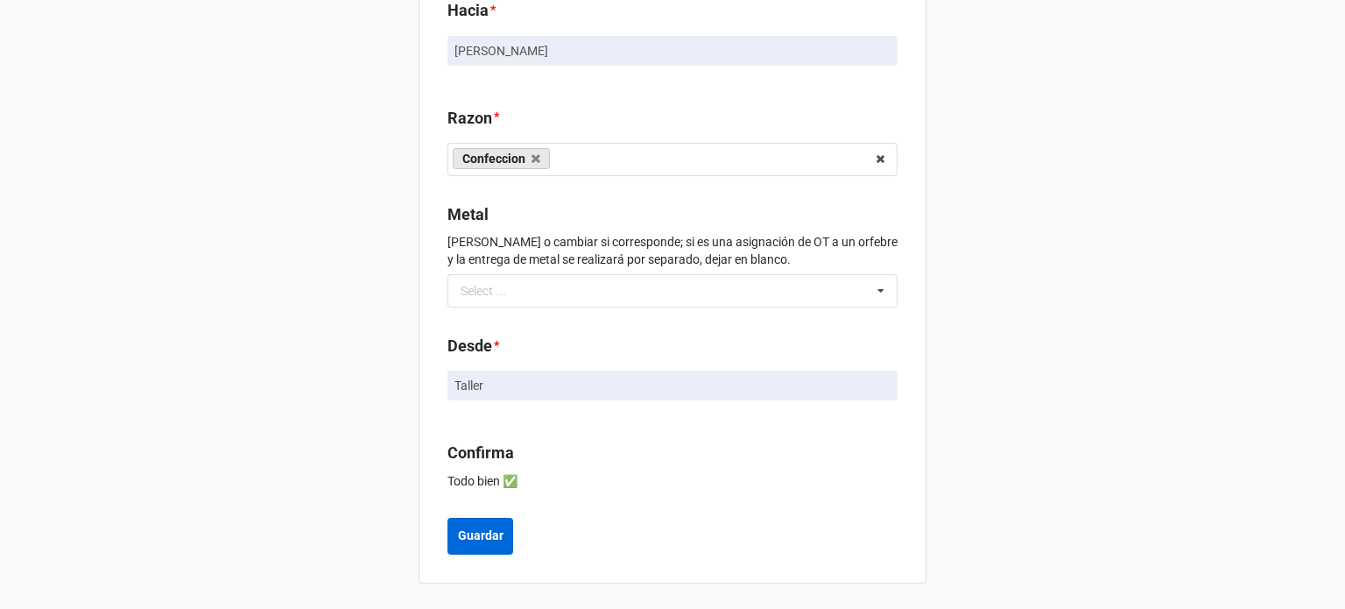
scroll to position [333, 0]
click at [487, 546] on button "Guardar" at bounding box center [480, 534] width 66 height 37
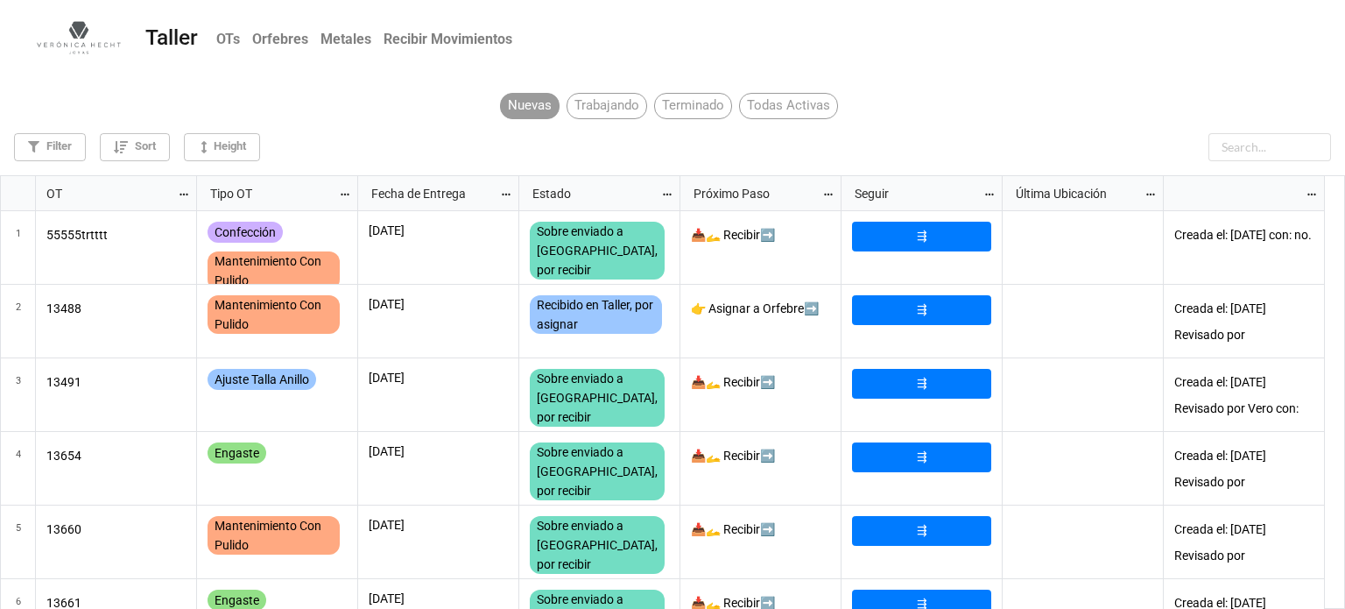
scroll to position [424, 1335]
click at [1241, 145] on input "text" at bounding box center [1226, 147] width 210 height 28
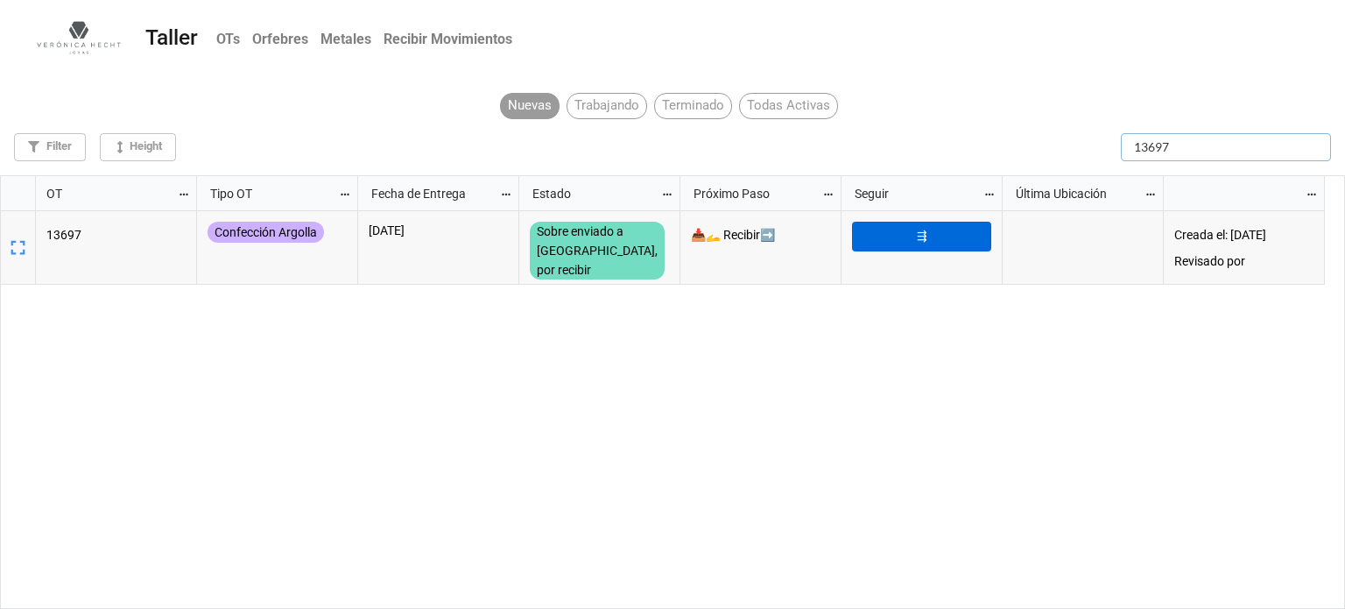
type input "13697"
click at [967, 236] on link "⇶" at bounding box center [921, 237] width 139 height 30
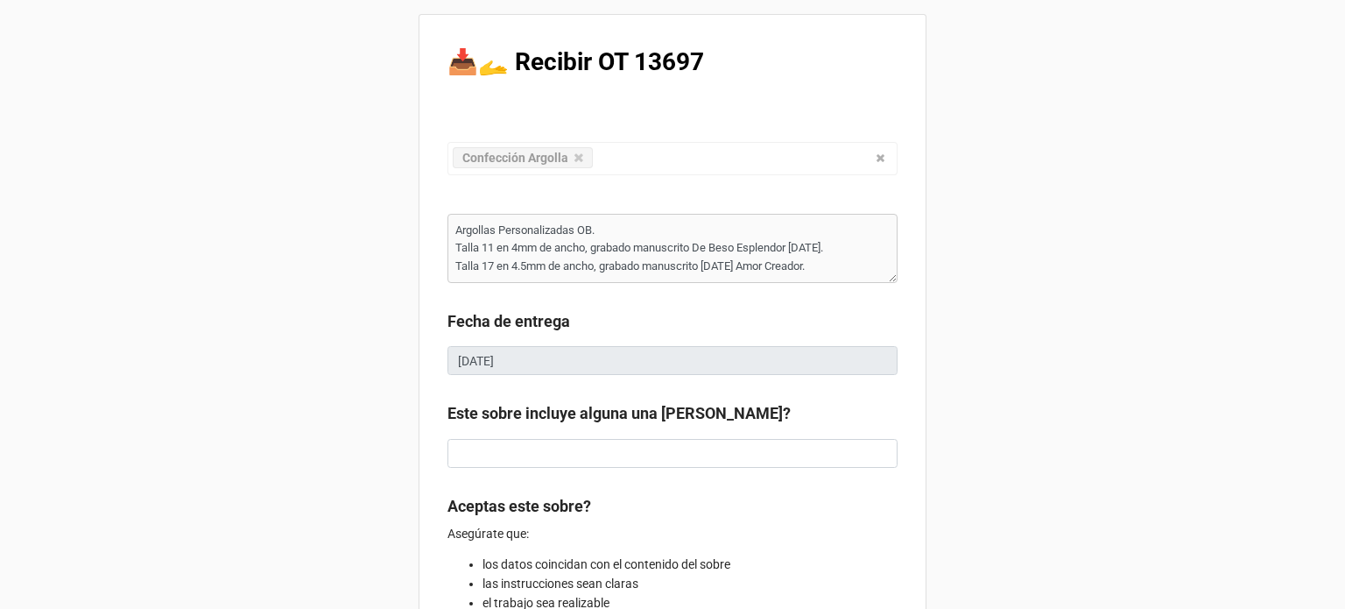
type textarea "x"
click at [1065, 346] on div "📥🫴 Recibir OT 13697 Confección Argolla Confección Ajuste Mantenimiento Joya Per…" at bounding box center [672, 480] width 1345 height 960
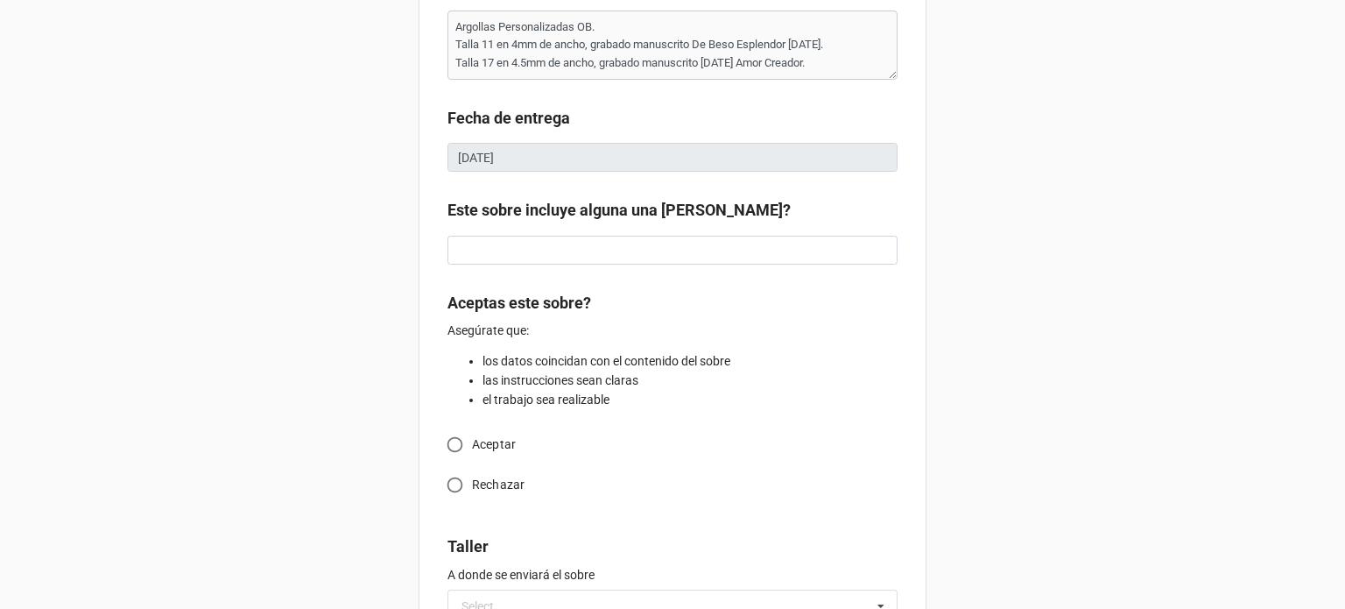
scroll to position [210, 0]
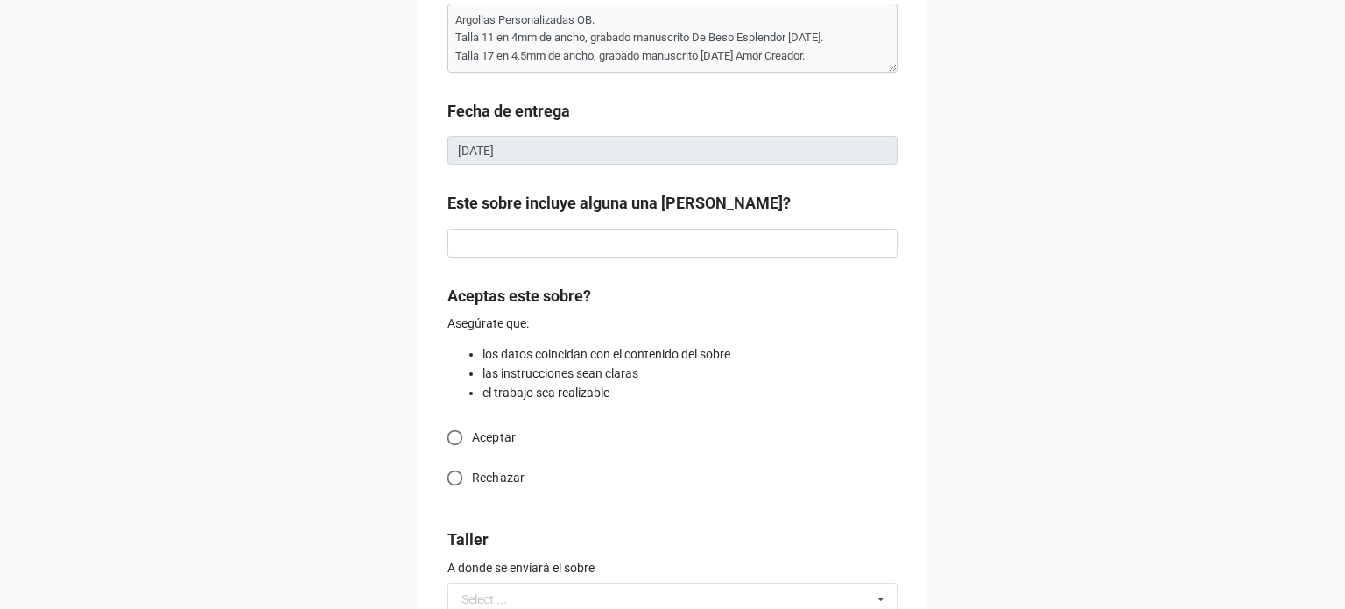
click at [448, 436] on input "Aceptar" at bounding box center [455, 437] width 34 height 34
radio input "true"
click at [726, 586] on input "text" at bounding box center [672, 598] width 450 height 33
type textarea "x"
type input "M"
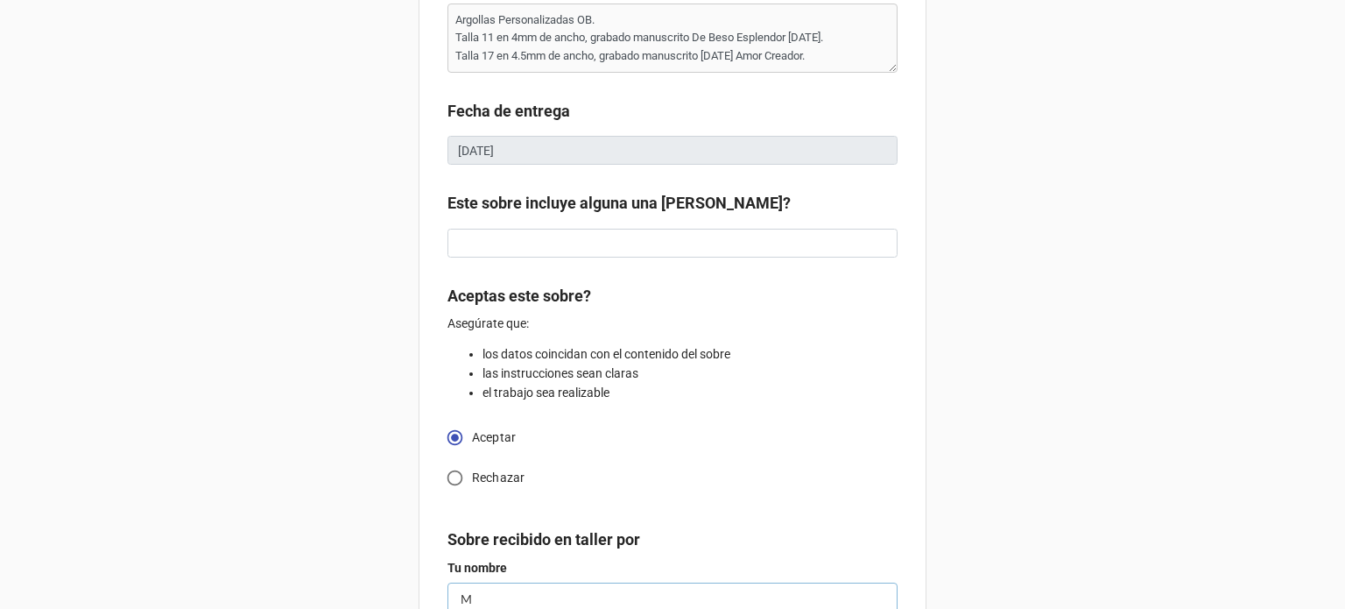
type textarea "x"
type input "Mi"
type textarea "x"
type input "Mig"
type textarea "x"
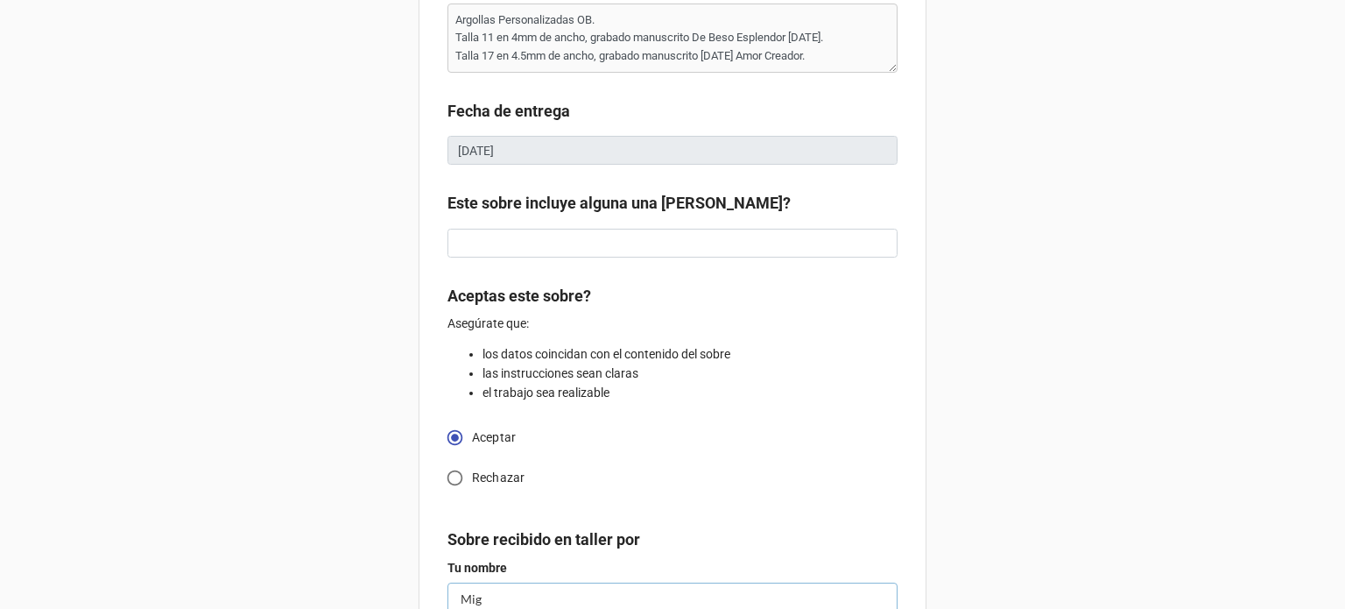
type input "[PERSON_NAME]"
type textarea "x"
type input "[PERSON_NAME]"
type textarea "x"
type input "[PERSON_NAME]"
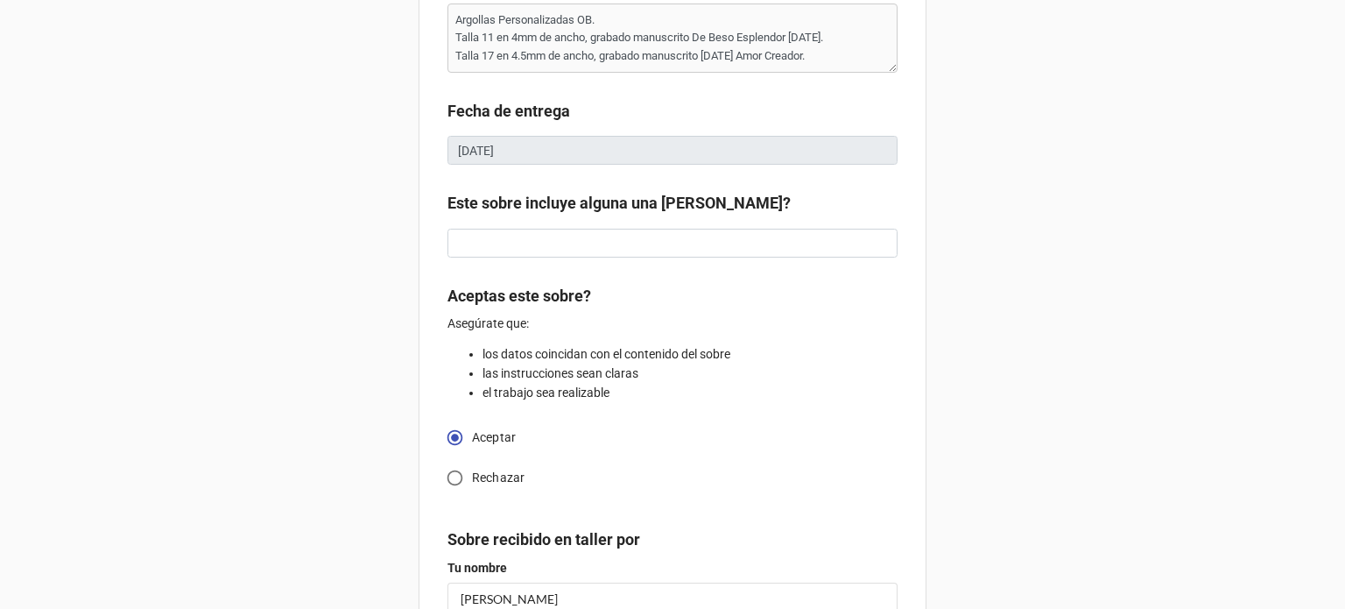
click at [1109, 443] on div "📥🫴 Recibir OT 13697 Confección Argolla Confección Ajuste Mantenimiento Joya Per…" at bounding box center [672, 327] width 1345 height 1074
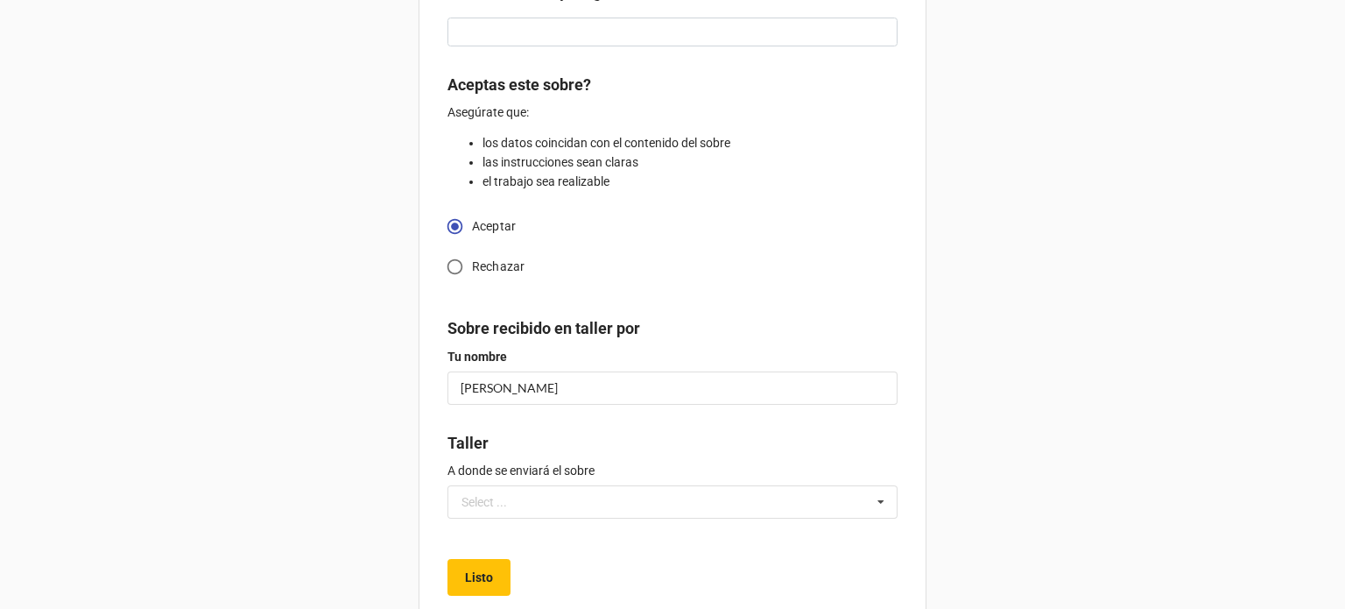
scroll to position [455, 0]
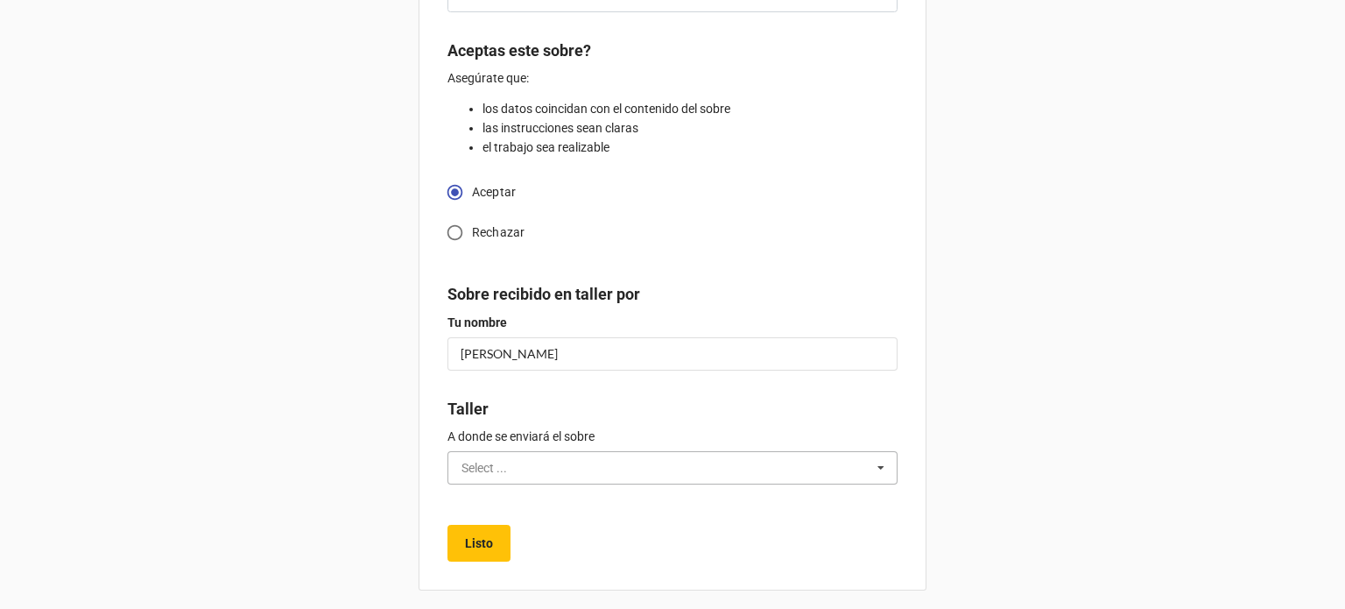
click at [780, 466] on input "text" at bounding box center [673, 468] width 448 height 32
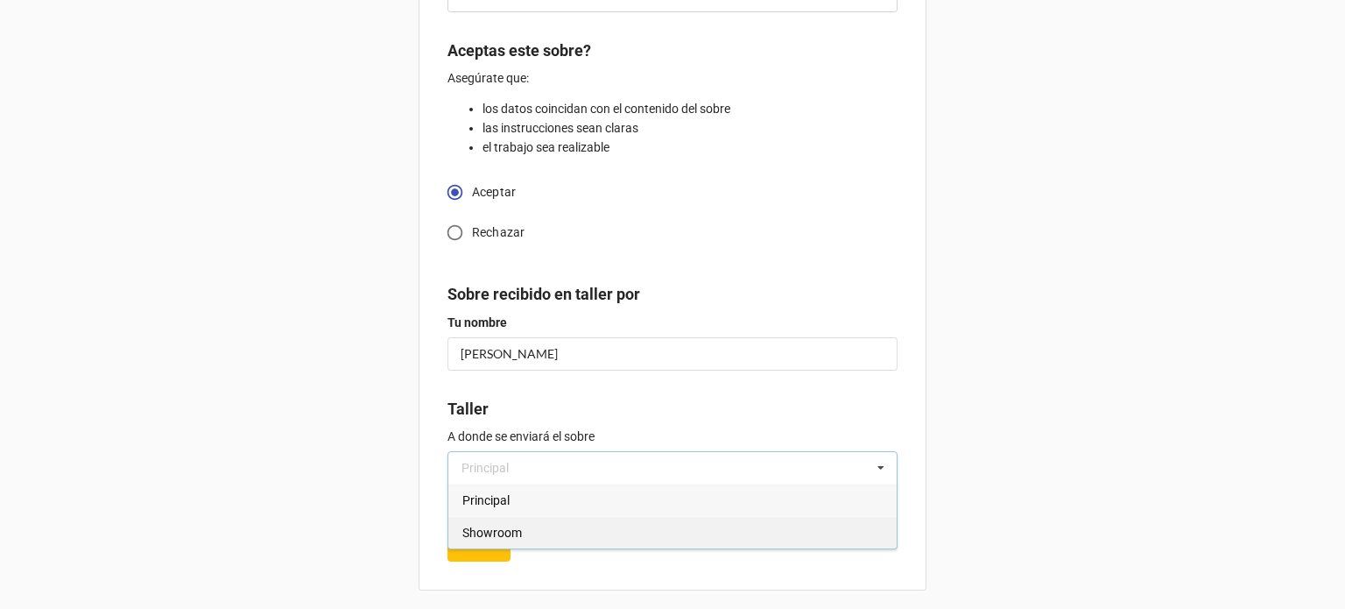
click at [569, 526] on div "Showroom" at bounding box center [672, 532] width 448 height 32
type textarea "x"
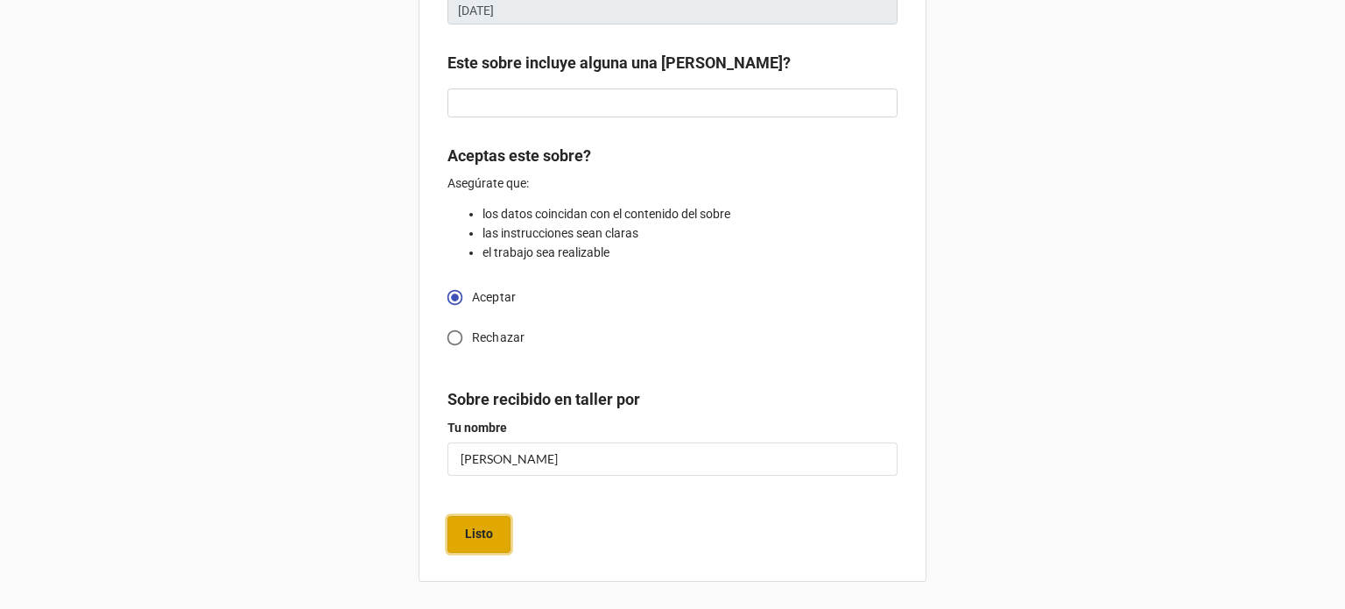
click at [468, 539] on b "Listo" at bounding box center [479, 534] width 28 height 18
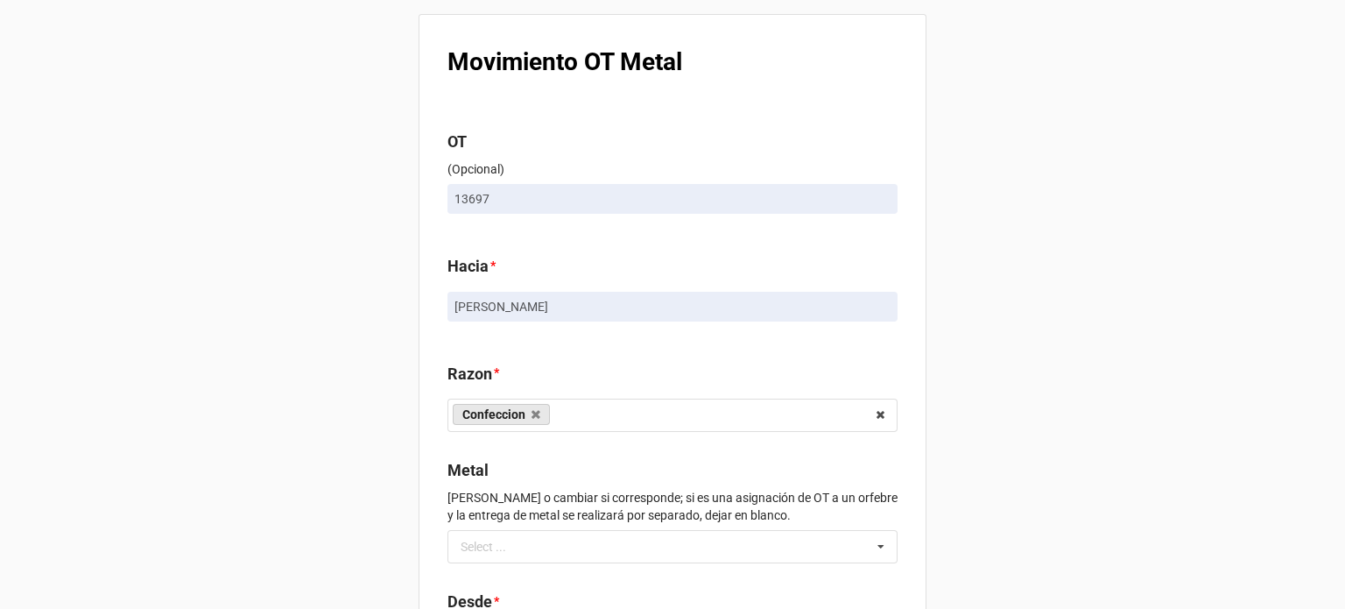
click at [1089, 317] on div "Movimiento OT Metal OT (Opcional) 13697 Hacia * [PERSON_NAME] * Confeccion Enga…" at bounding box center [672, 402] width 1345 height 804
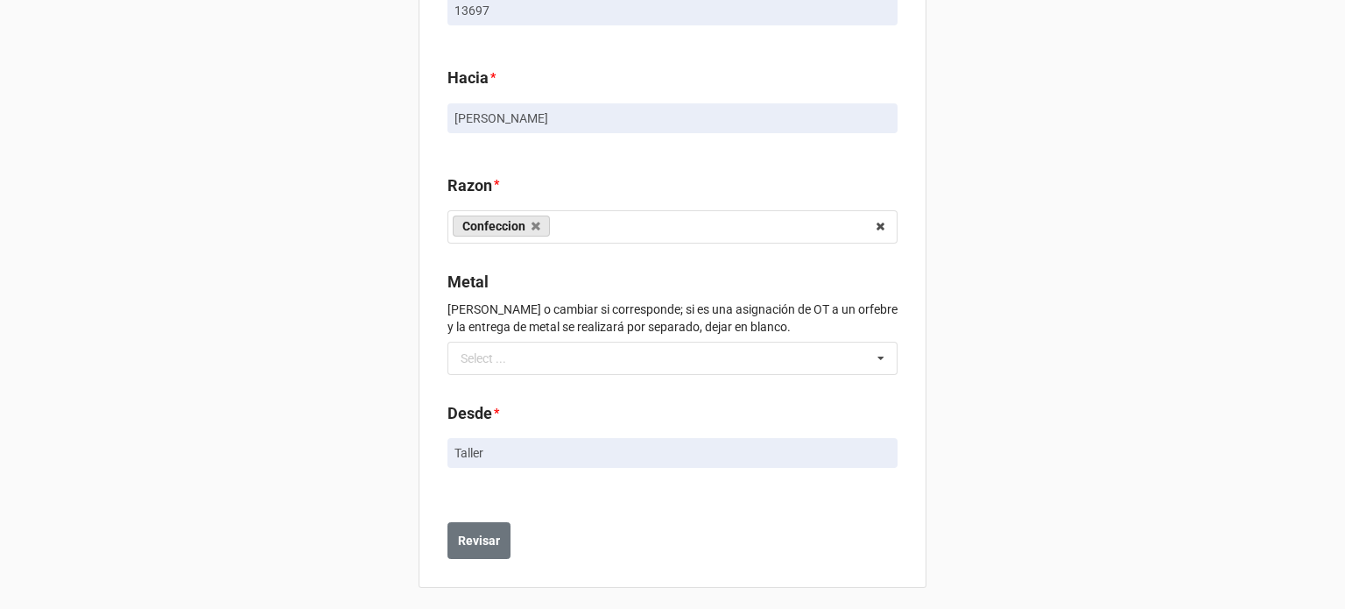
scroll to position [194, 0]
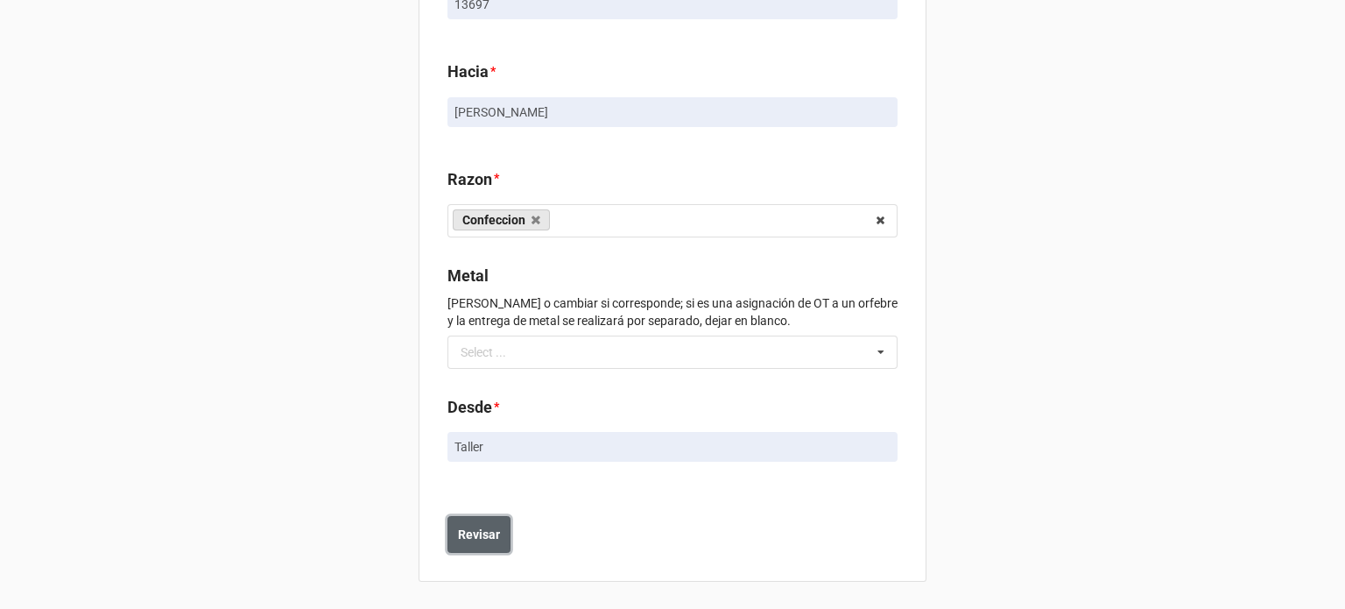
click at [465, 529] on b "Revisar" at bounding box center [479, 534] width 42 height 18
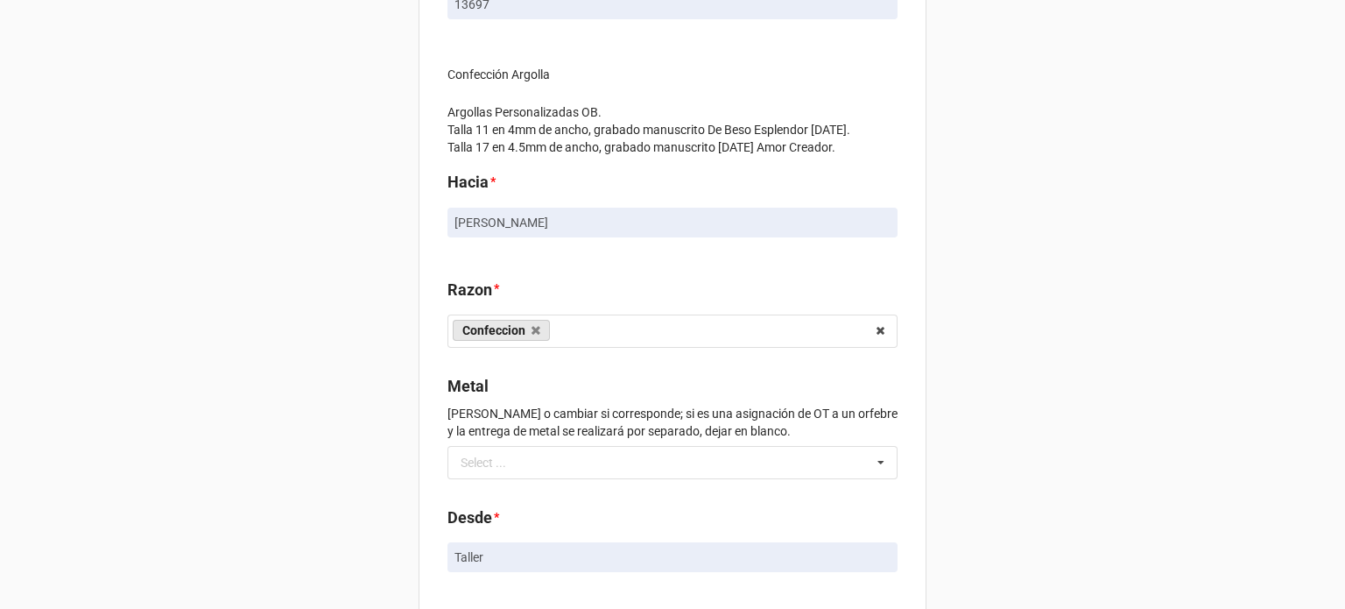
click at [1075, 367] on div "Movimiento OT Metal OT (Opcional) 13697 Confección Argolla Argollas Personaliza…" at bounding box center [672, 294] width 1345 height 977
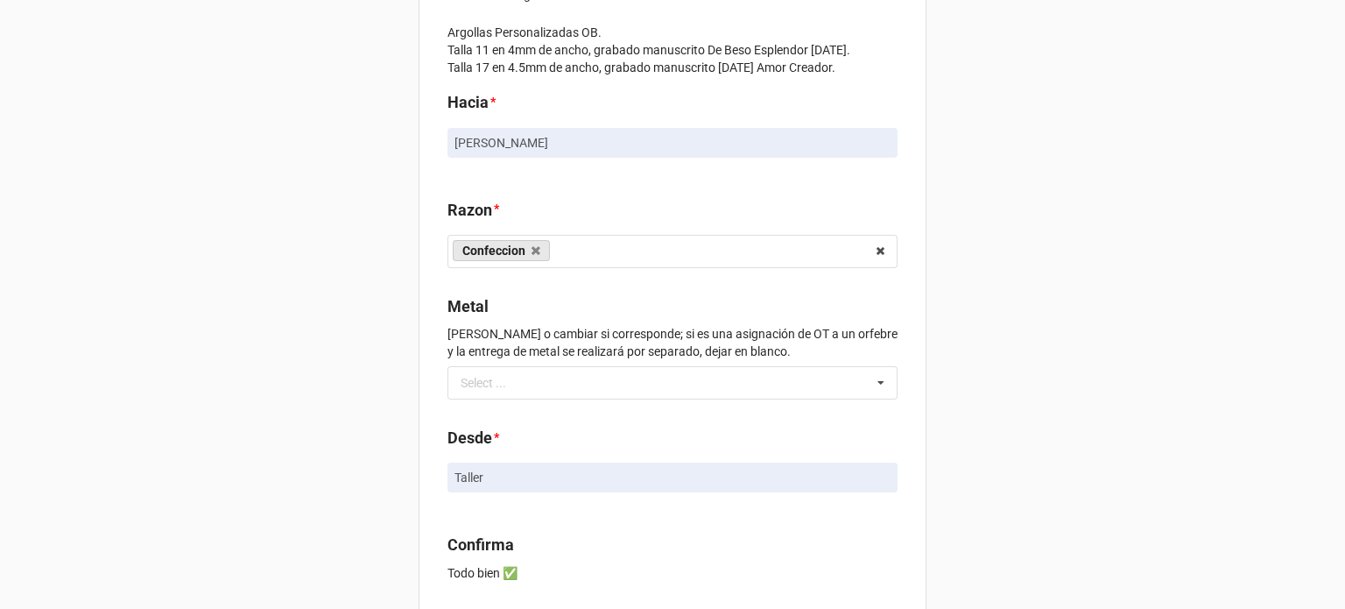
scroll to position [368, 0]
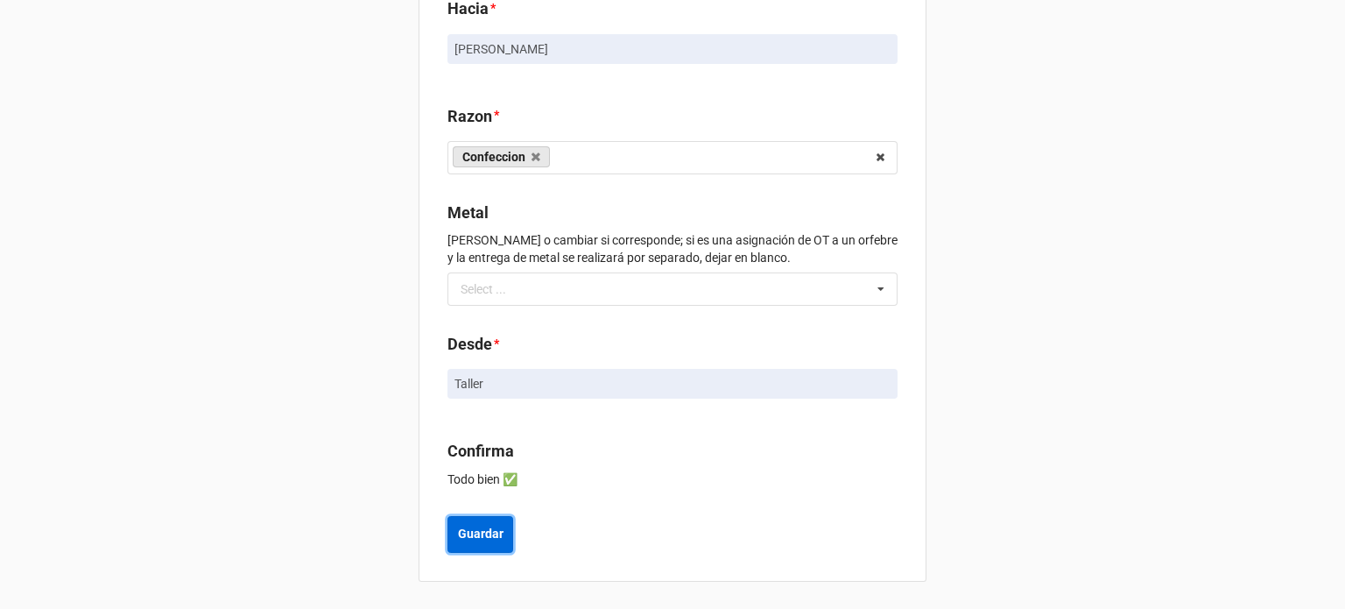
click at [484, 539] on b "Guardar" at bounding box center [481, 534] width 46 height 18
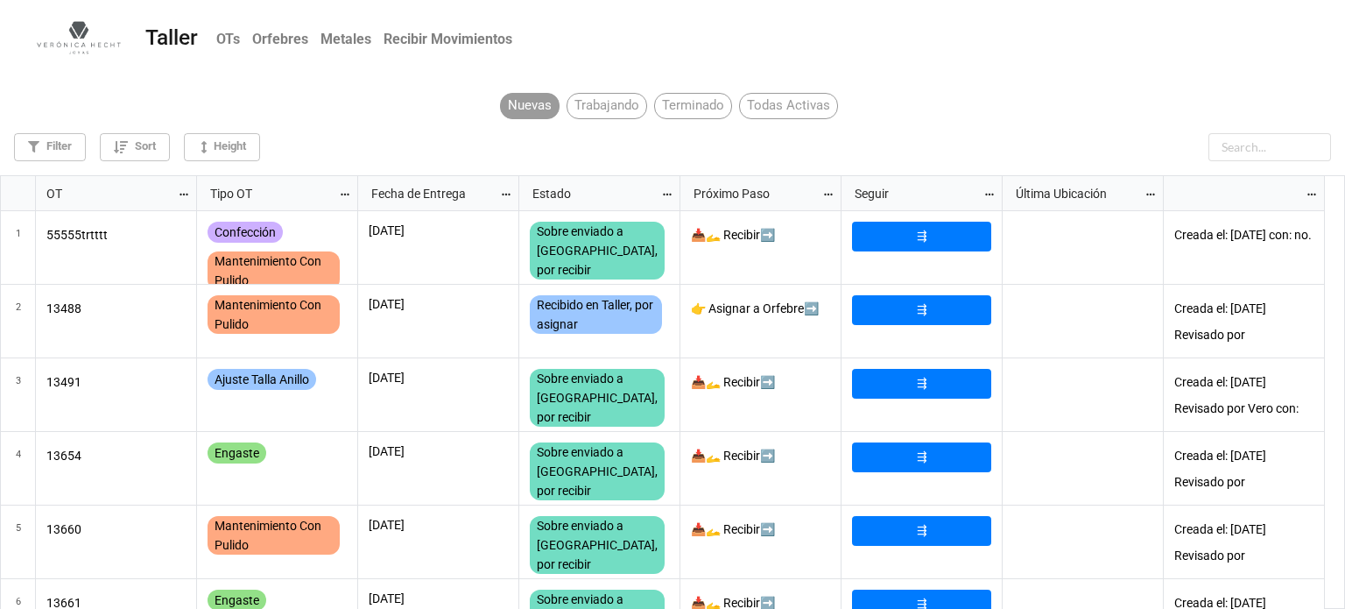
scroll to position [424, 1335]
click at [1277, 145] on input "text" at bounding box center [1269, 147] width 123 height 28
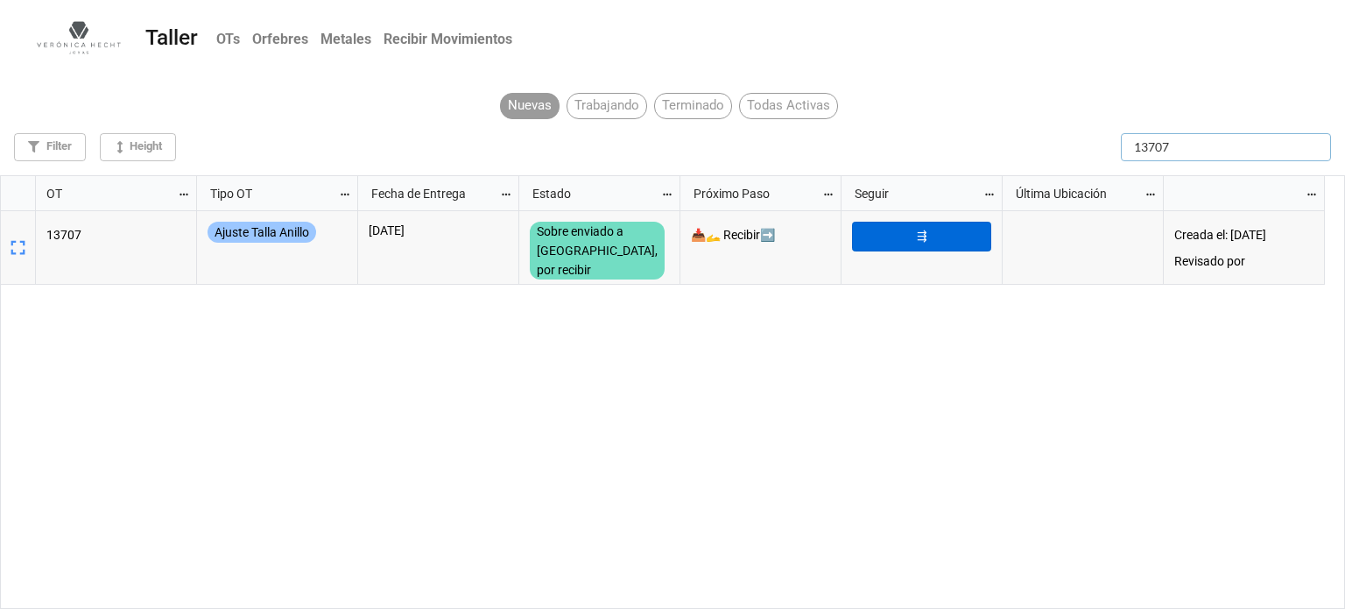
type input "13707"
click at [974, 225] on link "⇶" at bounding box center [921, 237] width 139 height 30
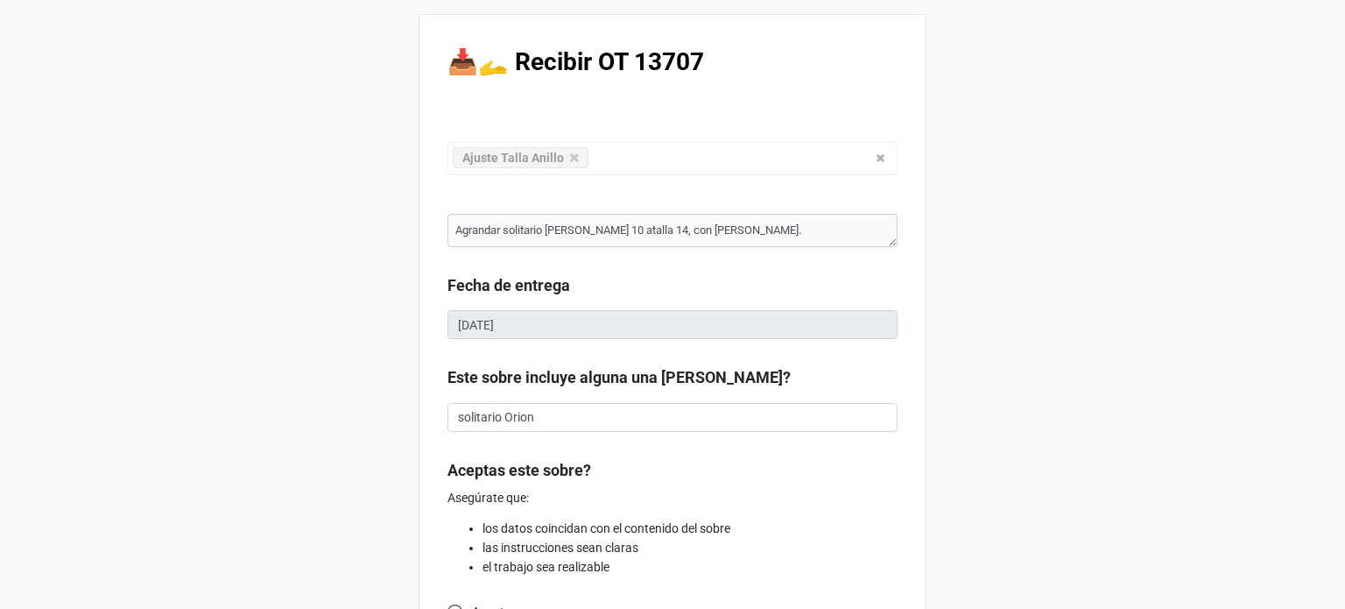
type textarea "x"
click at [1015, 418] on div "📥🫴 Recibir OT 13707 Ajuste Talla Anillo Confección Ajuste Mantenimiento Joya Pe…" at bounding box center [672, 462] width 1345 height 924
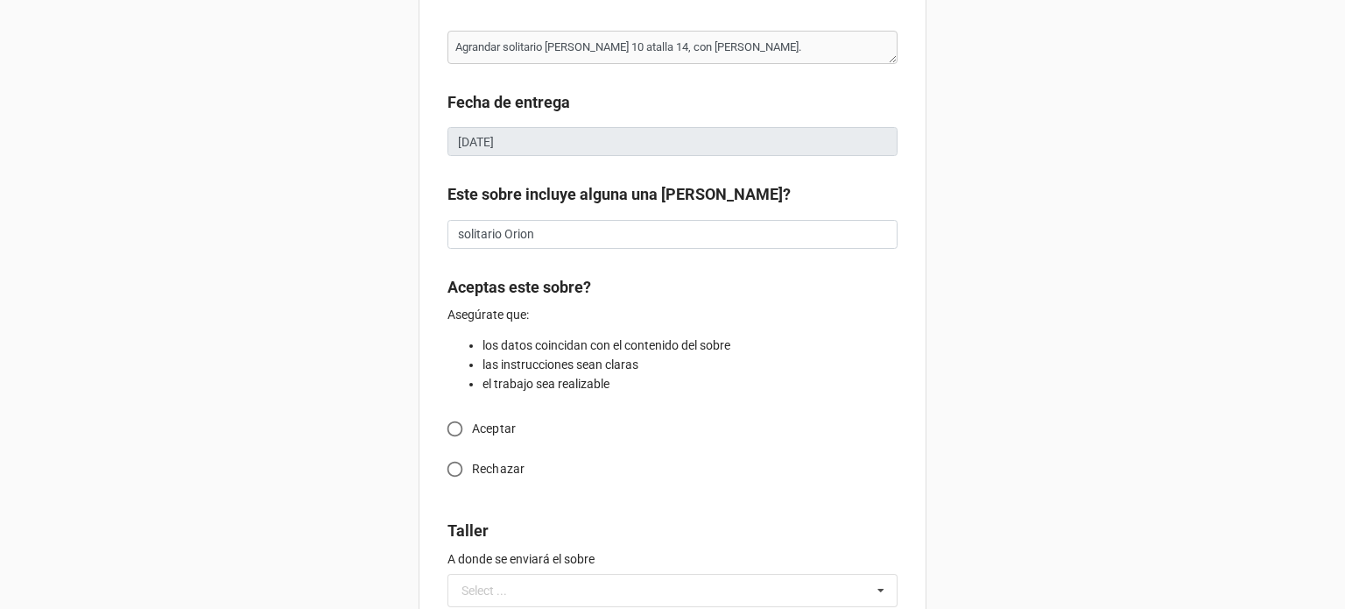
scroll to position [245, 0]
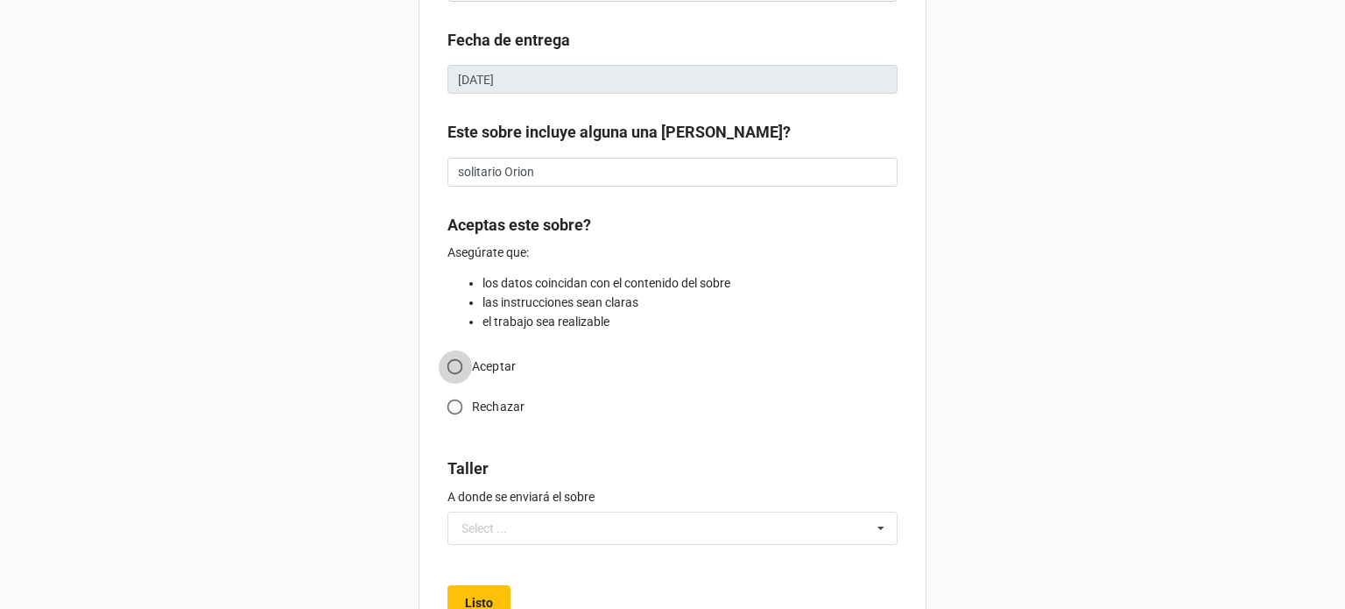
click at [441, 363] on input "Aceptar" at bounding box center [455, 366] width 34 height 34
radio input "true"
click at [574, 530] on input "text" at bounding box center [672, 527] width 450 height 33
type textarea "x"
type input "M"
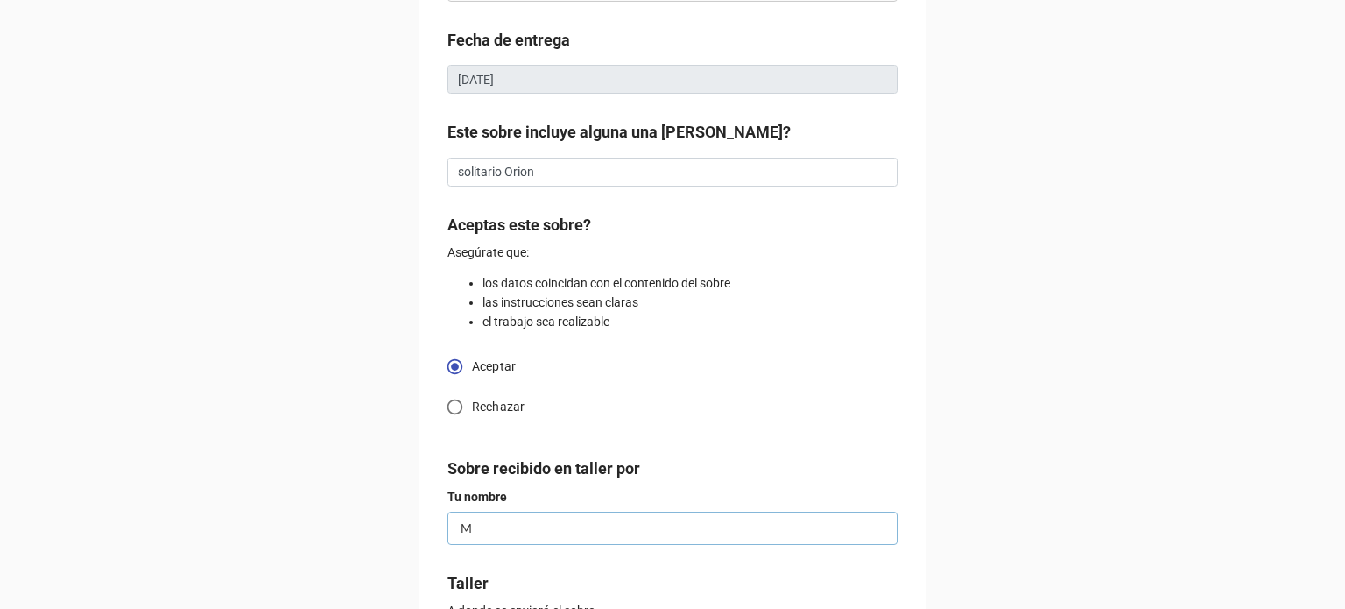
type textarea "x"
type input "Mi"
type textarea "x"
type input "Mig"
type textarea "x"
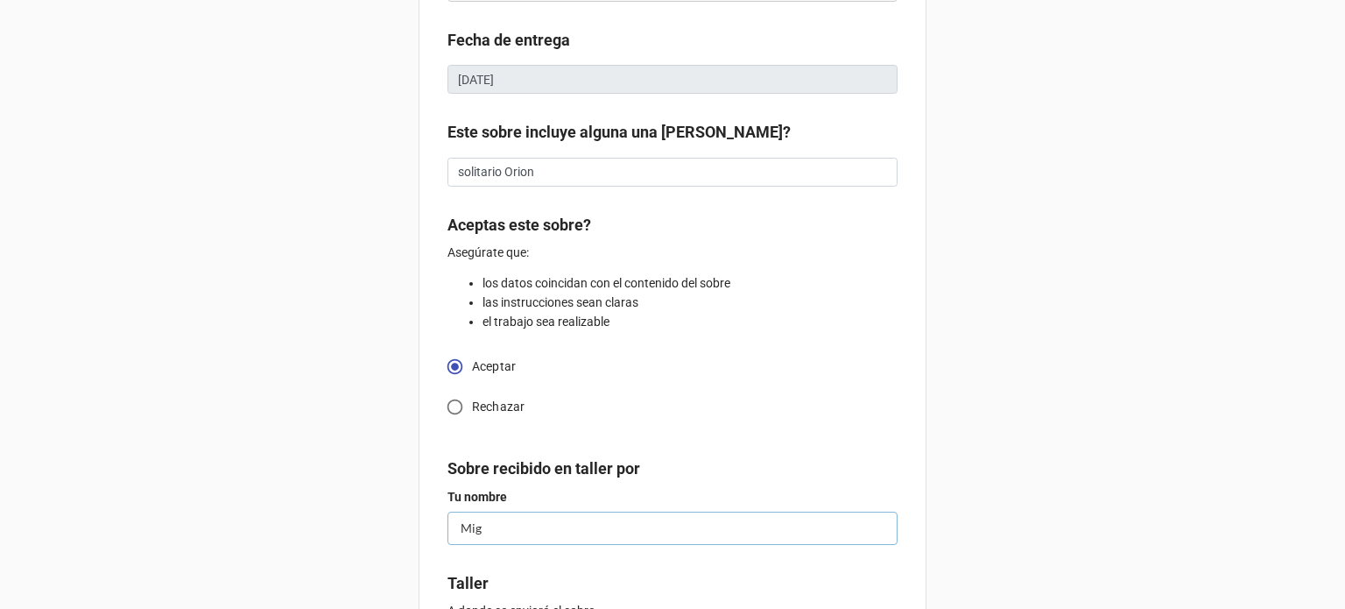
type input "[PERSON_NAME]"
type textarea "x"
type input "[PERSON_NAME]"
type textarea "x"
type input "[PERSON_NAME]"
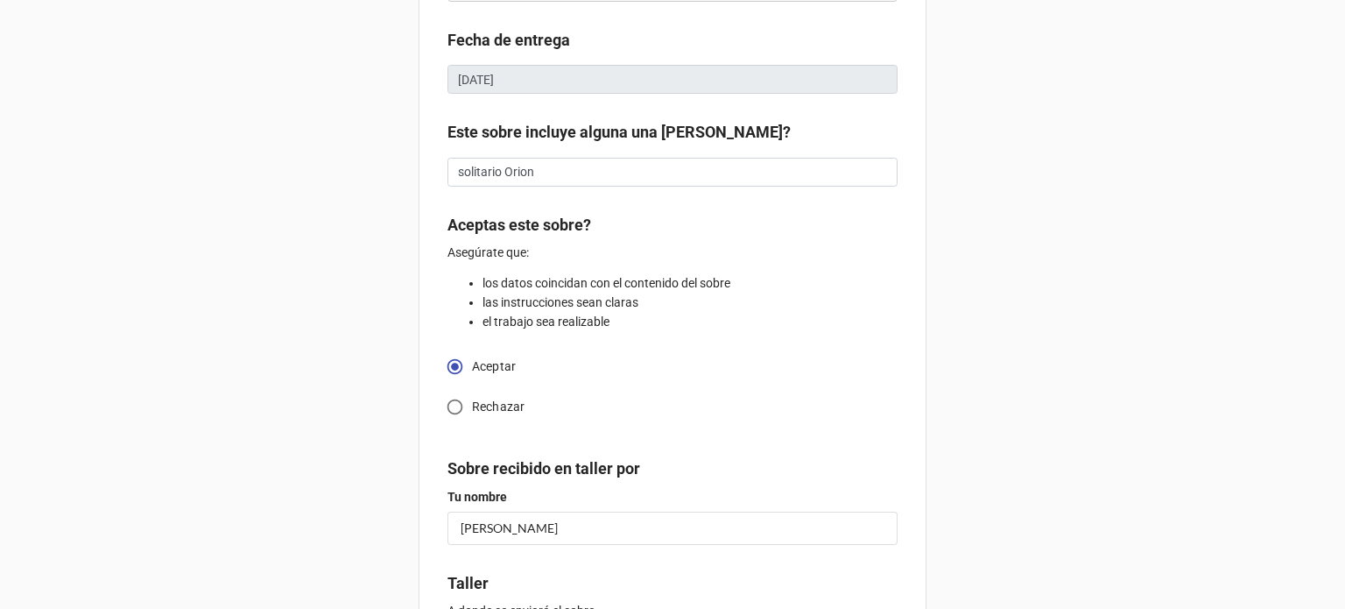
click at [1025, 435] on div "📥🫴 Recibir OT 13707 Ajuste Talla Anillo Confección Ajuste Mantenimiento Joya Pe…" at bounding box center [672, 274] width 1345 height 1038
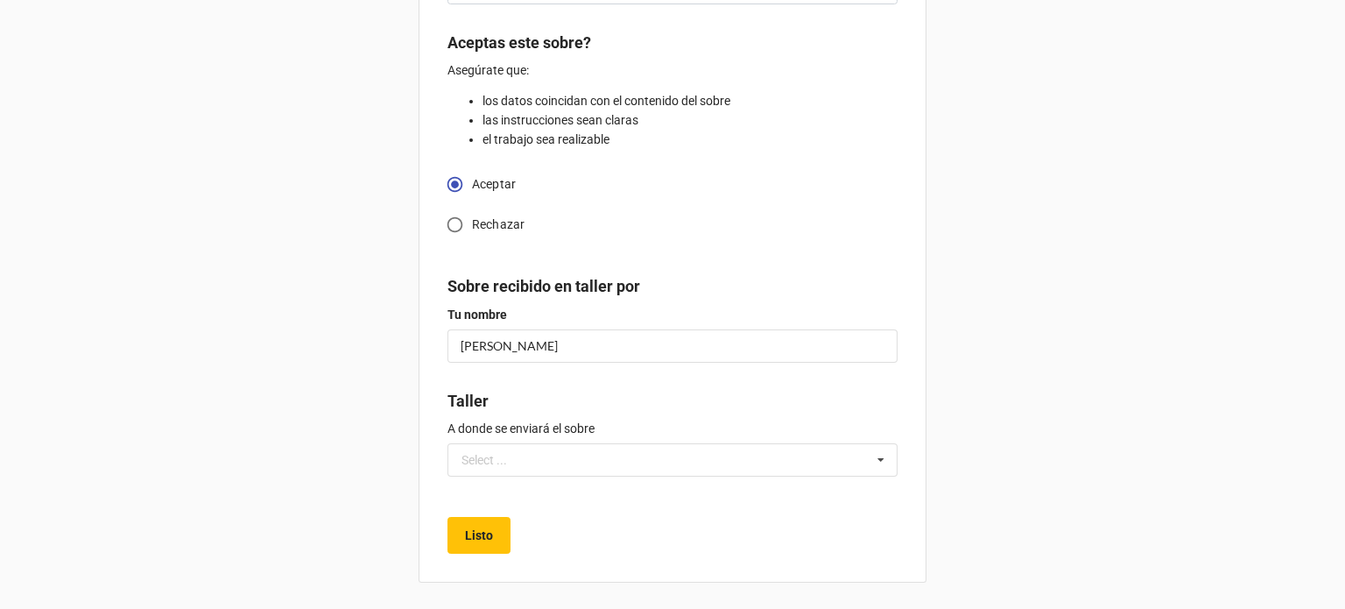
scroll to position [427, 0]
click at [871, 460] on icon at bounding box center [881, 460] width 26 height 32
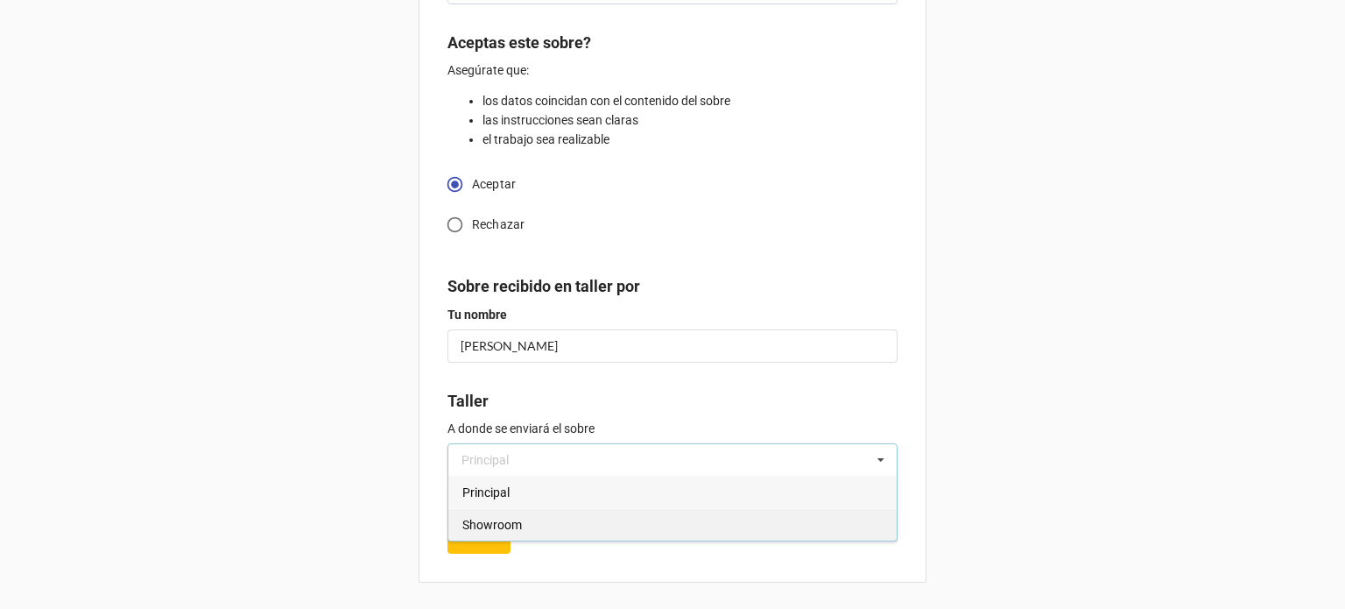
click at [715, 520] on div "Showroom" at bounding box center [672, 524] width 448 height 32
type textarea "x"
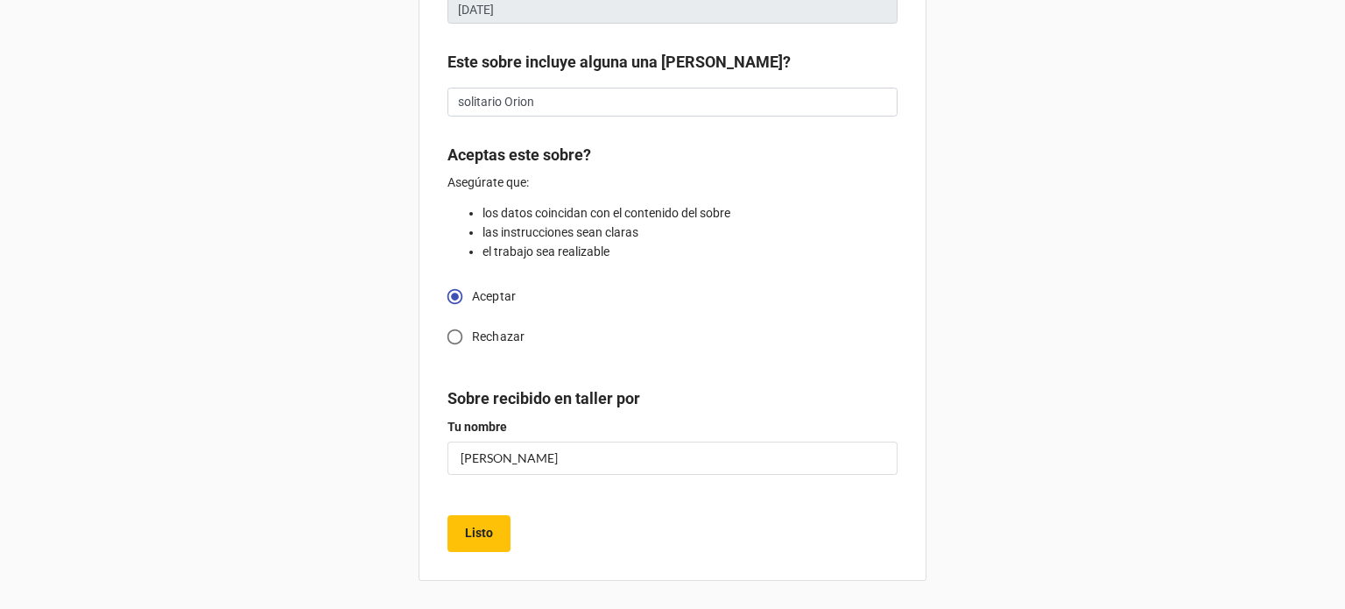
scroll to position [313, 0]
click at [492, 540] on button "Listo" at bounding box center [478, 535] width 63 height 37
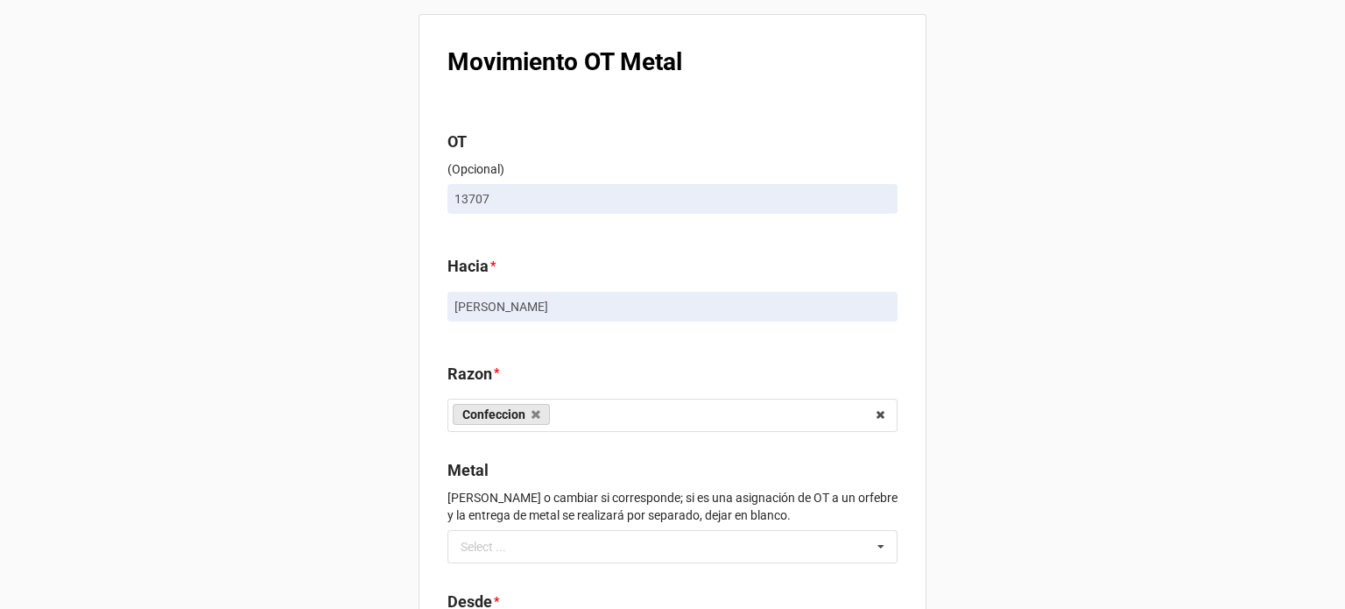
click at [1009, 392] on div "Movimiento OT Metal OT (Opcional) 13707 Hacia * Miguel Razon * Confeccion Engas…" at bounding box center [672, 402] width 1345 height 804
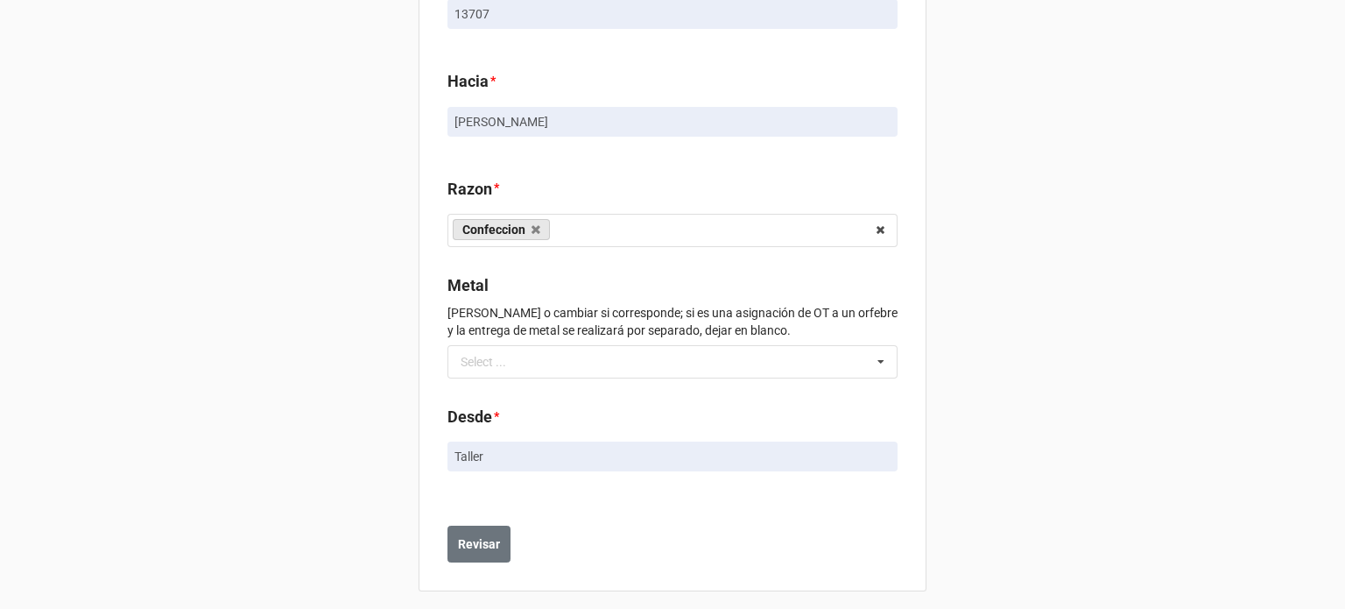
scroll to position [194, 0]
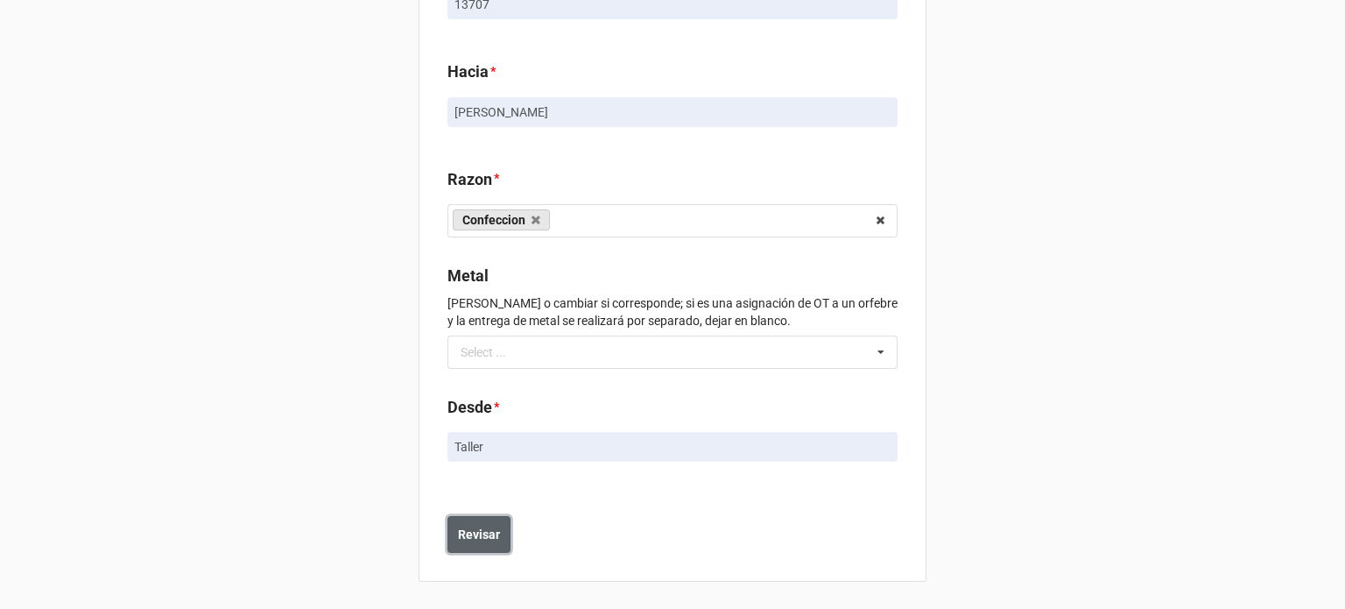
click at [476, 535] on b "Revisar" at bounding box center [479, 534] width 42 height 18
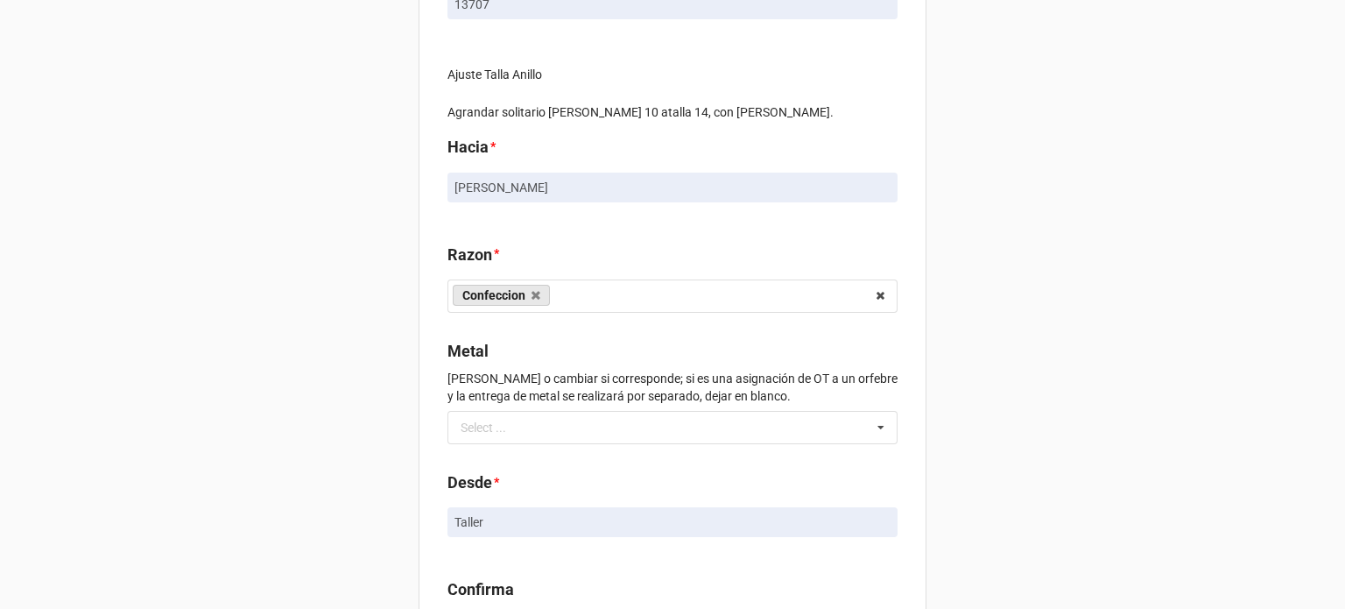
click at [476, 535] on link "Taller" at bounding box center [672, 522] width 450 height 30
click at [1128, 304] on div "Movimiento OT Metal OT (Opcional) 13707 Ajuste Talla Anillo Agrandar solitario …" at bounding box center [672, 277] width 1345 height 942
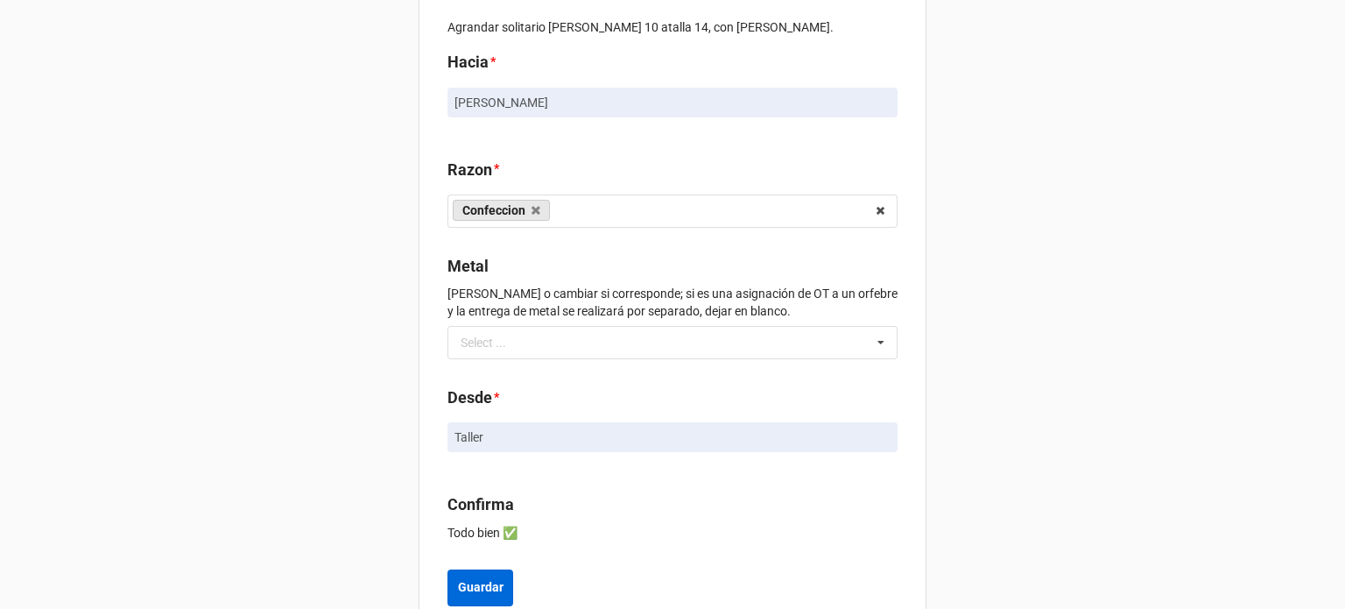
scroll to position [333, 0]
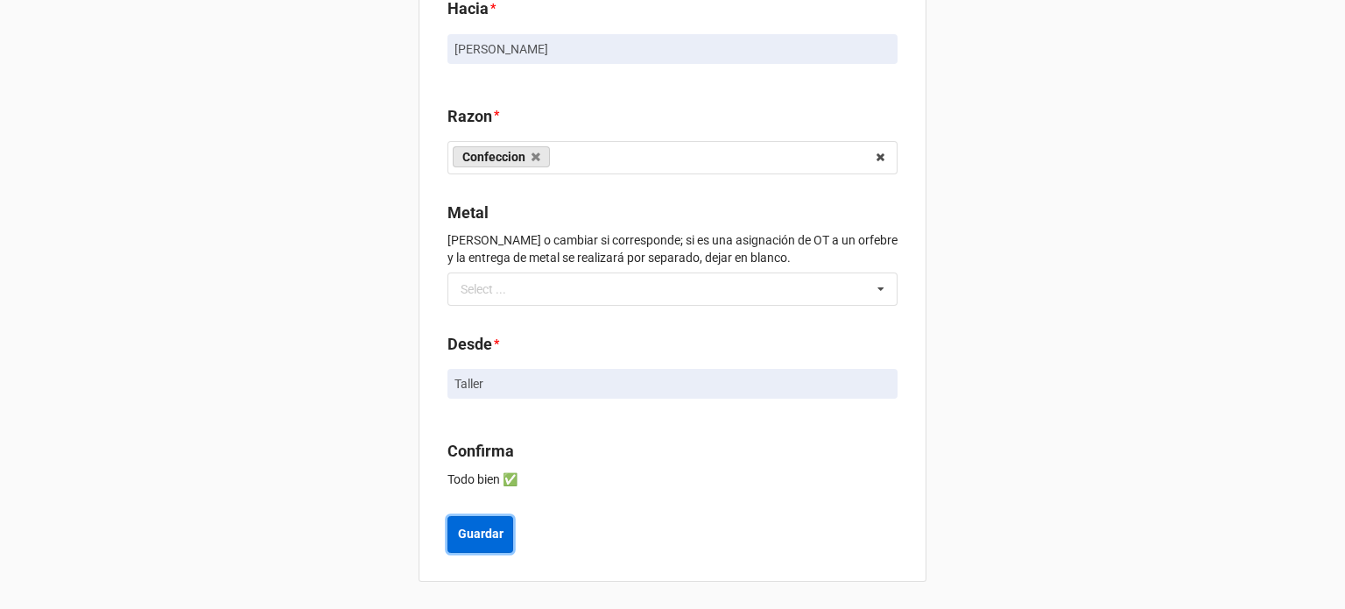
click at [497, 539] on b "Guardar" at bounding box center [481, 534] width 46 height 18
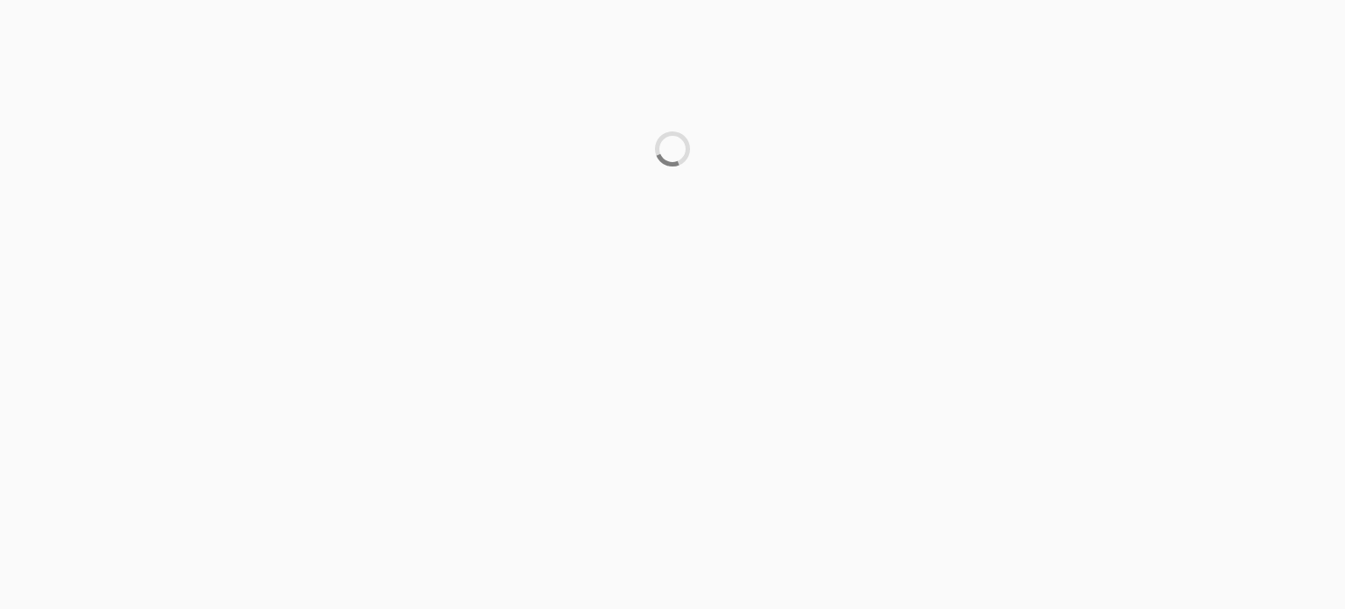
scroll to position [0, 0]
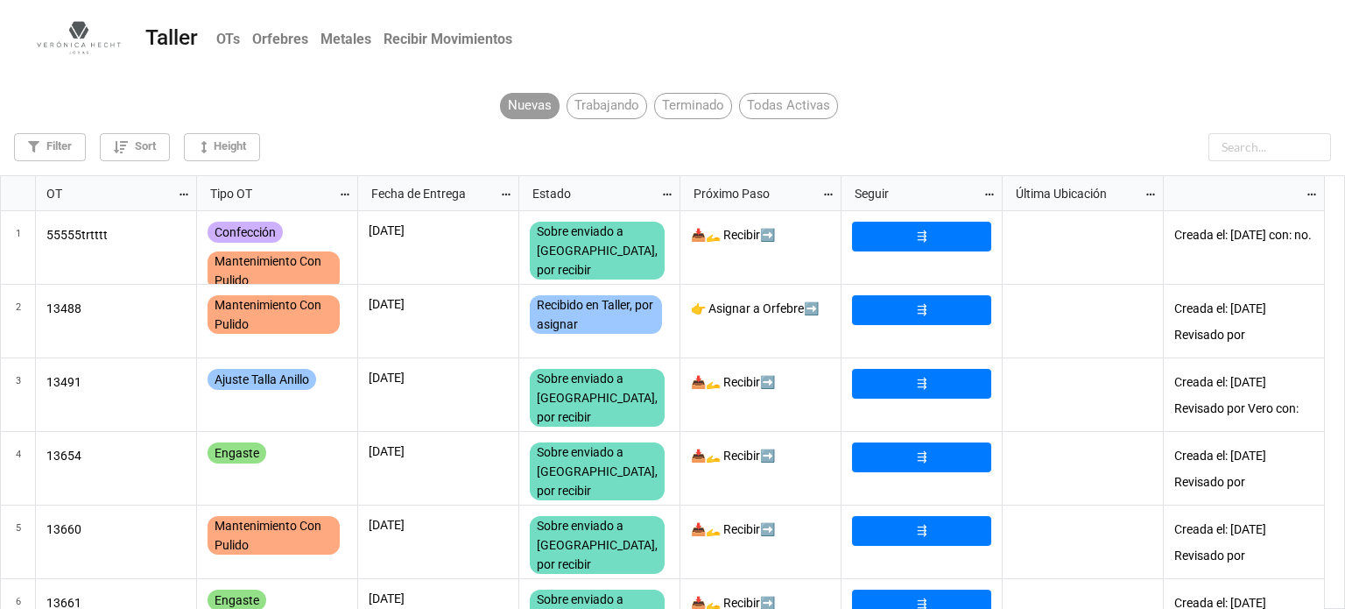
scroll to position [424, 1335]
click at [1253, 149] on input "text" at bounding box center [1269, 147] width 123 height 28
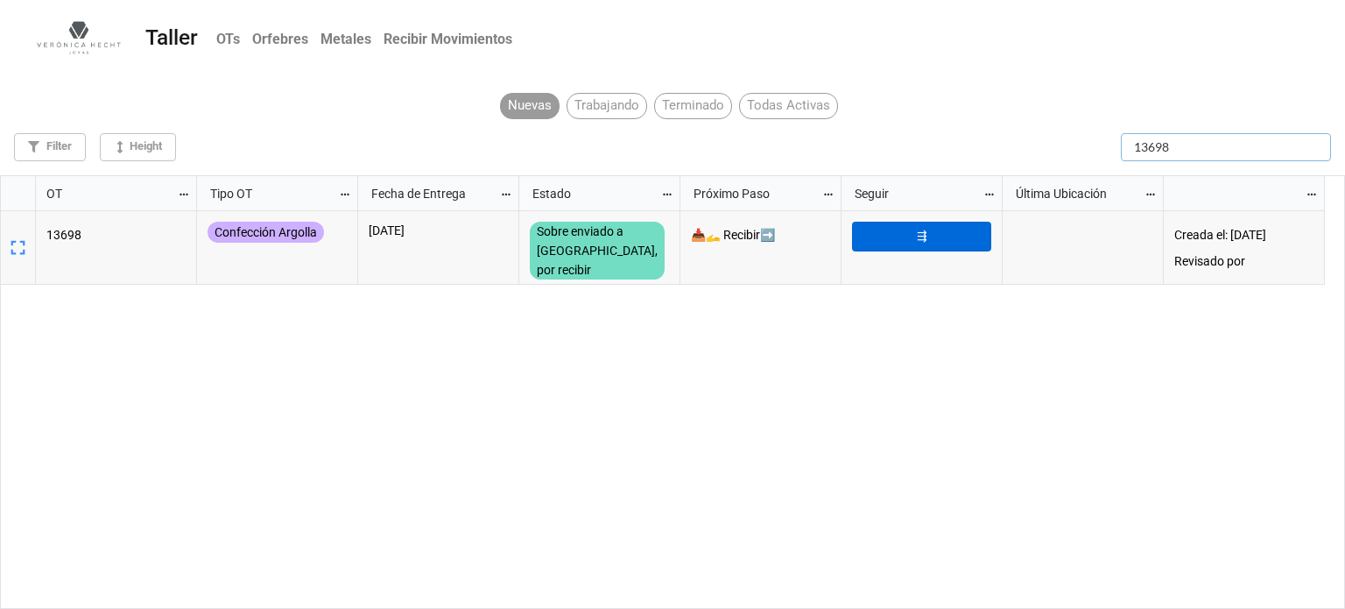
type input "13698"
click at [976, 244] on link "⇶" at bounding box center [921, 237] width 139 height 30
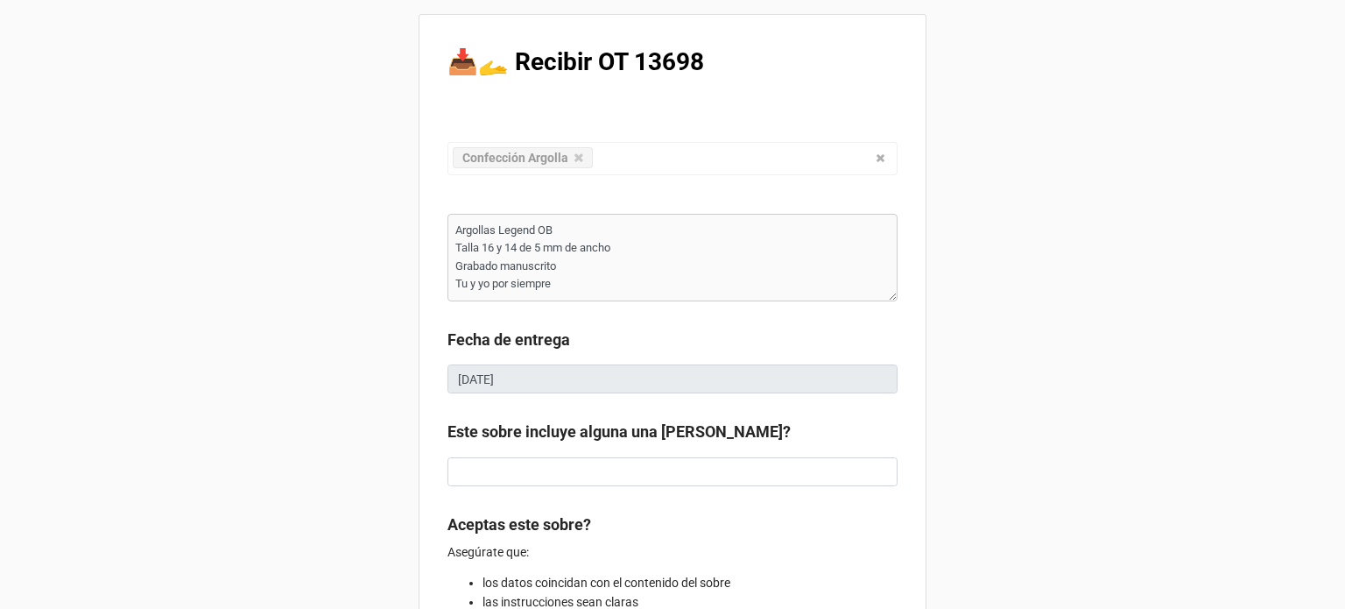
click at [956, 285] on div "📥🫴 Recibir OT 13698 Confección Argolla Confección Ajuste Mantenimiento Joya Per…" at bounding box center [672, 489] width 1345 height 978
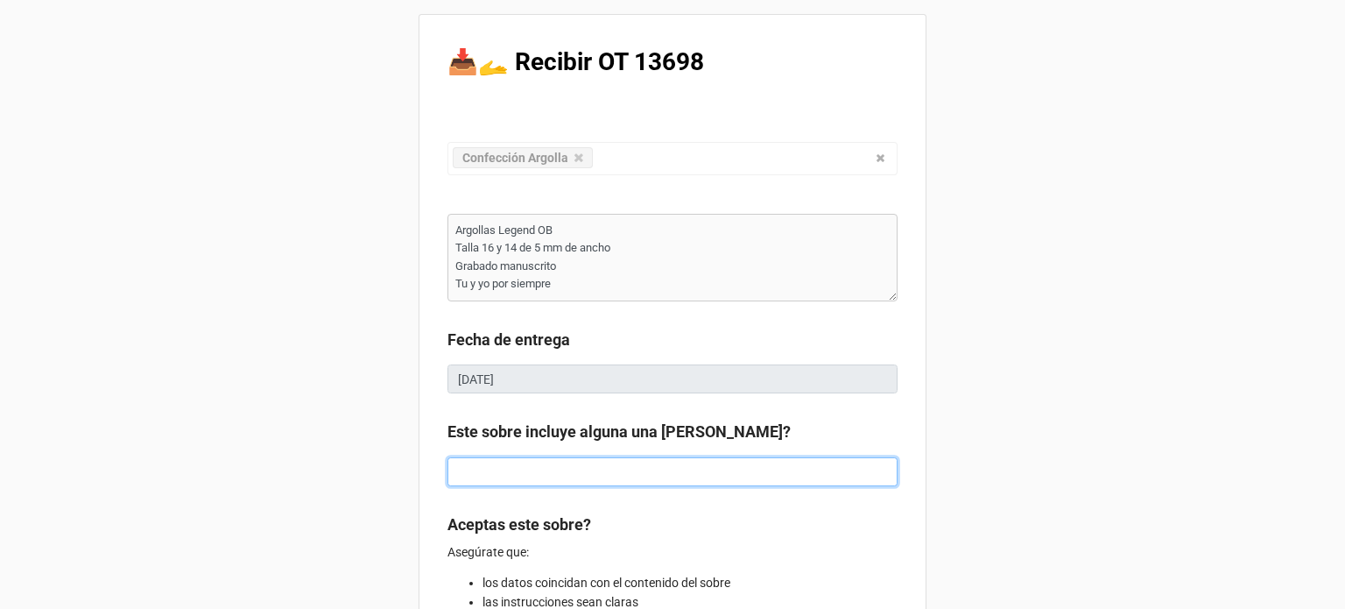
click at [816, 465] on input at bounding box center [672, 472] width 450 height 30
type textarea "x"
type input "v"
type textarea "x"
type input "va"
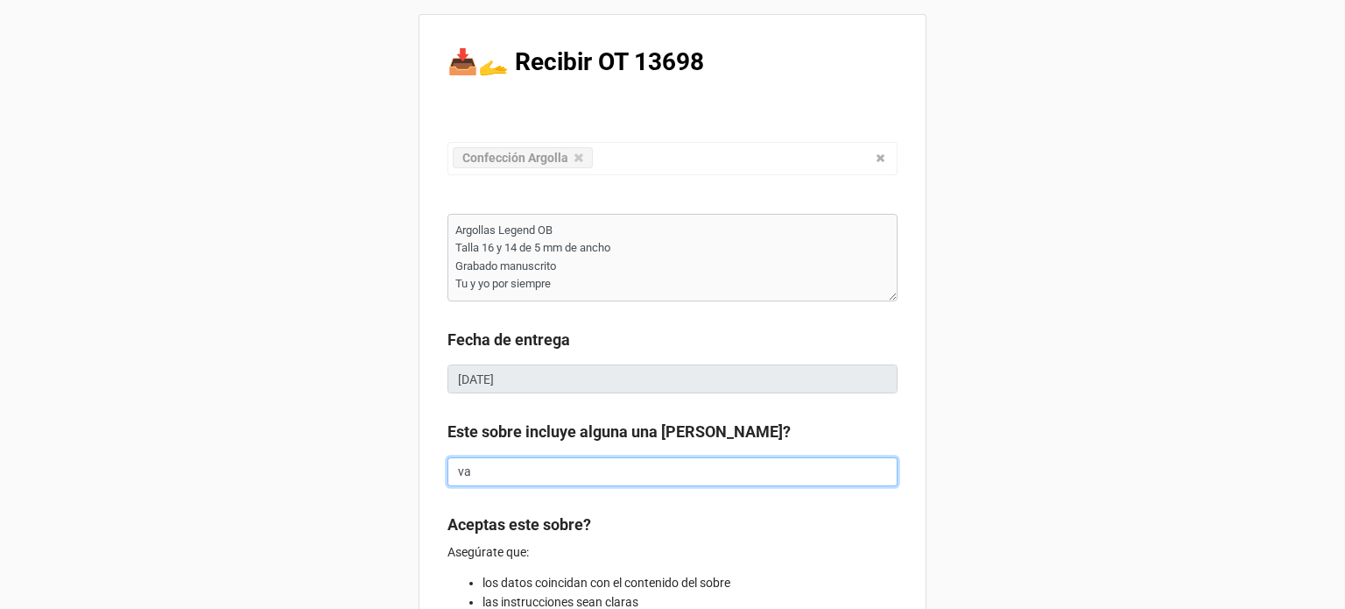
type textarea "x"
type input "va"
type textarea "x"
type input "va"
type textarea "x"
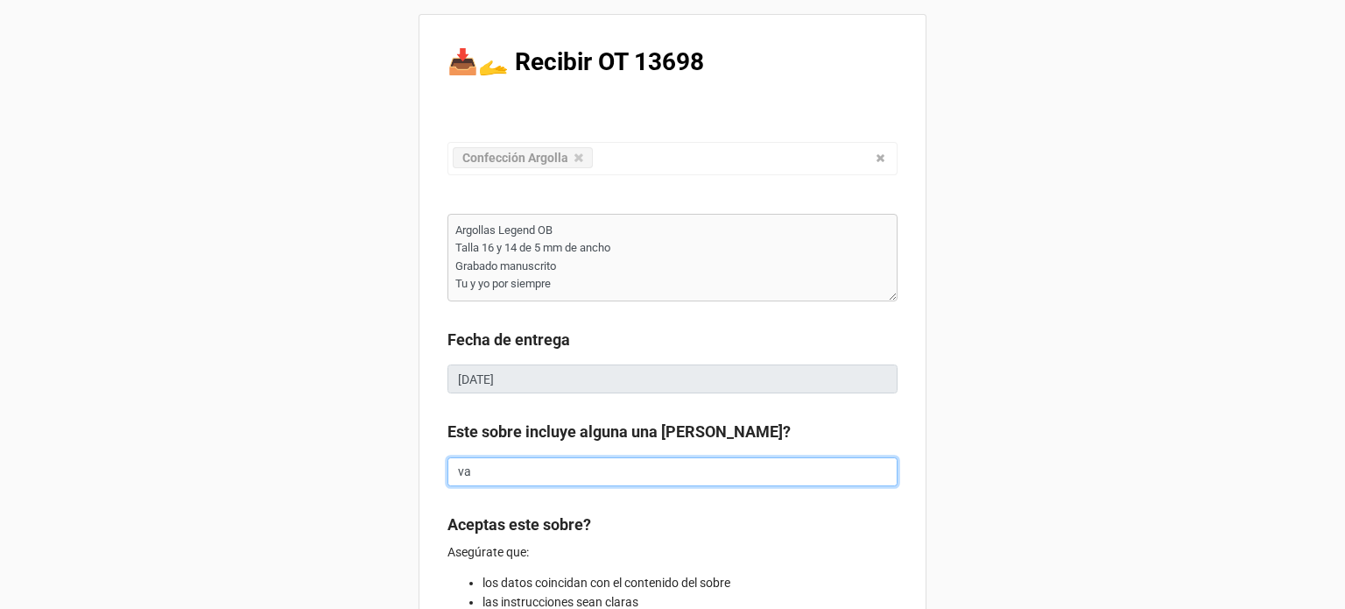
type input "v"
type textarea "x"
type input "m"
type textarea "x"
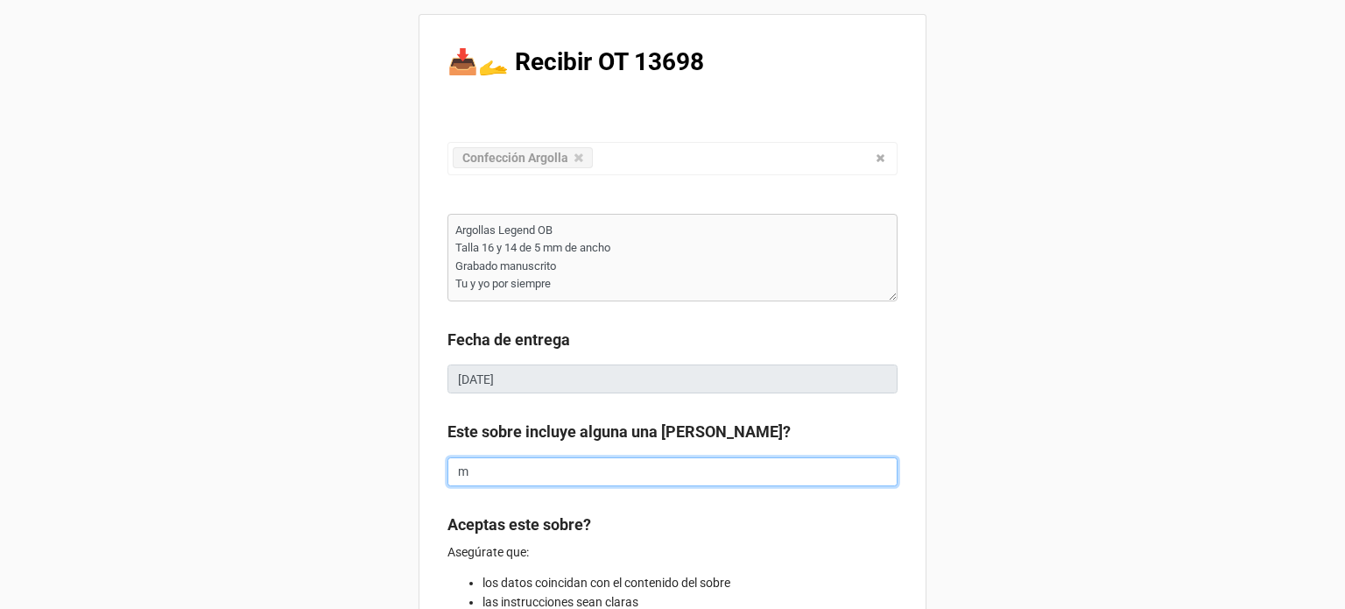
type input "mu"
type textarea "x"
type input "mue"
type textarea "x"
type input "muer"
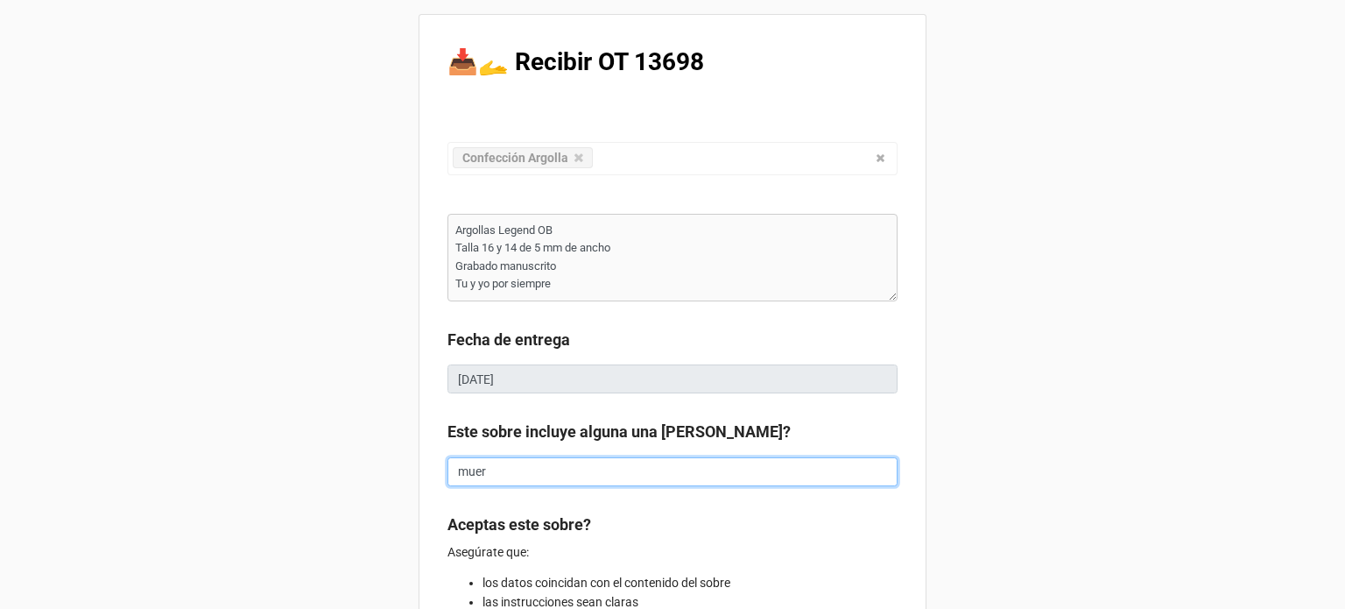
type textarea "x"
type input "muert"
type textarea "x"
type input "muertr"
type textarea "x"
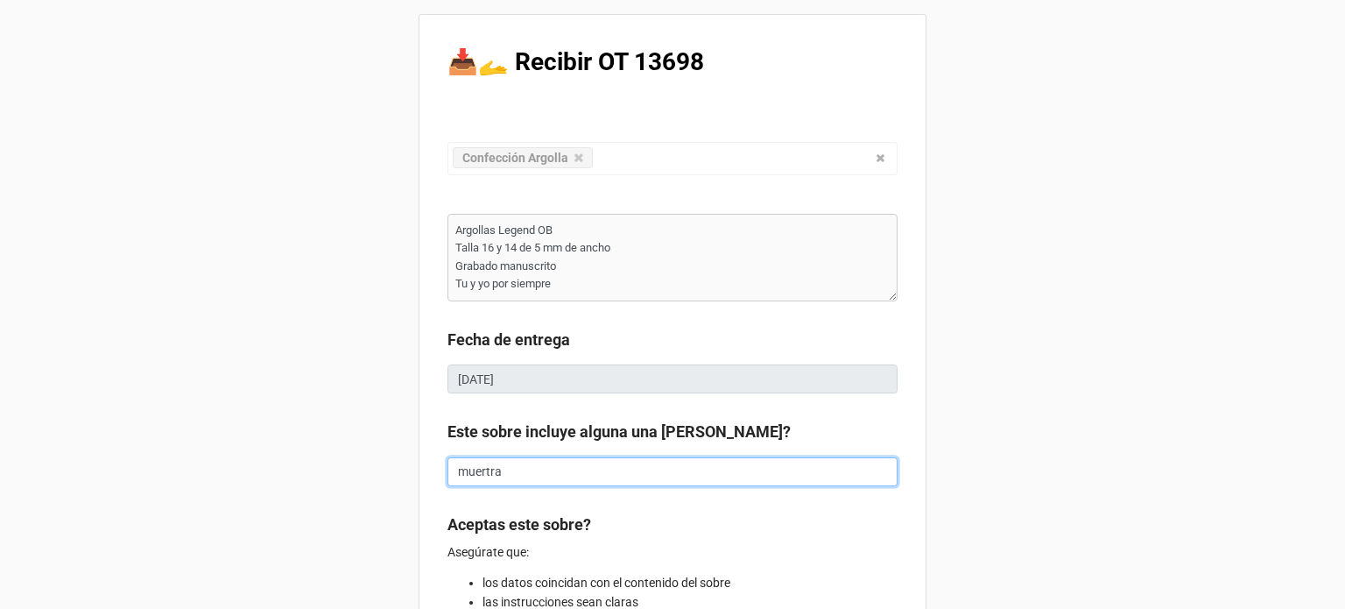
type input "muertra"
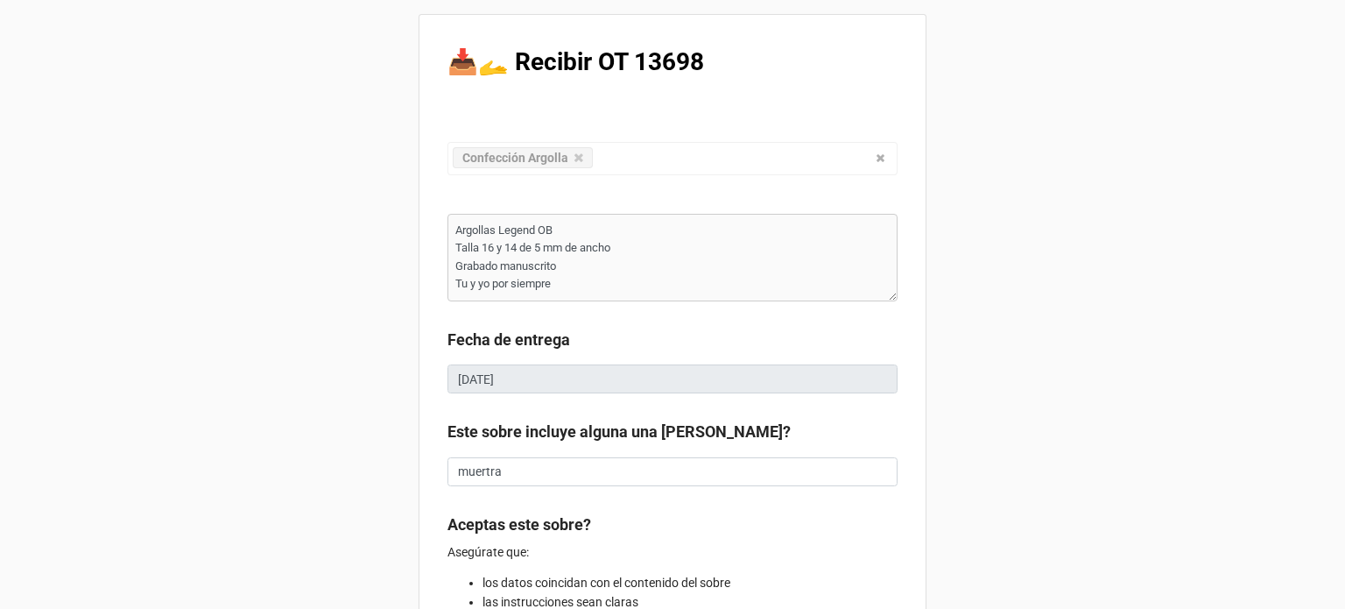
click at [1026, 444] on div "📥🫴 Recibir OT 13698 Confección Argolla Confección Ajuste Mantenimiento Joya Per…" at bounding box center [672, 489] width 1345 height 978
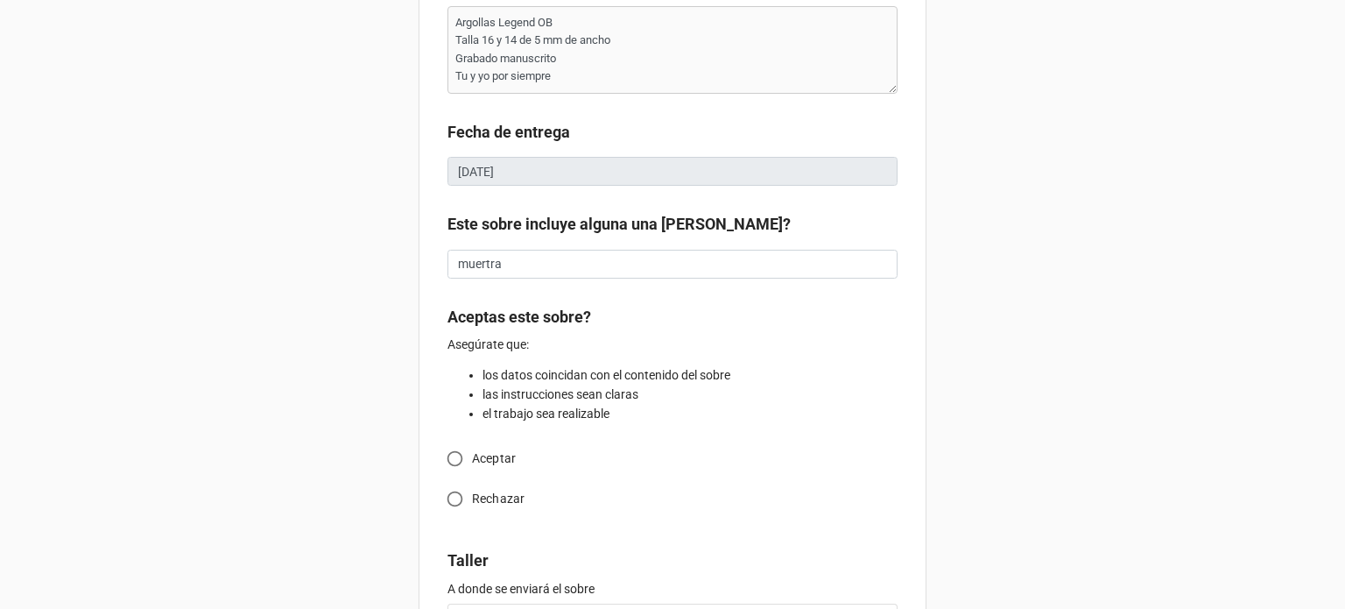
scroll to position [210, 0]
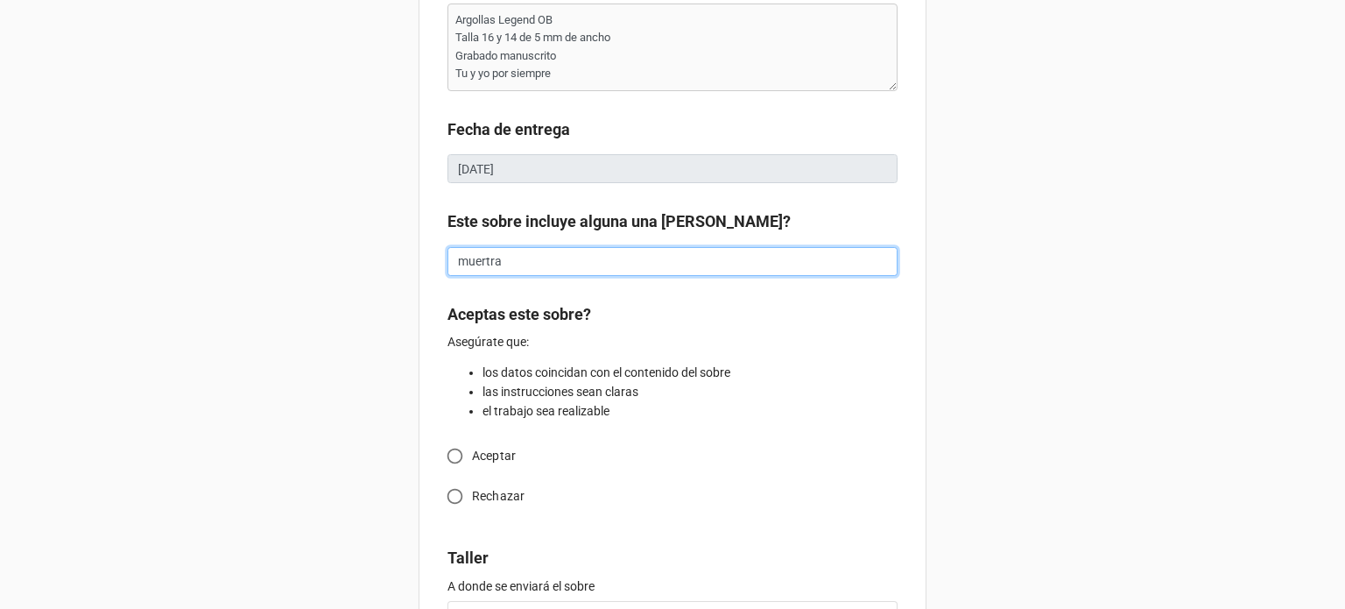
click at [493, 262] on input "muertra" at bounding box center [672, 262] width 450 height 30
type textarea "x"
type input "muertr"
type textarea "x"
type input "muert"
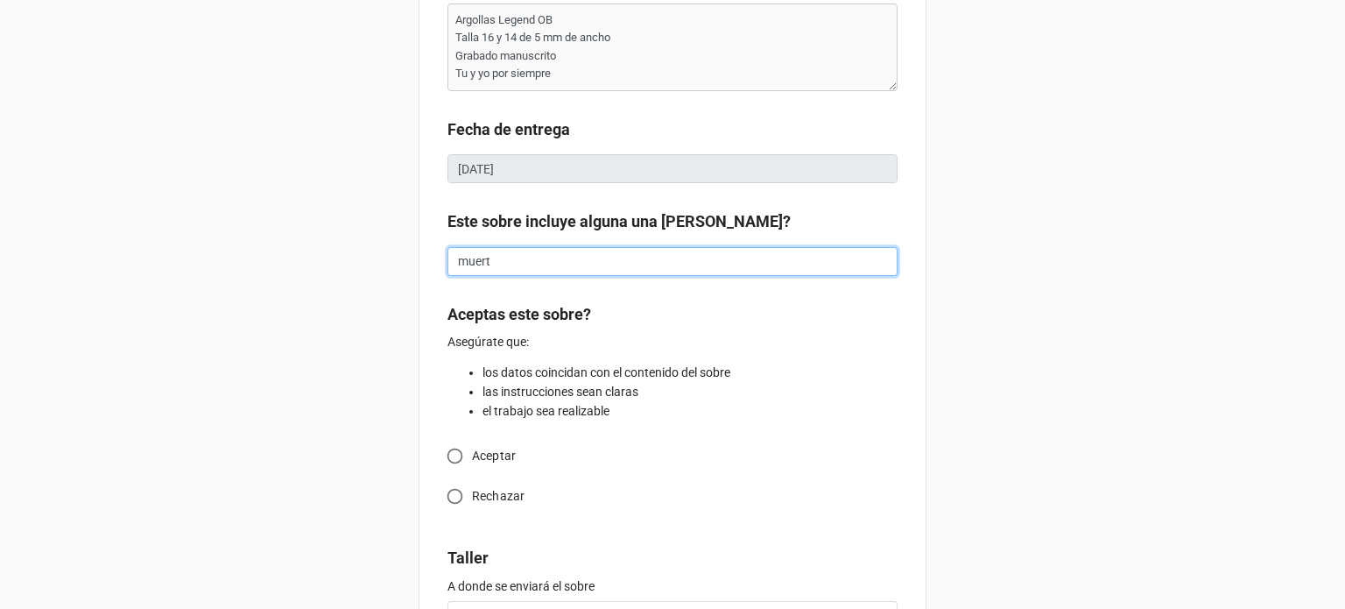
type textarea "x"
type input "muer"
type textarea "x"
type input "mue"
type textarea "x"
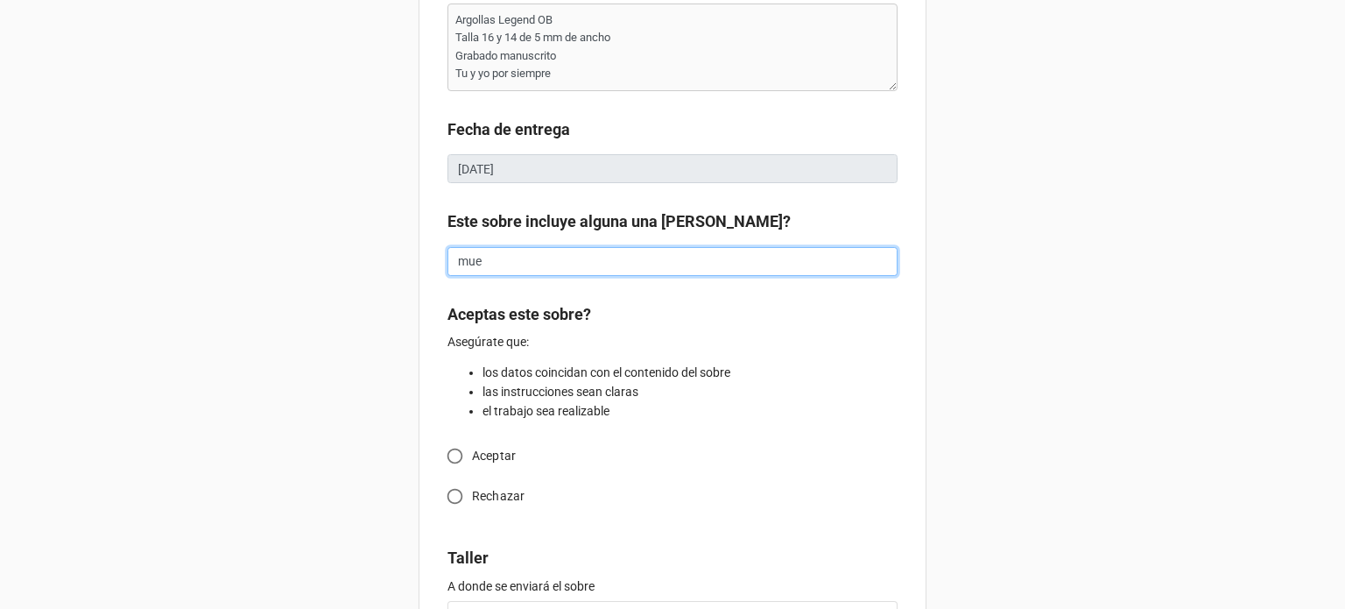
type input "mu"
type textarea "x"
type input "m"
type textarea "x"
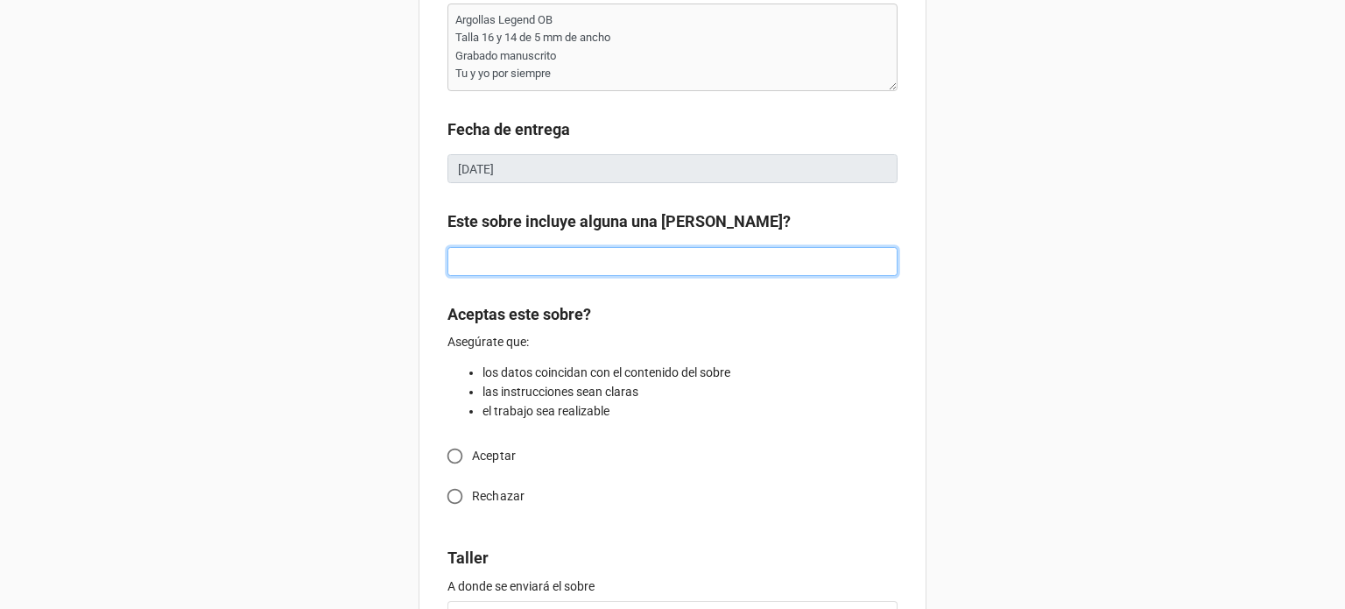
type input "M"
type textarea "x"
type input "Mu"
type textarea "x"
type input "Mue"
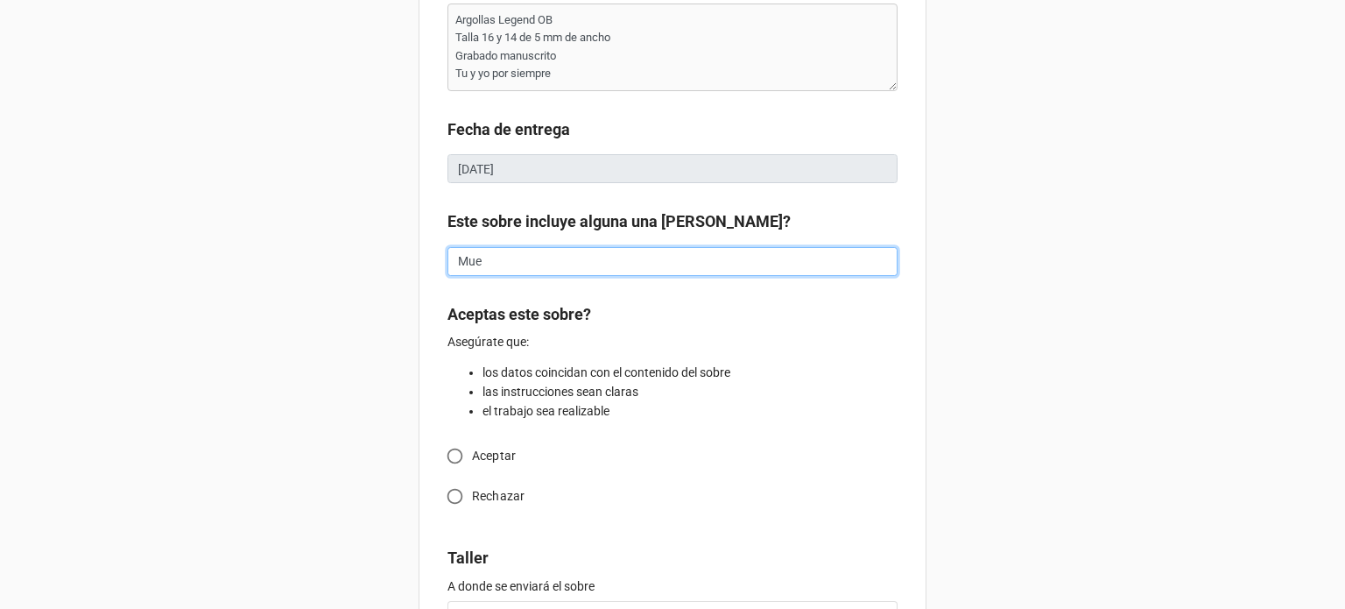
type textarea "x"
type input "Mues"
type textarea "x"
type input "Muest"
type textarea "x"
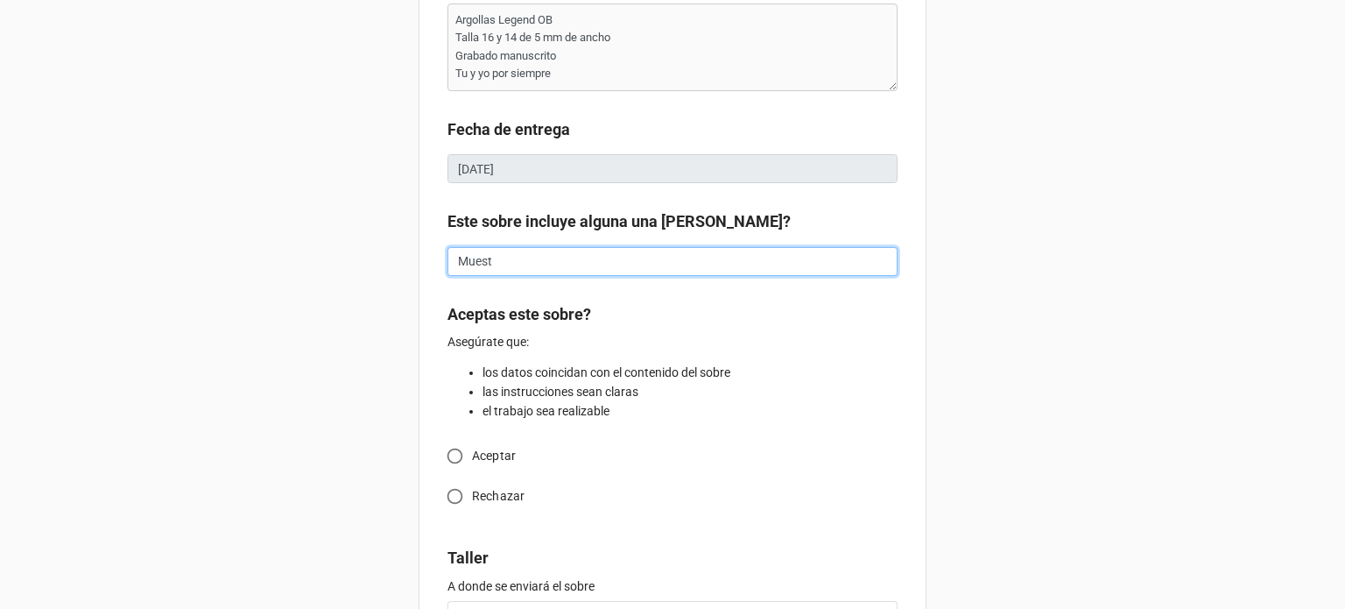
type input "Muestr"
type textarea "x"
type input "Muestra"
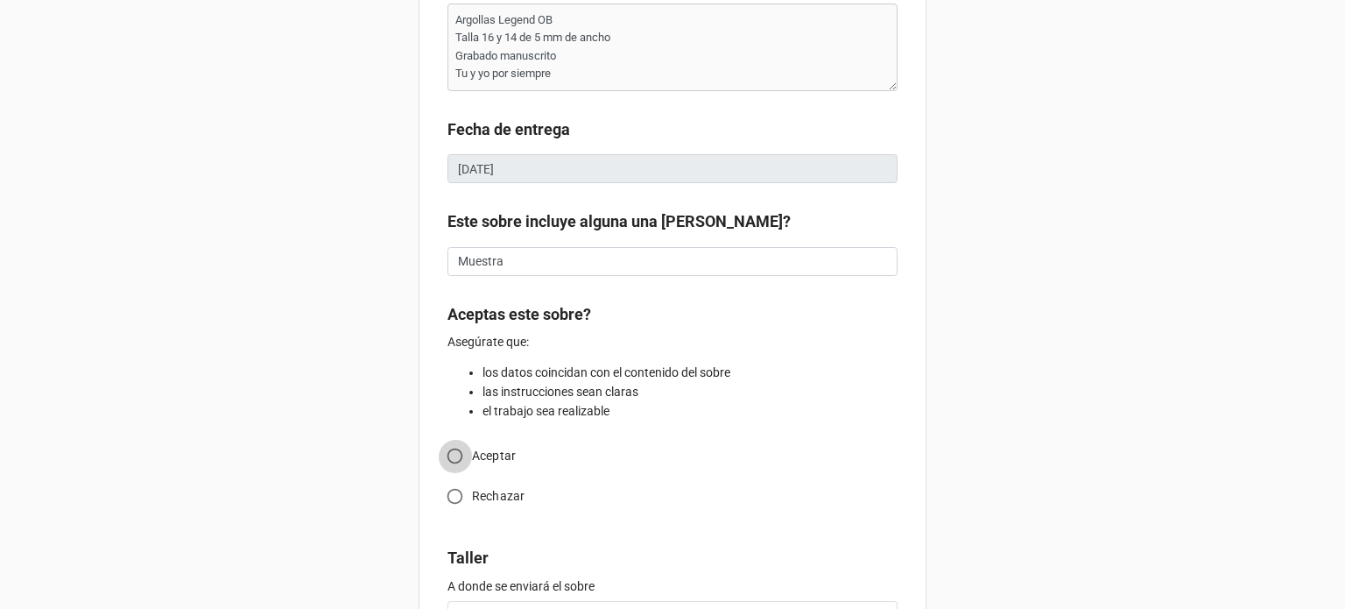
click at [448, 459] on input "Aceptar" at bounding box center [455, 456] width 34 height 34
radio input "true"
click at [987, 413] on div "📥🫴 Recibir OT 13698 Confección Argolla Confección Ajuste Mantenimiento Joya Per…" at bounding box center [672, 336] width 1345 height 1092
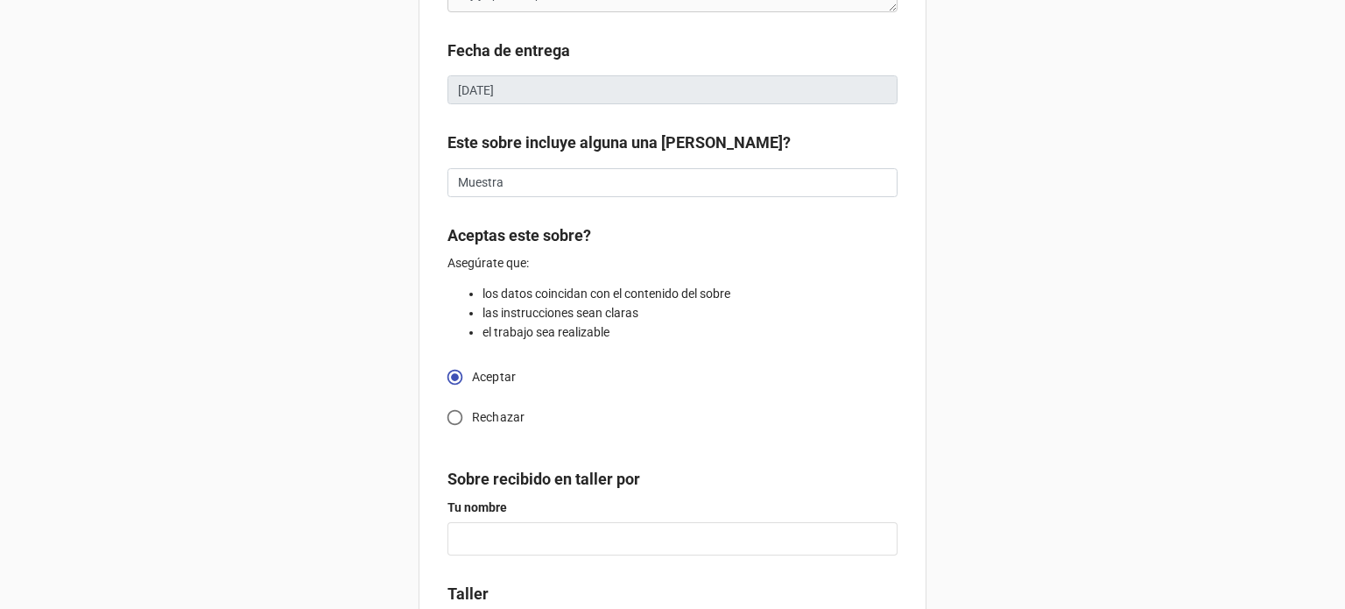
scroll to position [482, 0]
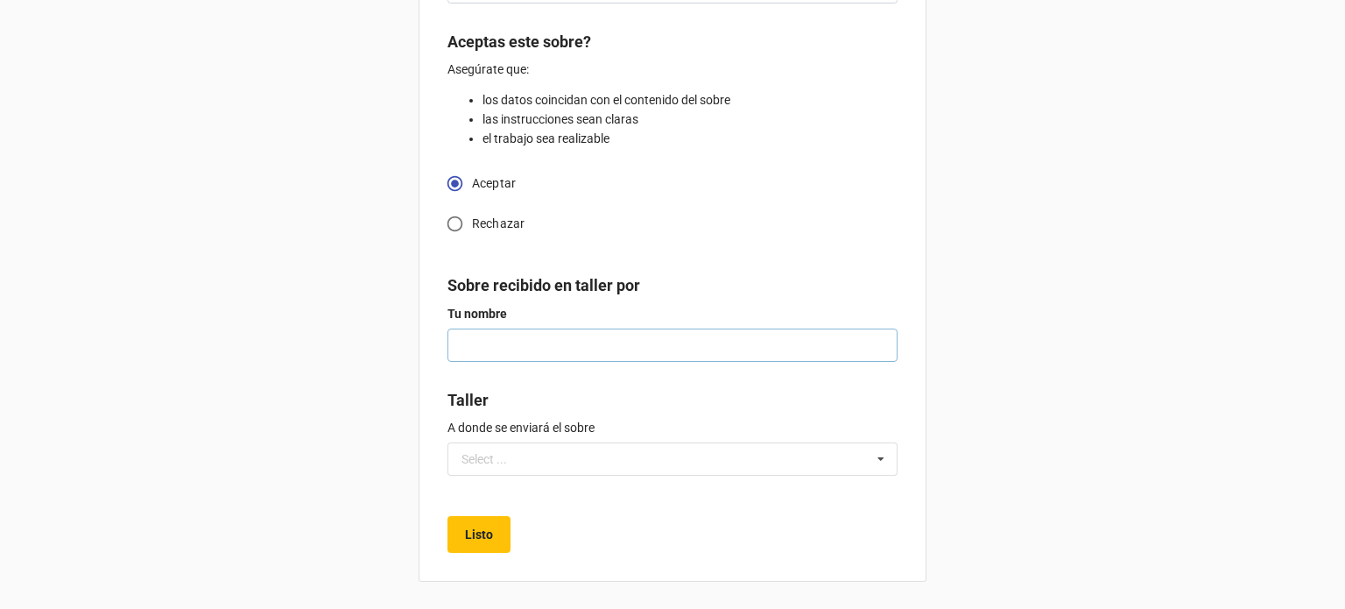
click at [785, 346] on input "text" at bounding box center [672, 344] width 450 height 33
type textarea "x"
type input "M"
type textarea "x"
type input "Mi"
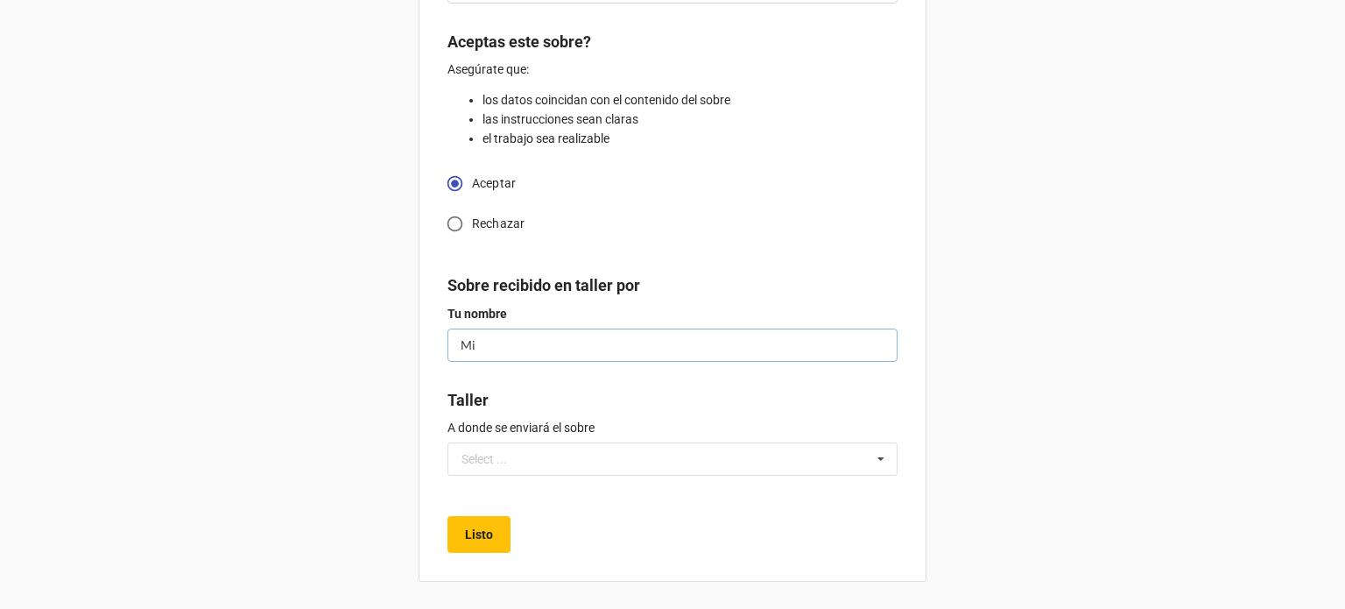
type textarea "x"
type input "Mig"
type textarea "x"
type input "Migu"
type textarea "x"
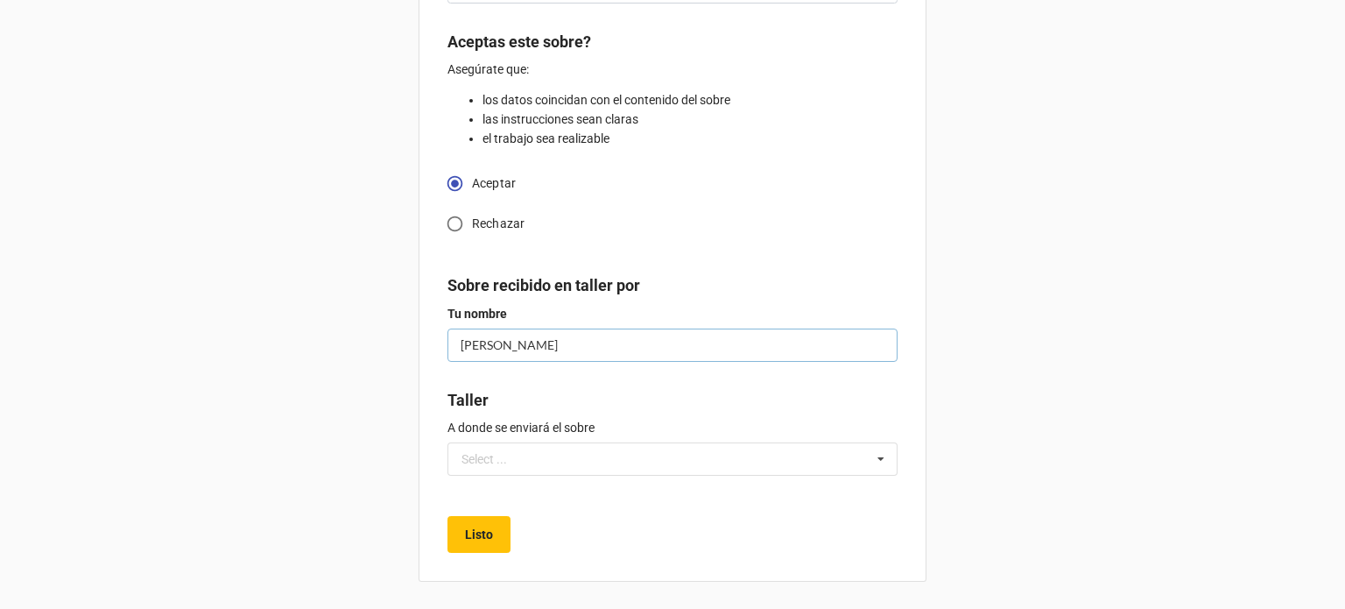
type input "Migue"
type textarea "x"
type input "Miguel"
click at [529, 463] on input "text" at bounding box center [673, 459] width 448 height 32
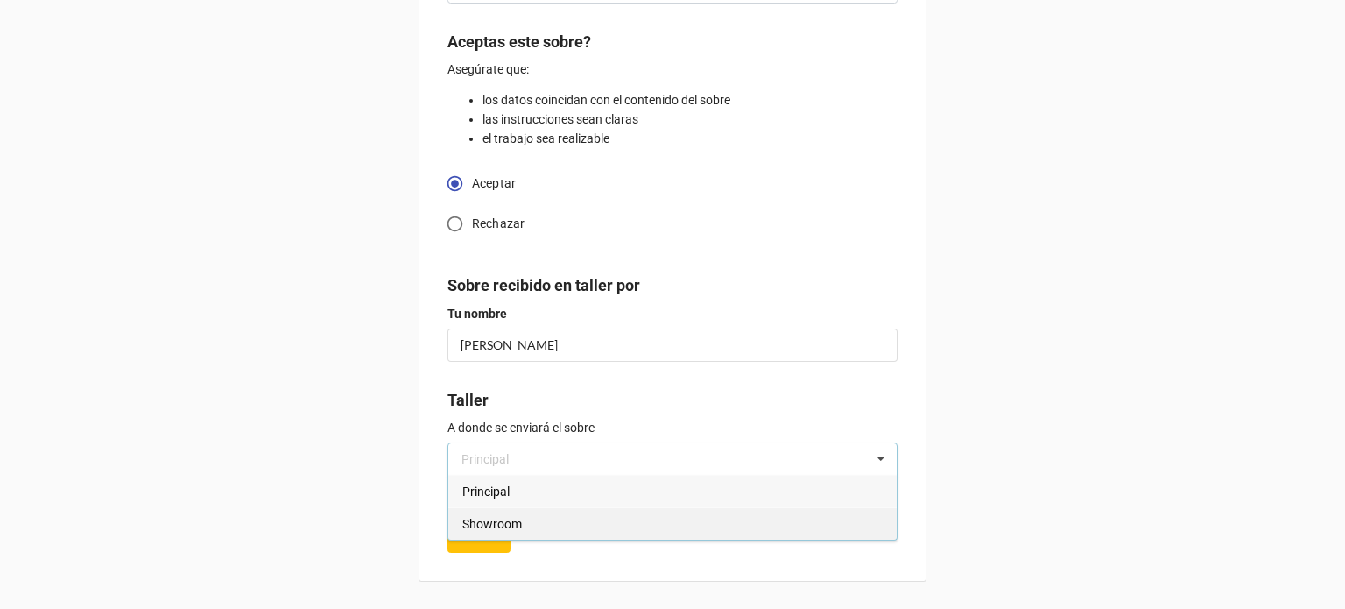
click at [511, 517] on span "Showroom" at bounding box center [492, 524] width 60 height 14
type textarea "x"
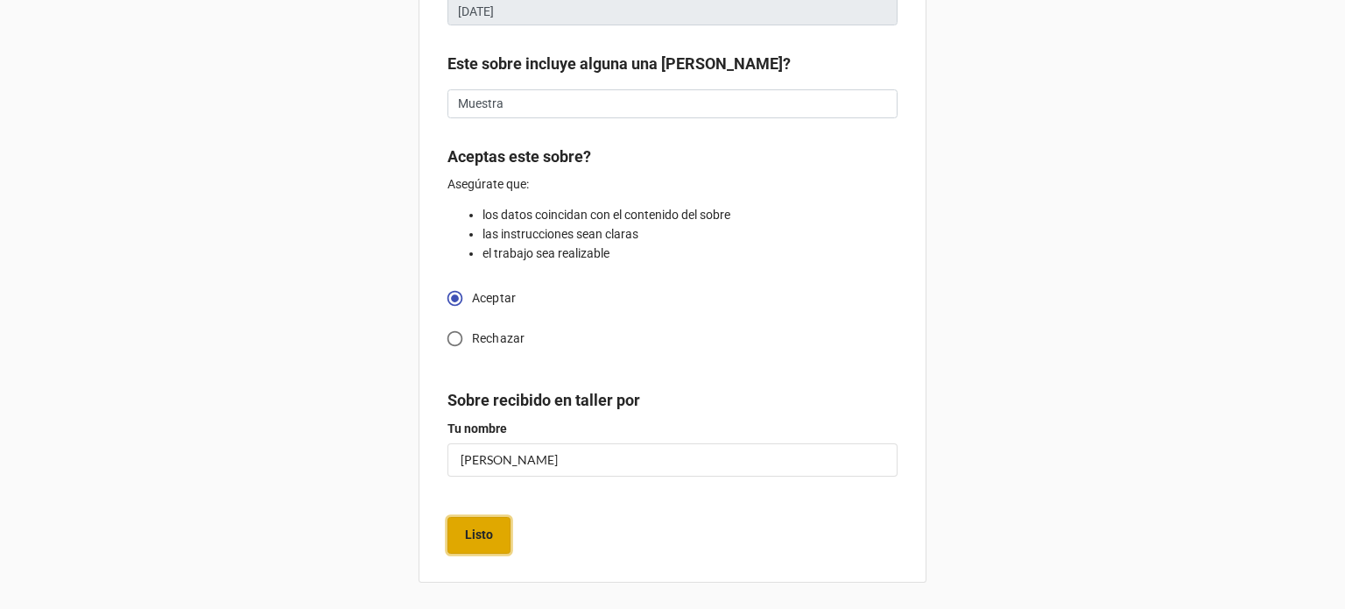
click at [474, 531] on b "Listo" at bounding box center [479, 534] width 28 height 18
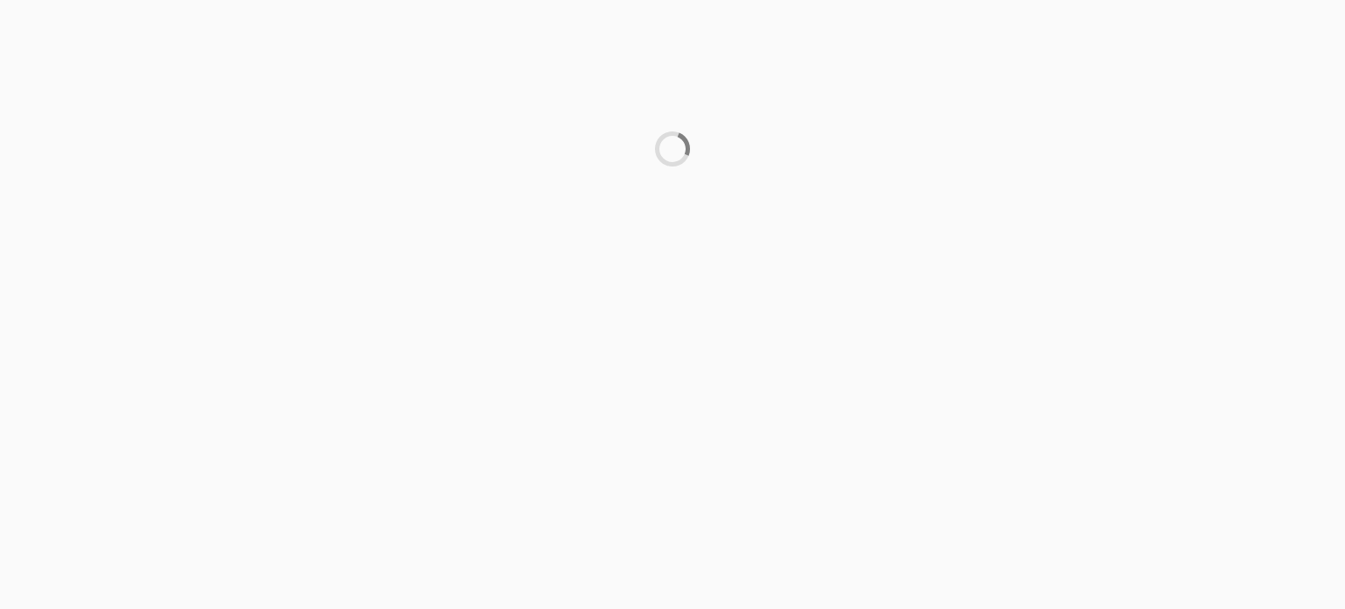
scroll to position [0, 0]
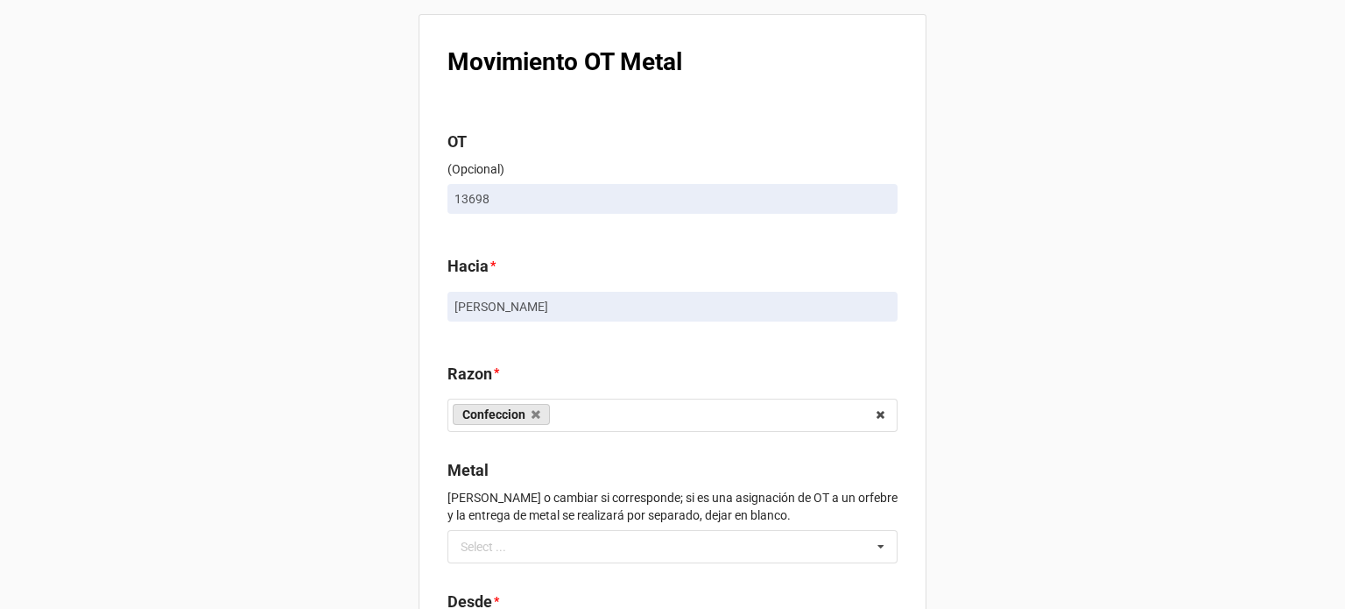
click at [1060, 311] on div "Movimiento OT Metal OT (Opcional) 13698 Hacia * [PERSON_NAME] * Confeccion Enga…" at bounding box center [672, 402] width 1345 height 804
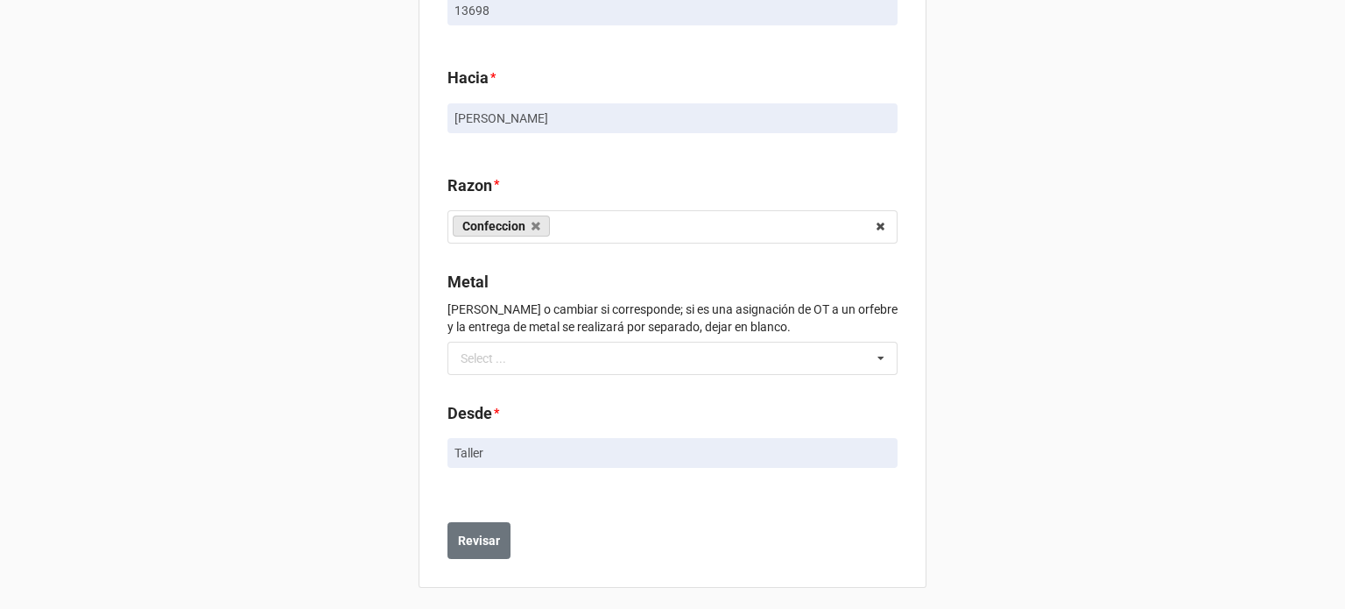
scroll to position [194, 0]
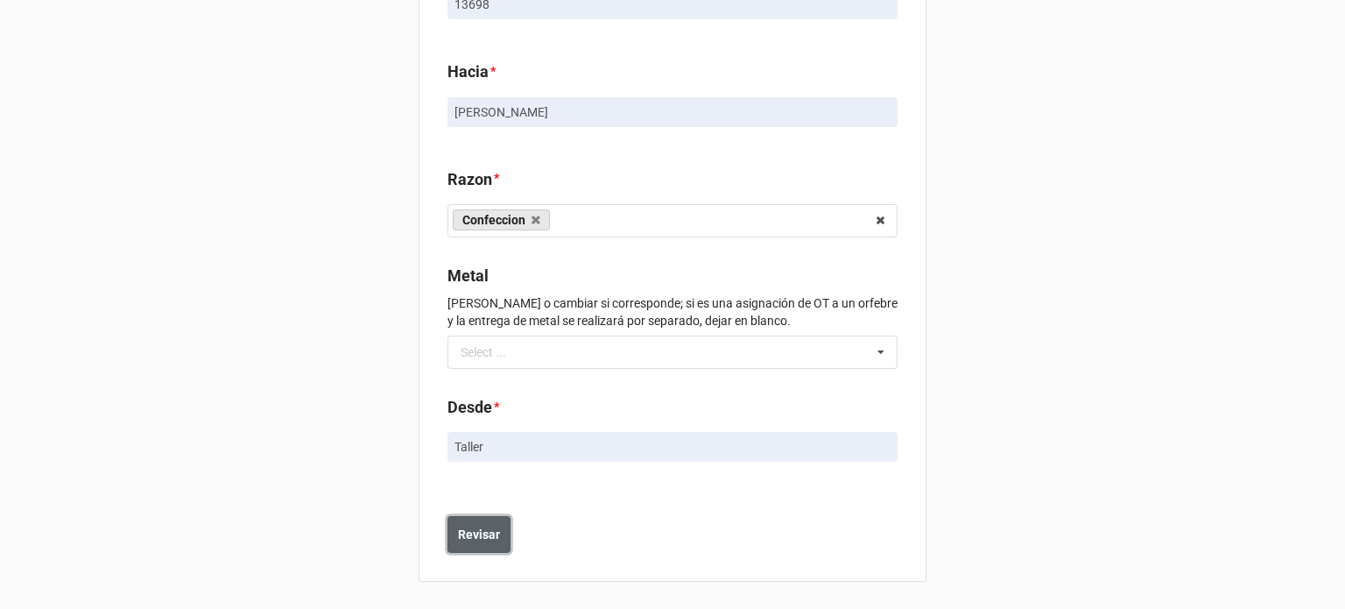
click at [482, 532] on b "Revisar" at bounding box center [479, 534] width 42 height 18
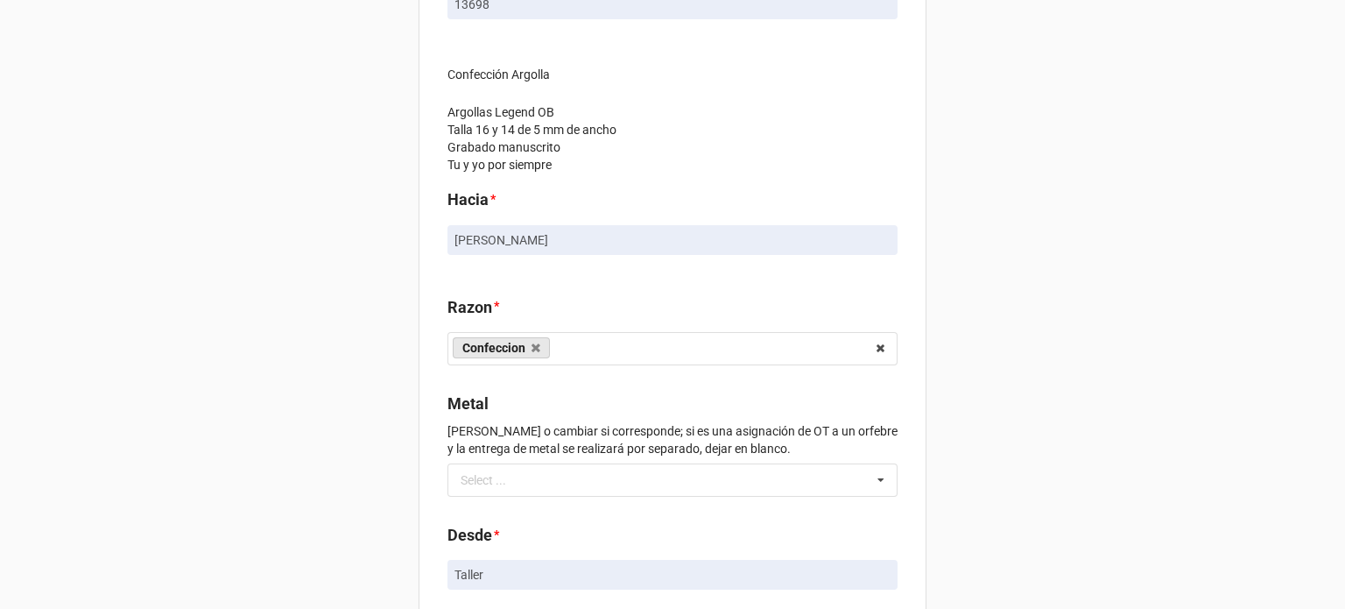
click at [1023, 256] on div "Movimiento OT Metal OT (Opcional) 13698 Confección Argolla Argollas Legend OB T…" at bounding box center [672, 303] width 1345 height 995
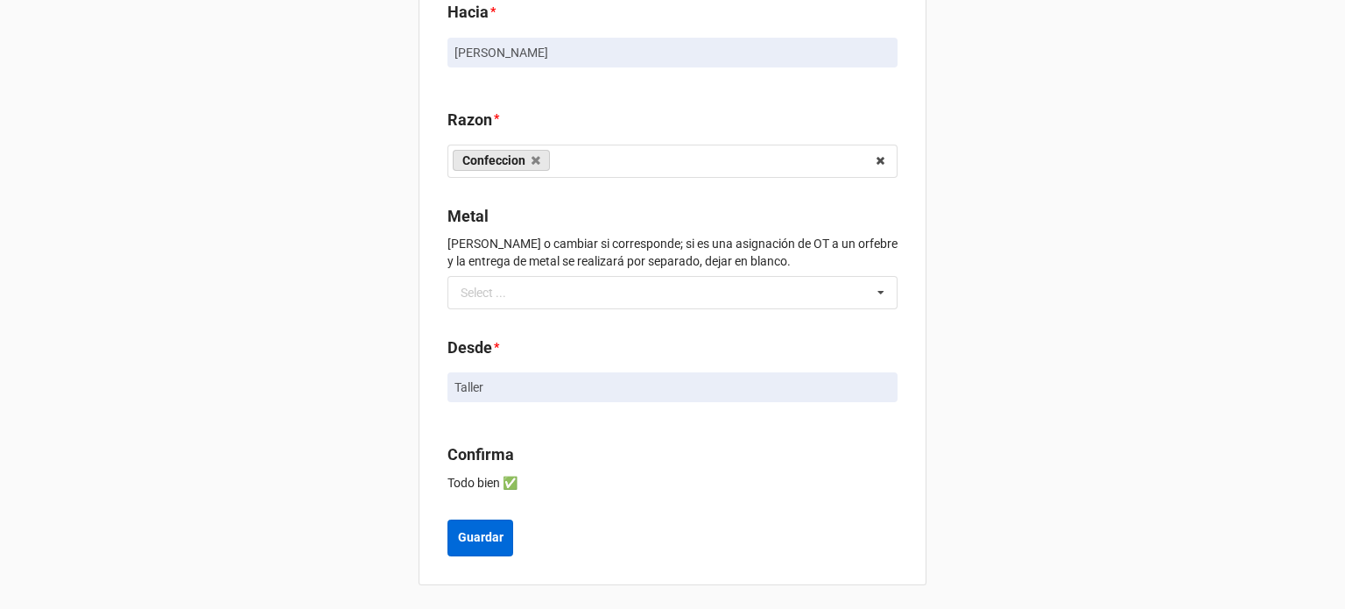
scroll to position [385, 0]
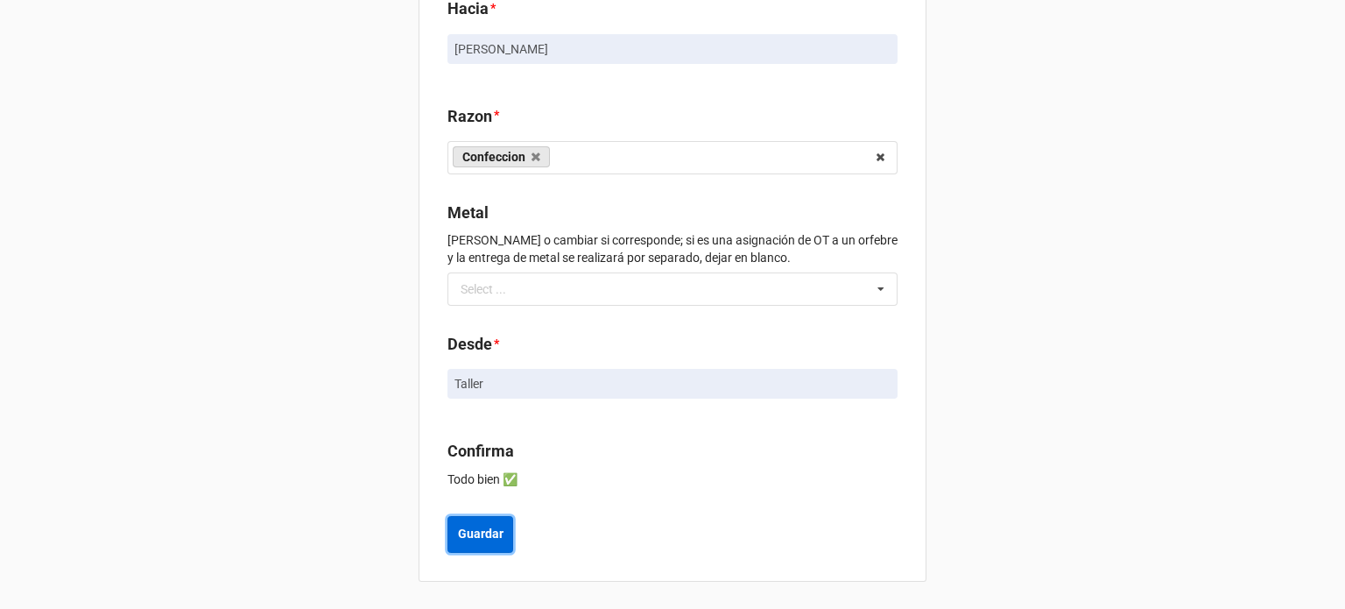
click at [476, 535] on b "Guardar" at bounding box center [481, 534] width 46 height 18
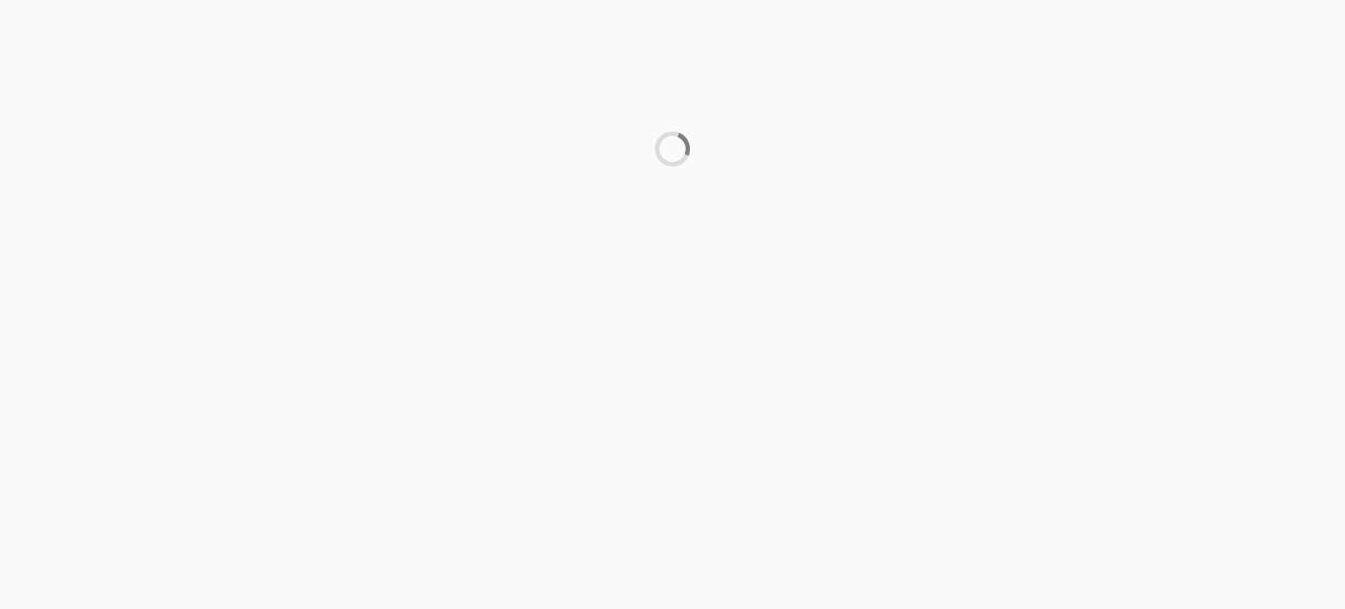
scroll to position [0, 0]
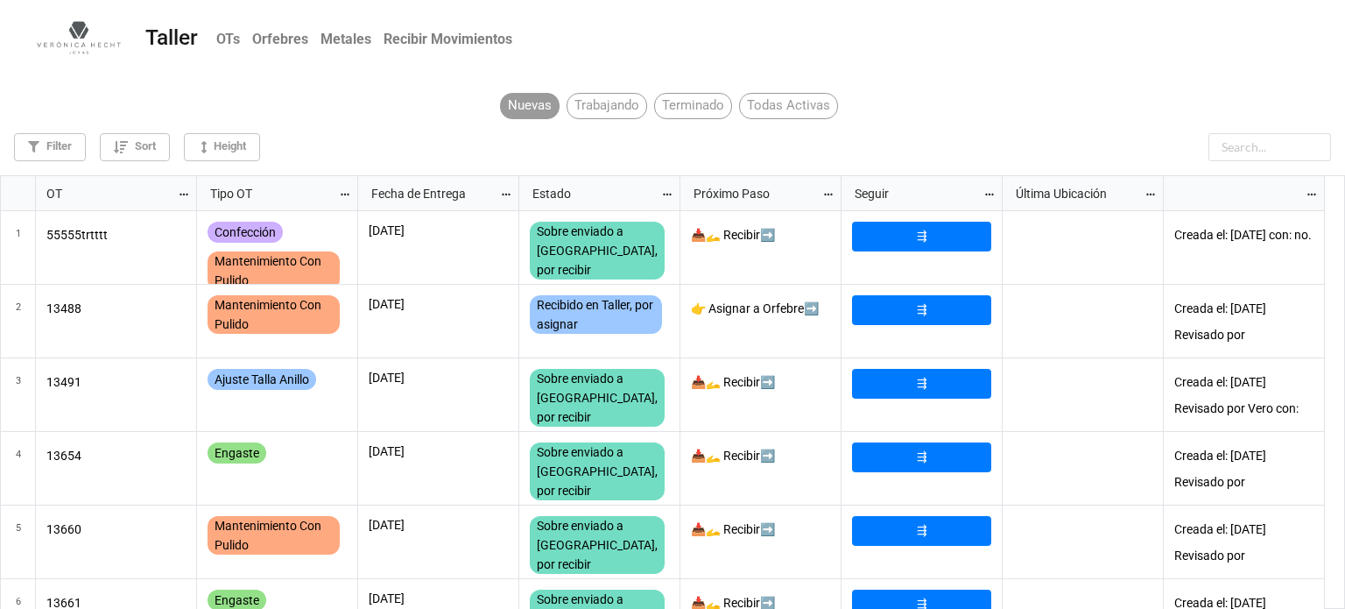
scroll to position [424, 1335]
